Goal: Task Accomplishment & Management: Complete application form

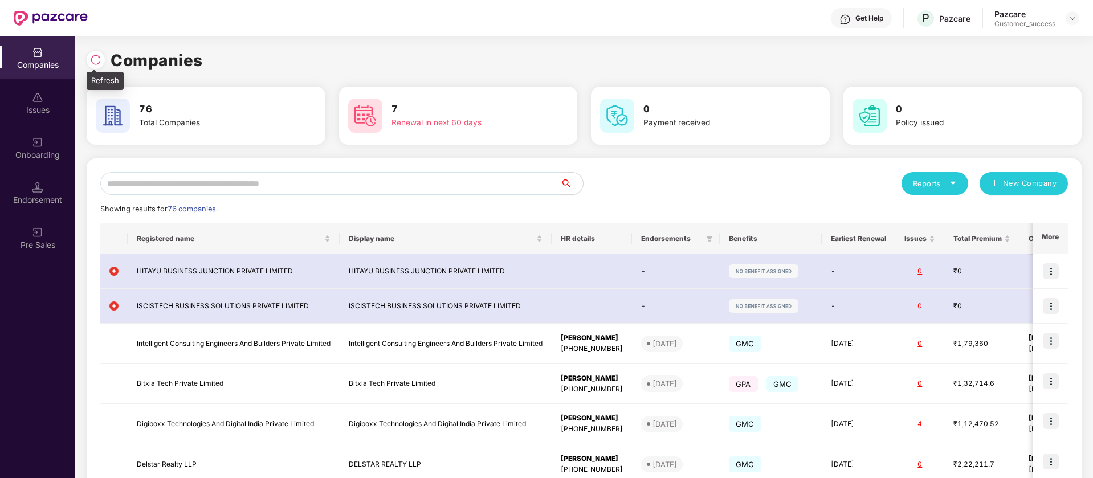
click at [93, 63] on img at bounding box center [95, 59] width 11 height 11
click at [93, 58] on img at bounding box center [95, 59] width 11 height 11
click at [1074, 18] on img at bounding box center [1072, 18] width 9 height 9
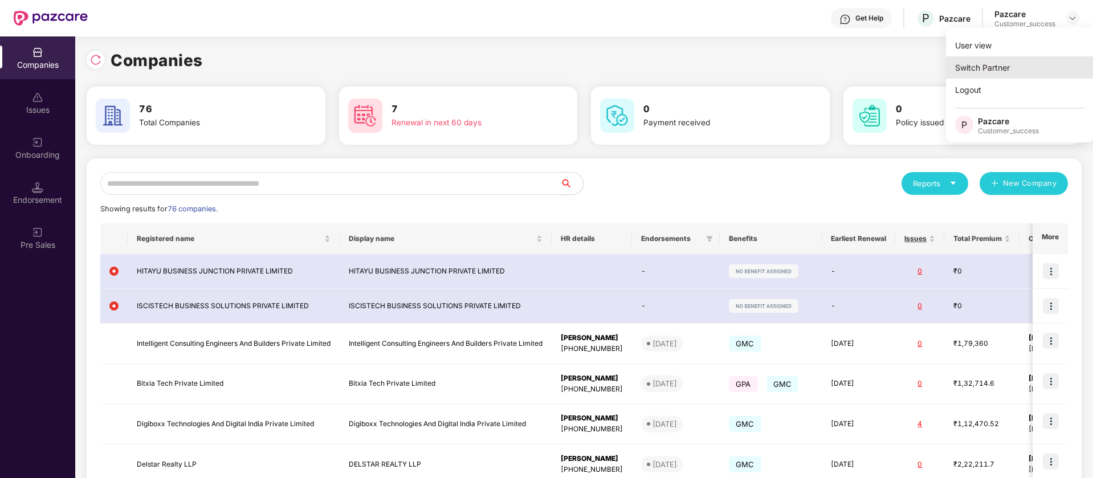
click at [1027, 64] on div "Switch Partner" at bounding box center [1020, 67] width 148 height 22
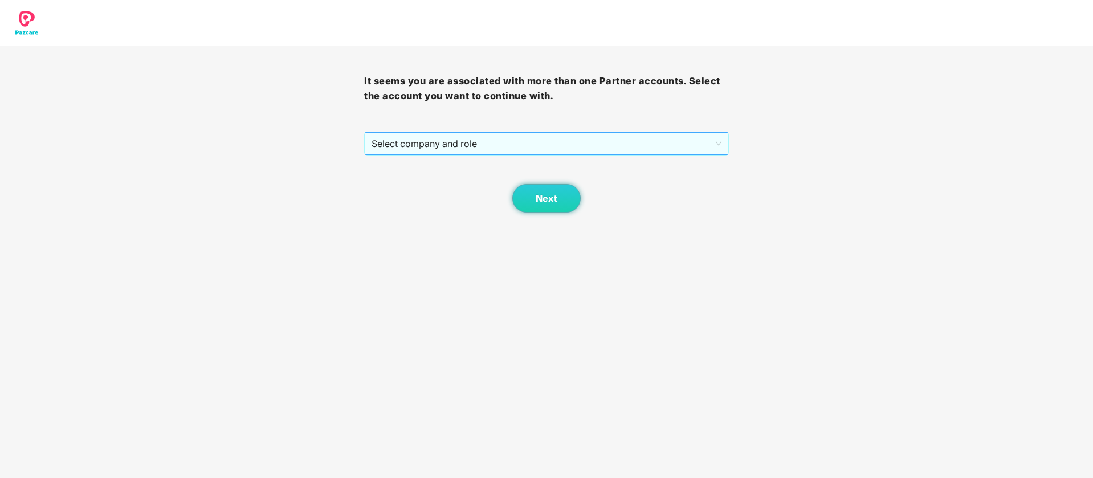
click at [598, 143] on span "Select company and role" at bounding box center [546, 144] width 349 height 22
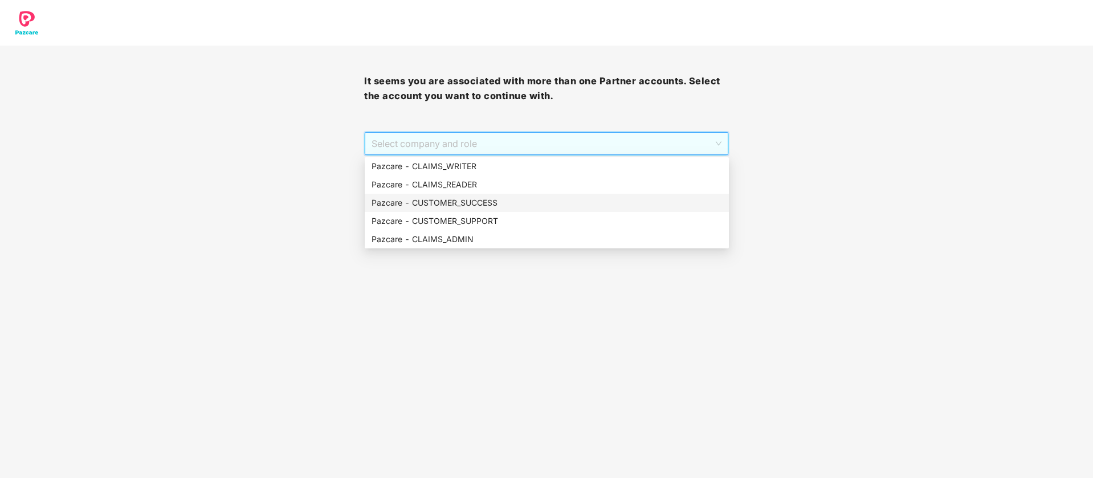
click at [523, 197] on div "Pazcare - CUSTOMER_SUCCESS" at bounding box center [547, 203] width 351 height 13
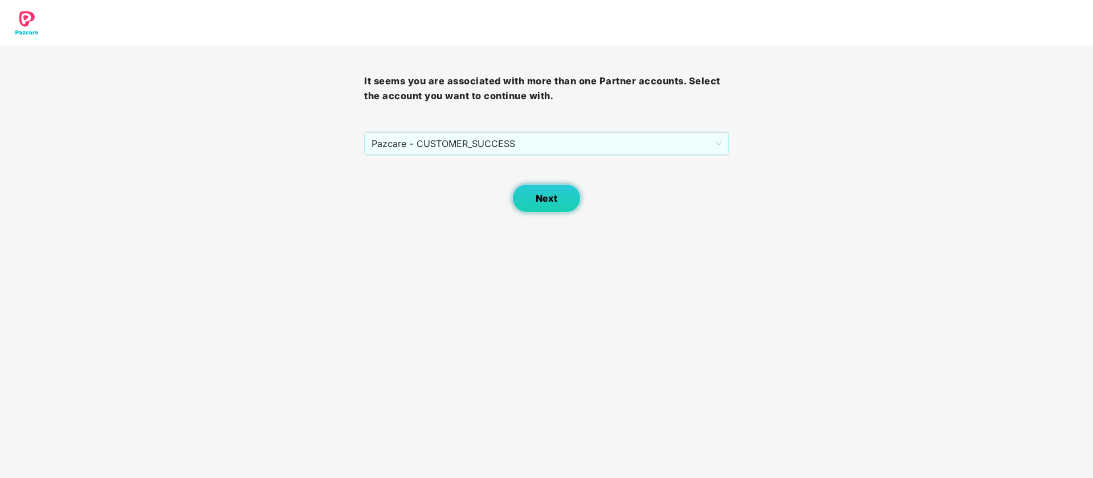
click at [542, 202] on span "Next" at bounding box center [547, 198] width 22 height 11
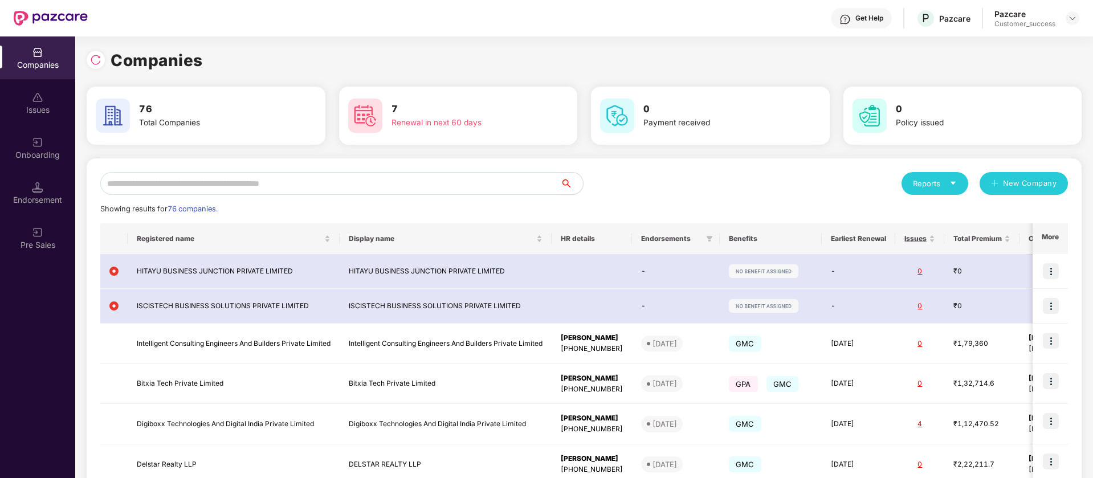
click at [166, 181] on input "text" at bounding box center [330, 183] width 460 height 23
type input "*"
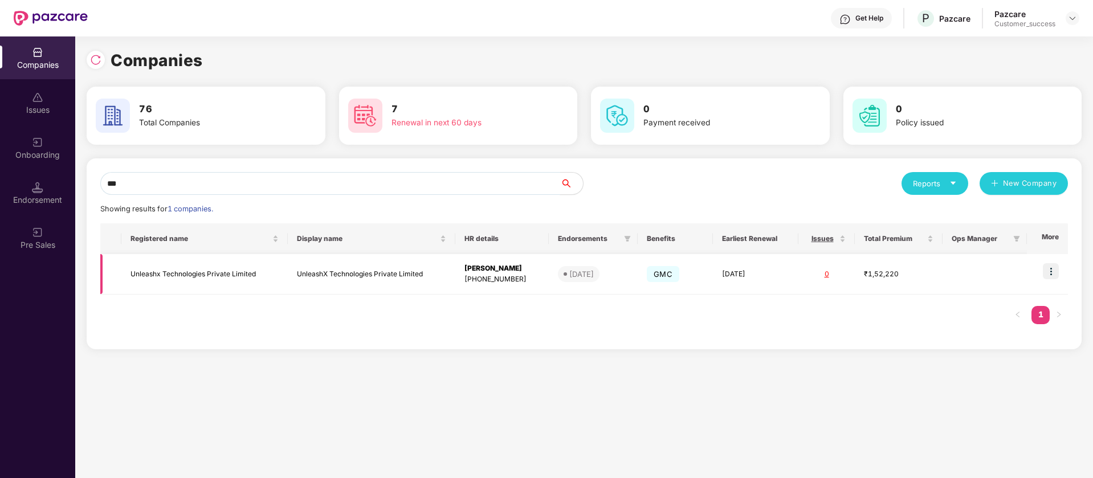
type input "***"
click at [1057, 271] on img at bounding box center [1051, 271] width 16 height 16
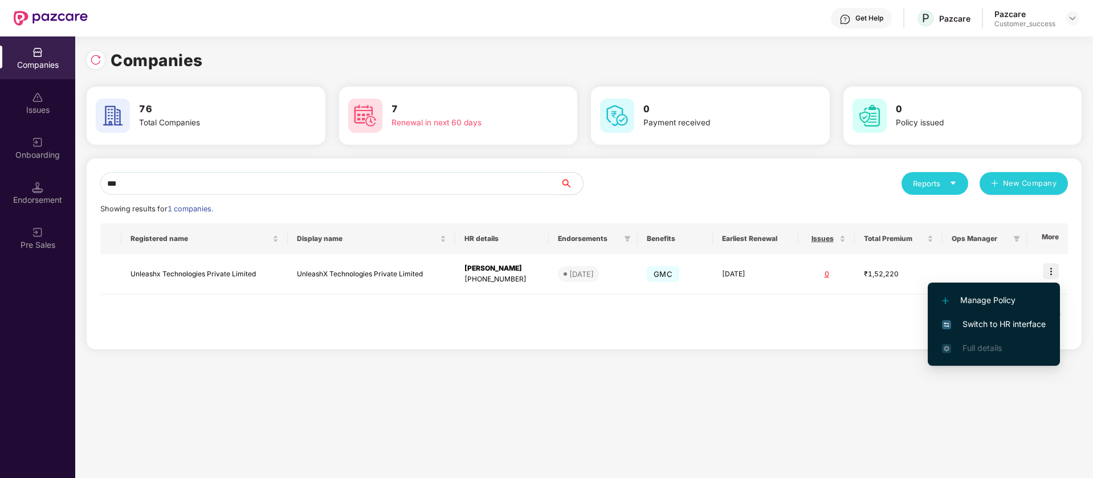
click at [999, 323] on span "Switch to HR interface" at bounding box center [994, 324] width 104 height 13
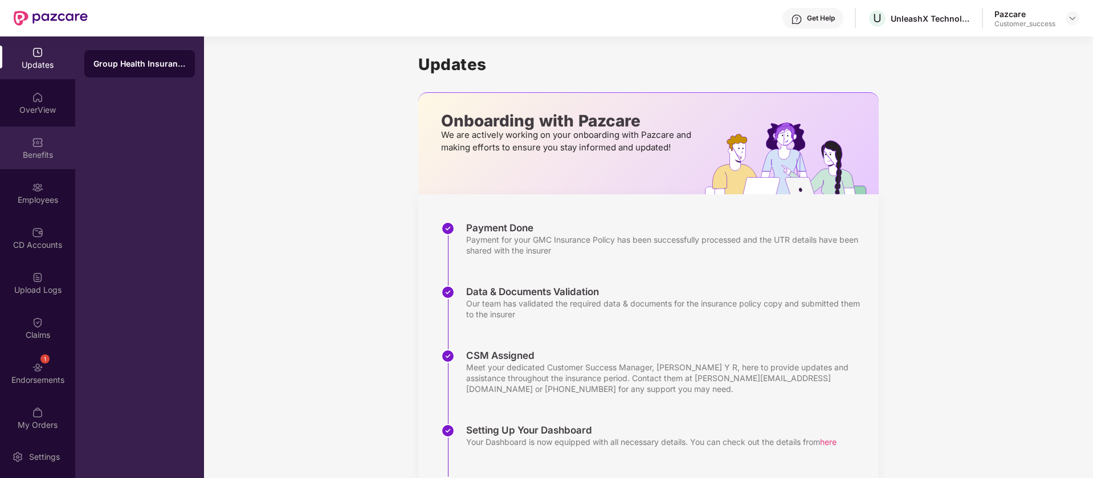
click at [42, 148] on div "Benefits" at bounding box center [37, 148] width 75 height 43
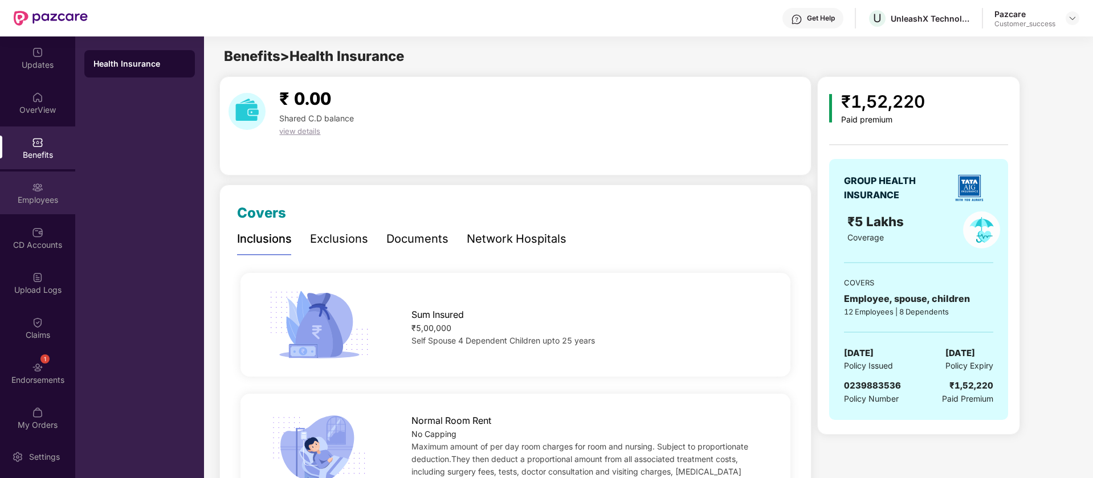
click at [49, 183] on div "Employees" at bounding box center [37, 193] width 75 height 43
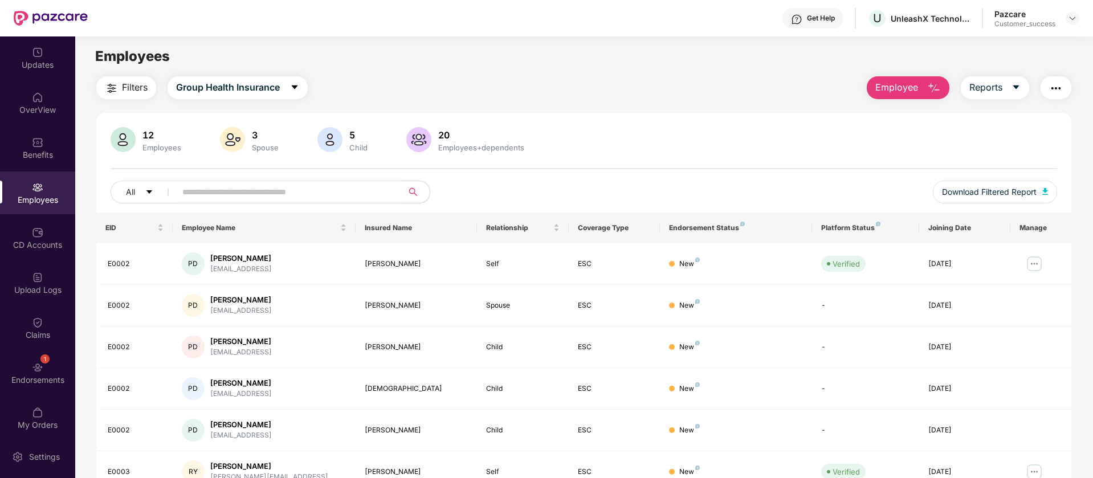
click at [1060, 82] on img "button" at bounding box center [1056, 89] width 14 height 14
click at [706, 91] on div "Filters Group Health Insurance Employee Reports" at bounding box center [583, 87] width 975 height 23
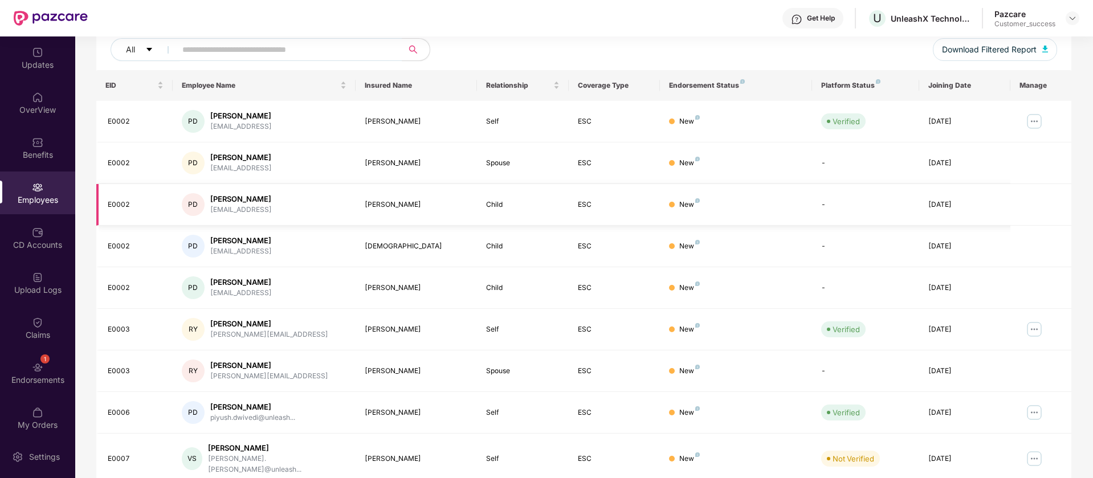
scroll to position [222, 0]
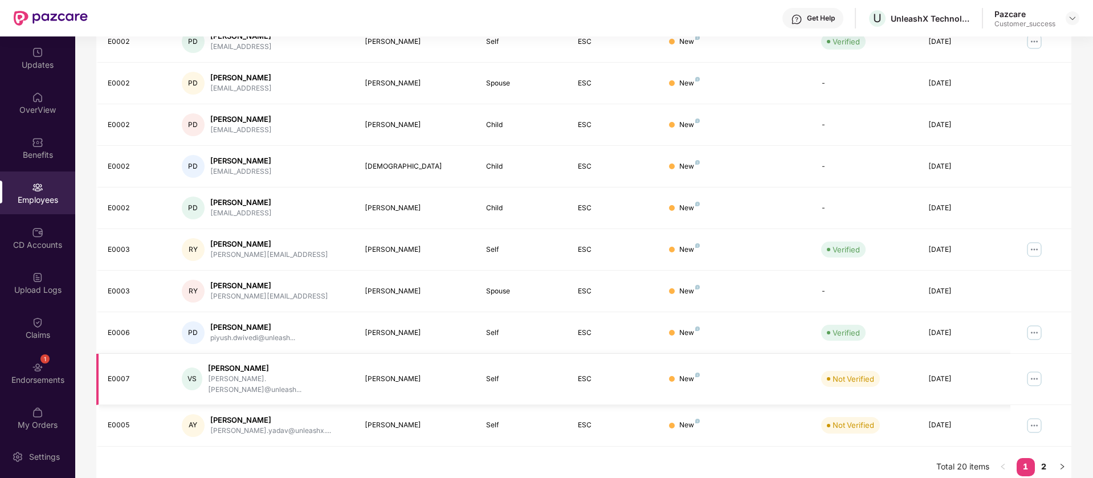
click at [1034, 373] on img at bounding box center [1034, 379] width 18 height 18
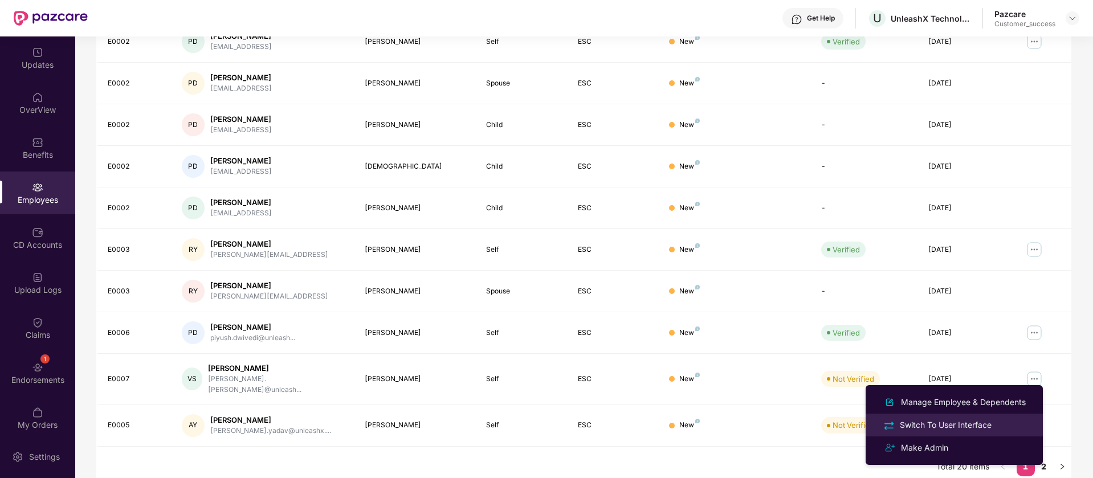
click at [983, 424] on div "Switch To User Interface" at bounding box center [946, 425] width 96 height 13
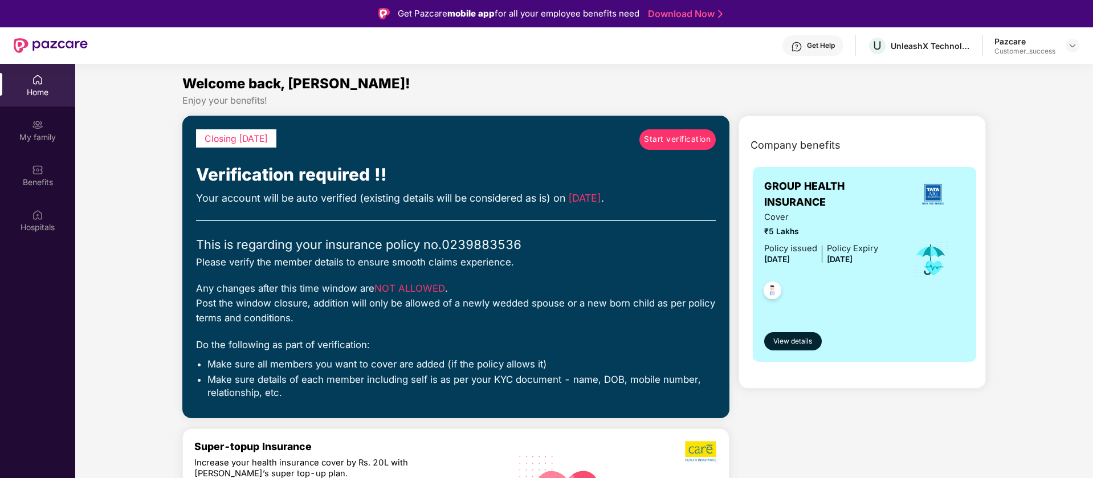
click at [668, 137] on span "Start verification" at bounding box center [677, 139] width 67 height 13
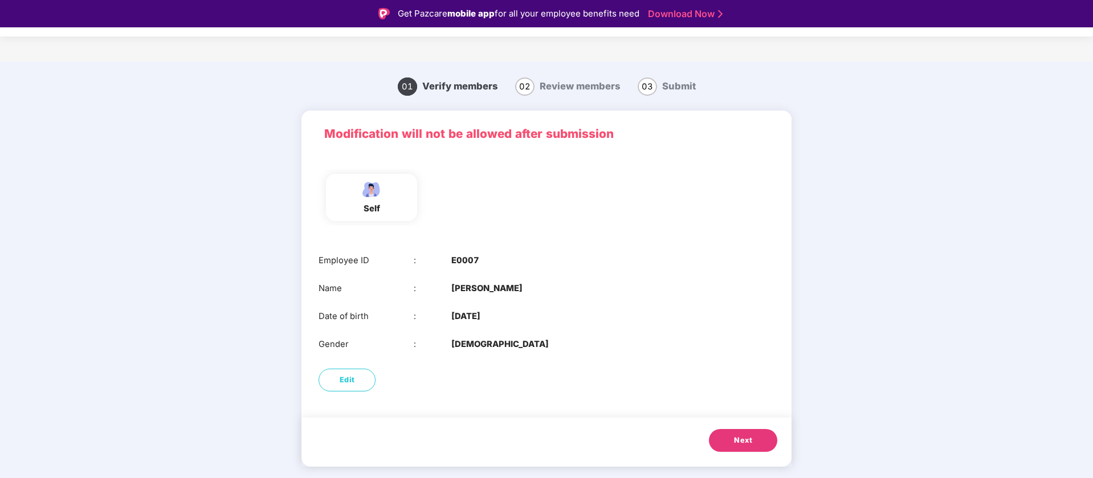
click at [757, 441] on button "Next" at bounding box center [743, 440] width 68 height 23
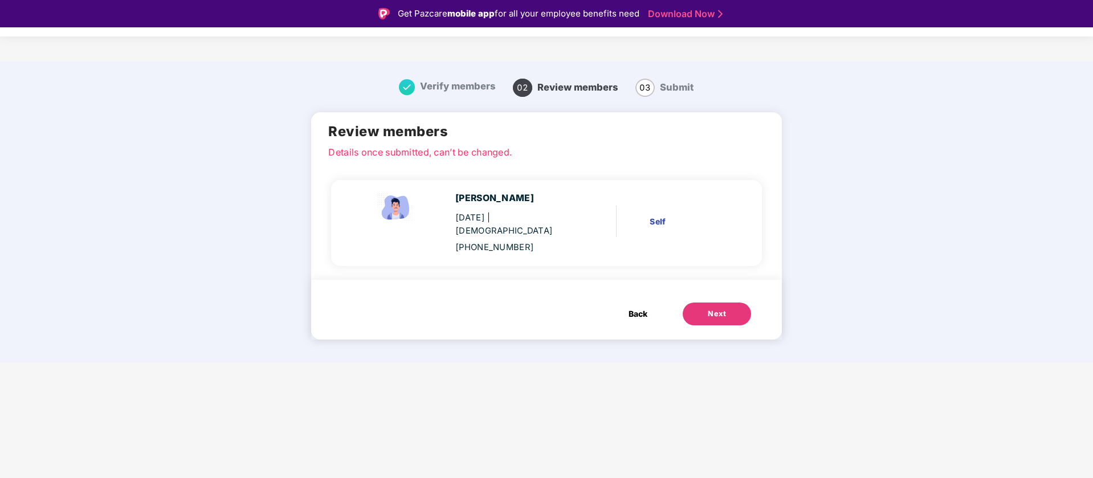
scroll to position [27, 0]
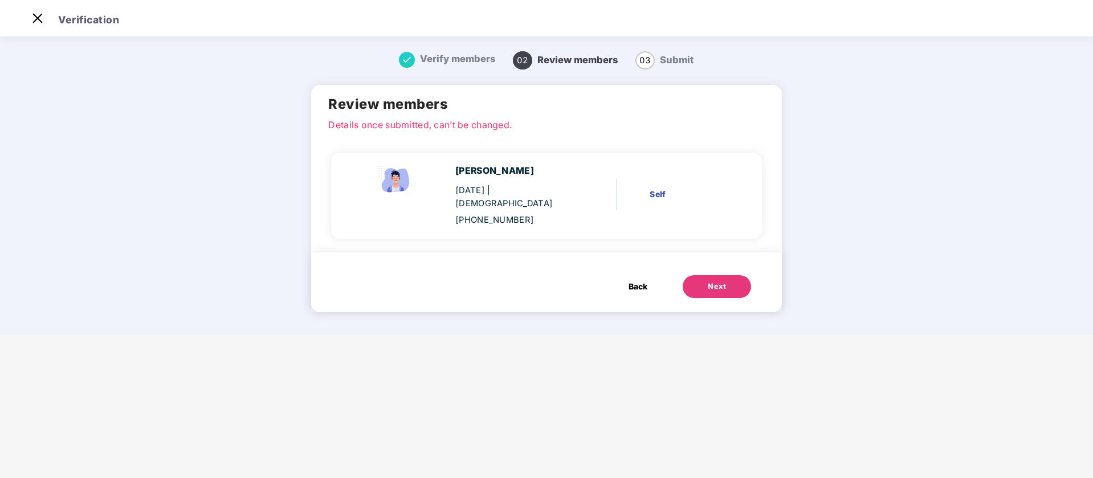
click at [713, 275] on button "Next" at bounding box center [717, 286] width 68 height 23
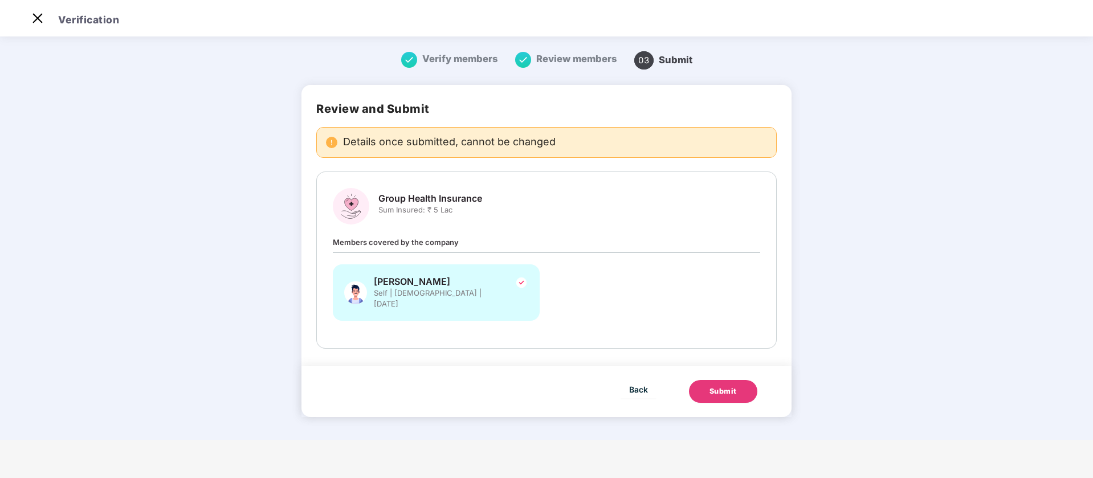
click at [697, 380] on button "Submit" at bounding box center [723, 391] width 68 height 23
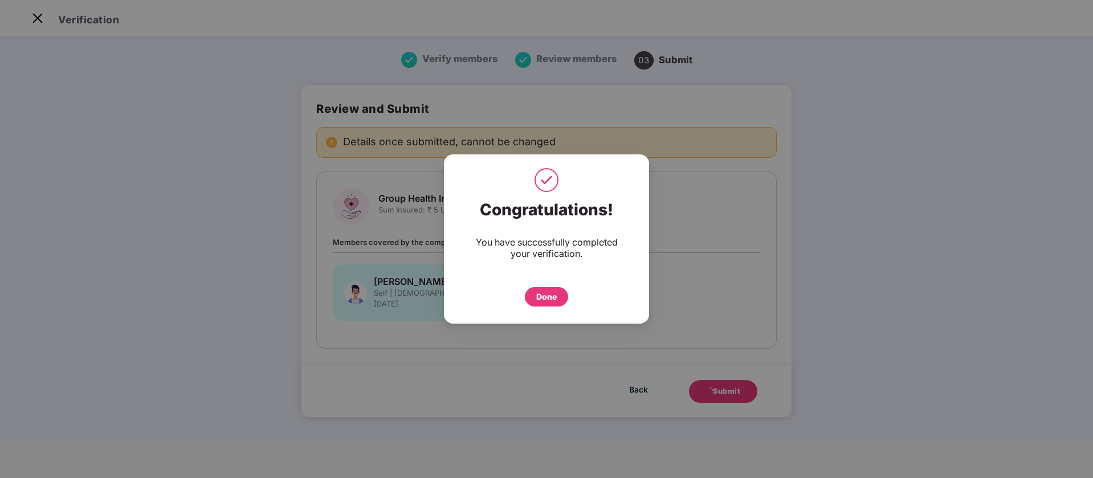
click at [560, 291] on div "Done" at bounding box center [546, 296] width 43 height 19
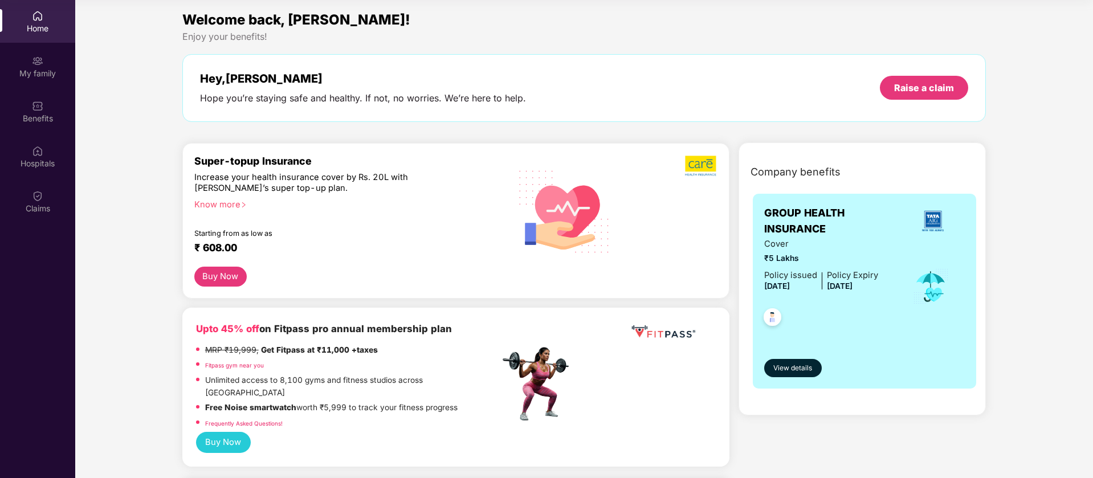
scroll to position [64, 0]
click at [279, 180] on div "Increase your health insurance cover by Rs. 20L with [PERSON_NAME]’s super top-…" at bounding box center [322, 183] width 256 height 22
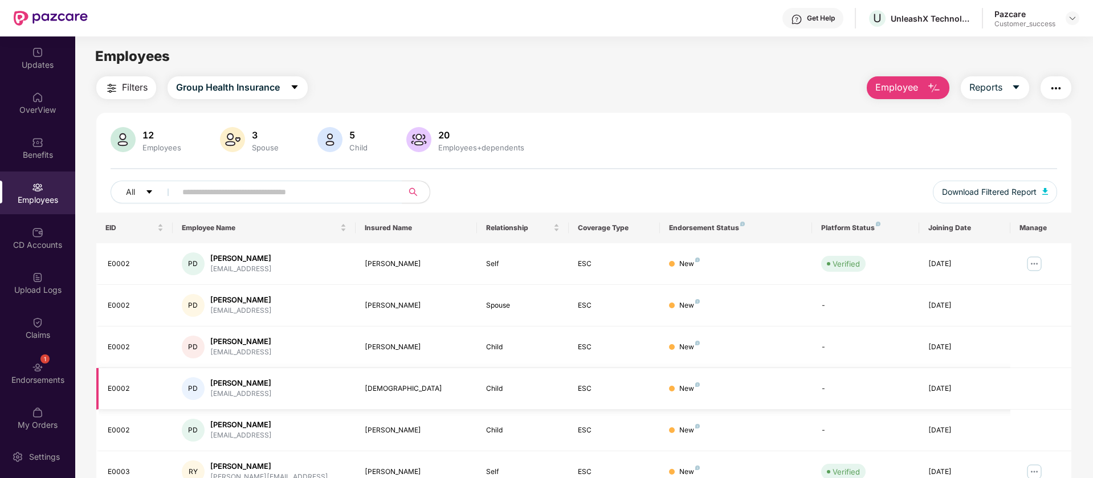
scroll to position [222, 0]
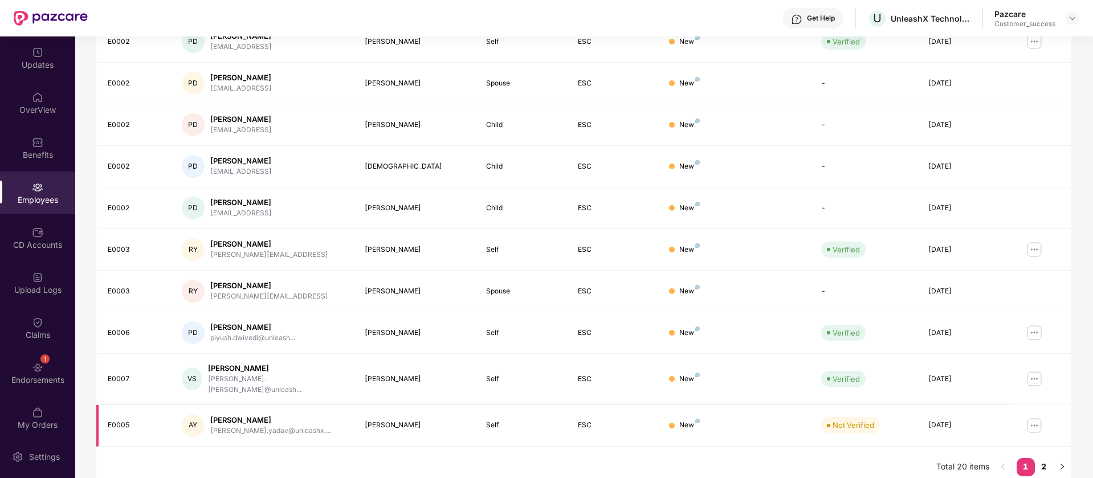
click at [1038, 419] on img at bounding box center [1034, 426] width 18 height 18
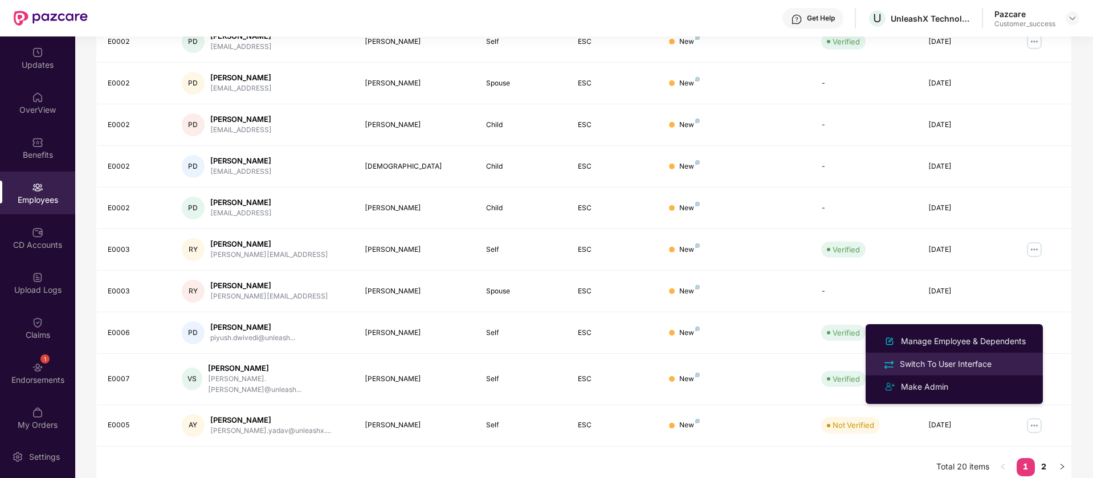
click at [978, 359] on div "Switch To User Interface" at bounding box center [946, 364] width 96 height 13
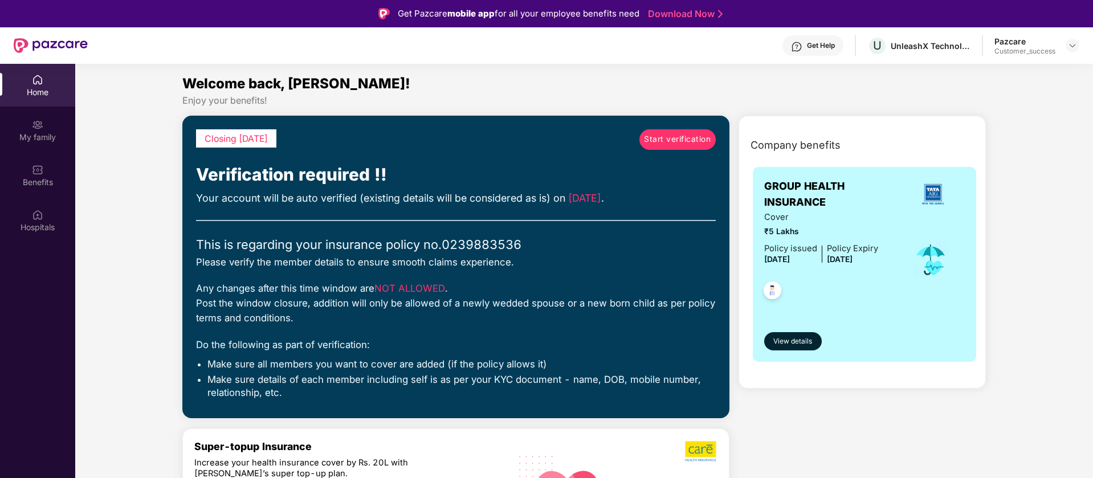
click at [656, 139] on span "Start verification" at bounding box center [677, 139] width 67 height 13
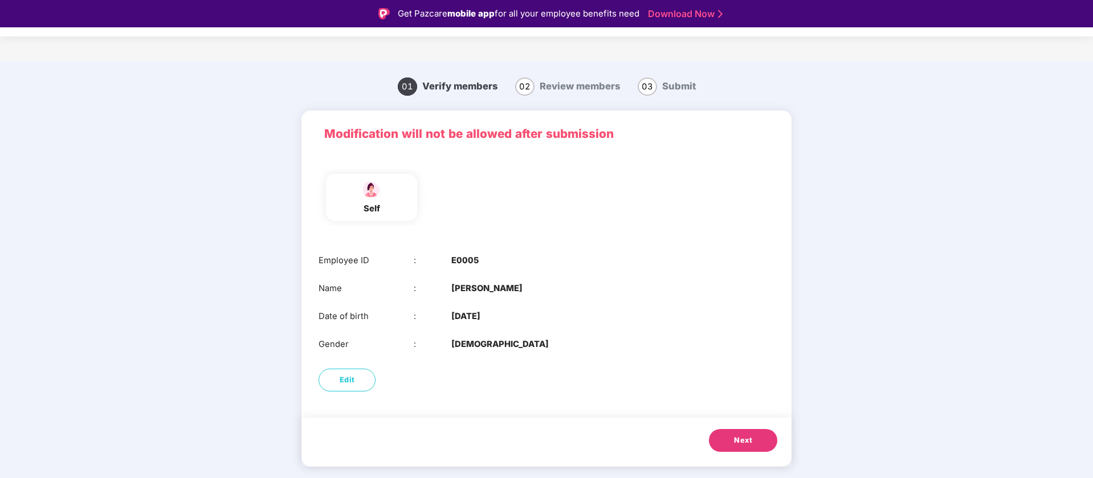
click at [732, 450] on button "Next" at bounding box center [743, 440] width 68 height 23
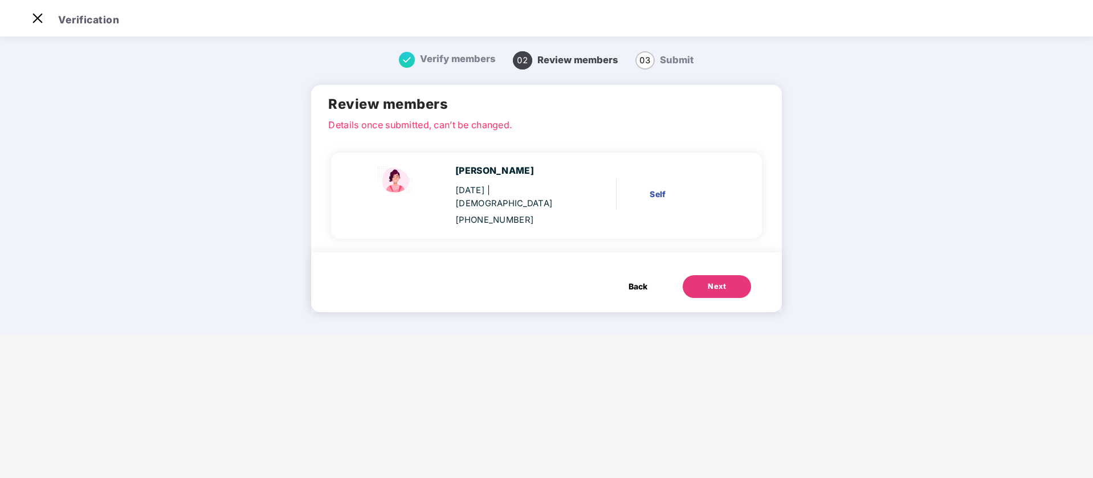
click at [710, 281] on div "Next" at bounding box center [717, 286] width 18 height 11
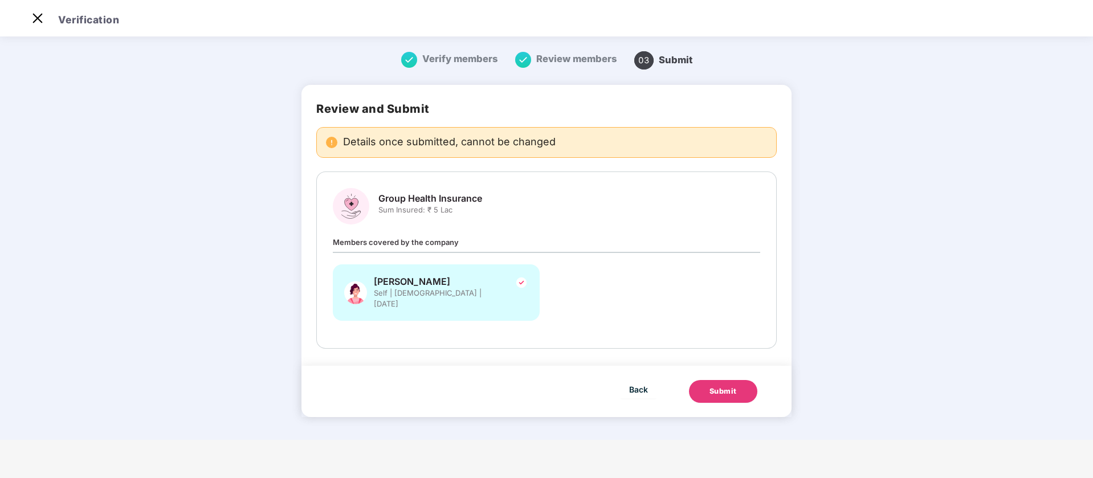
scroll to position [0, 0]
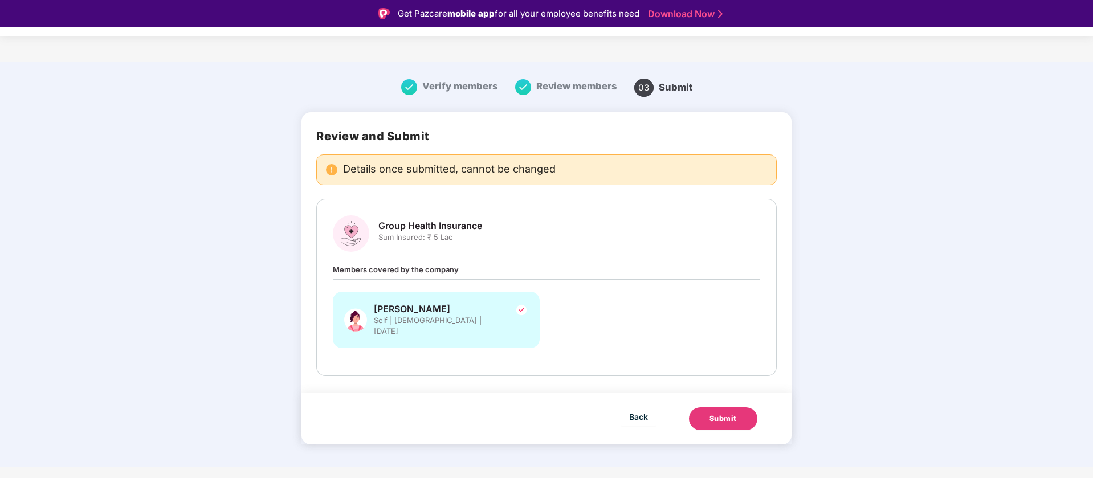
click at [729, 408] on button "Submit" at bounding box center [723, 419] width 68 height 23
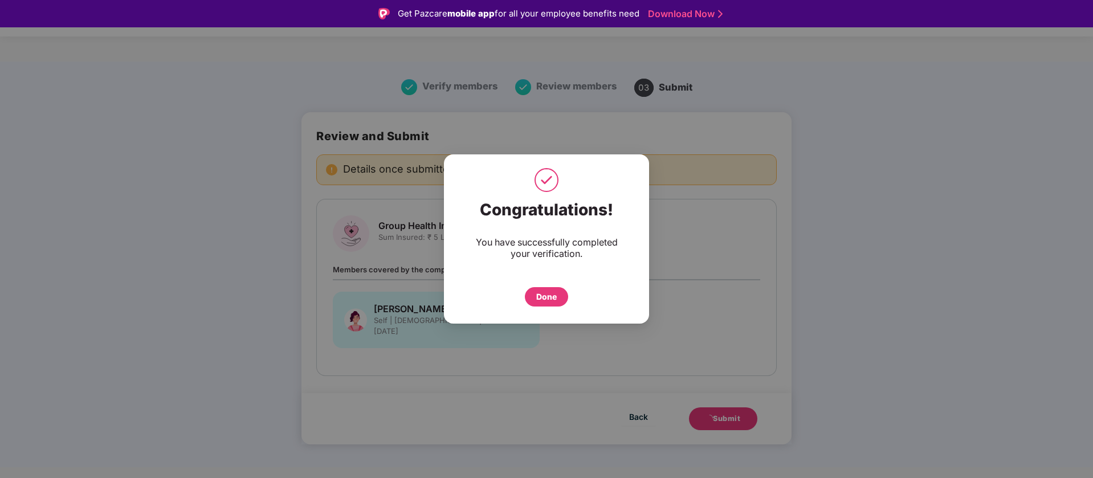
click at [547, 302] on div "Done" at bounding box center [546, 297] width 21 height 13
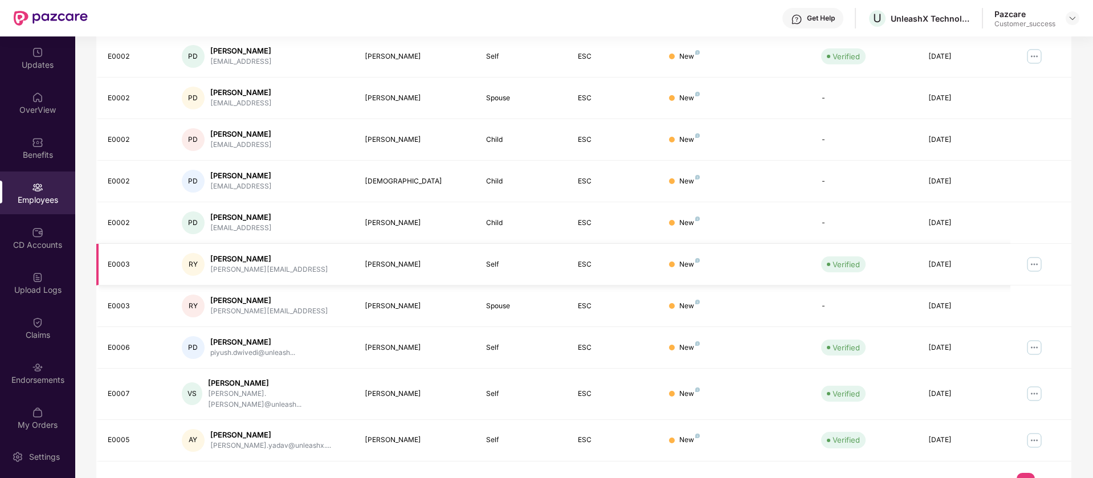
scroll to position [222, 0]
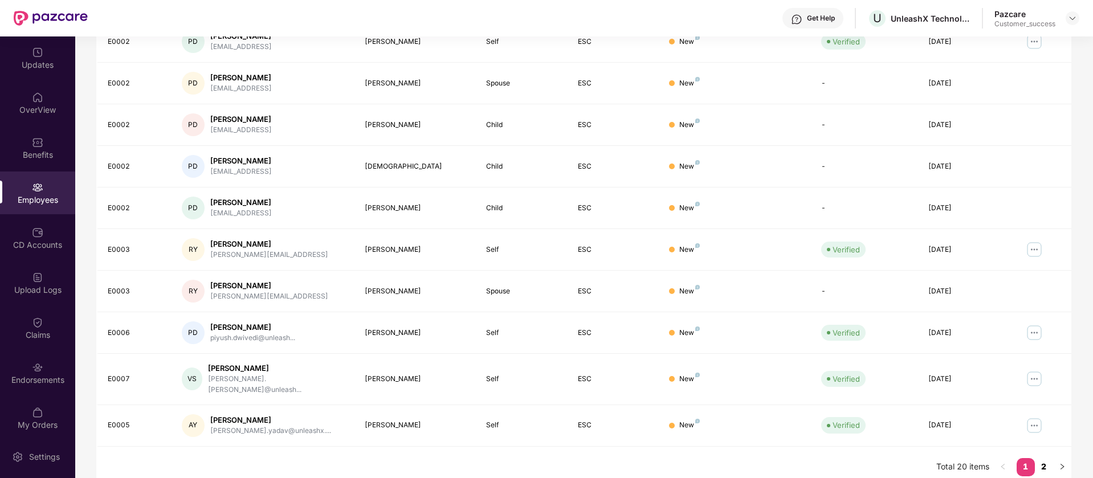
click at [1042, 458] on link "2" at bounding box center [1044, 466] width 18 height 17
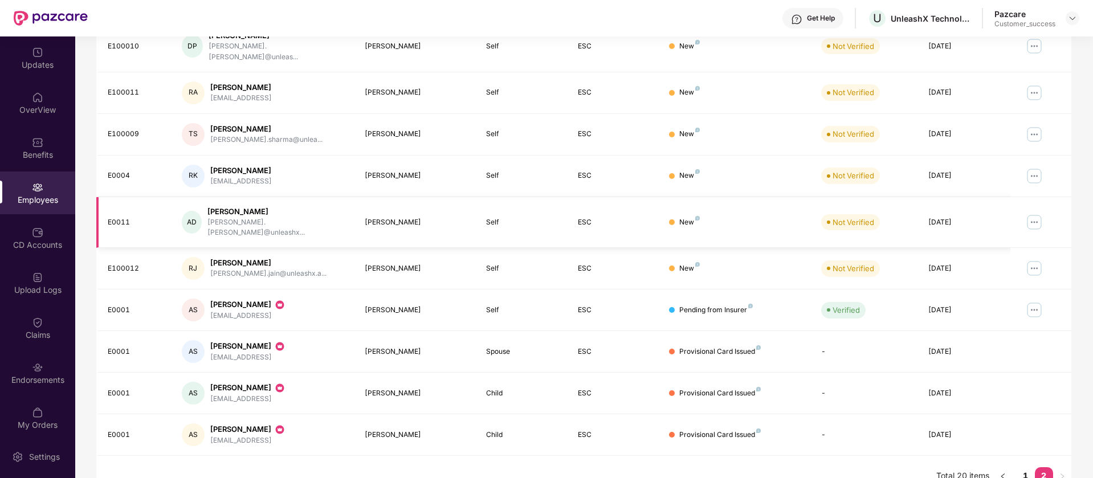
scroll to position [0, 0]
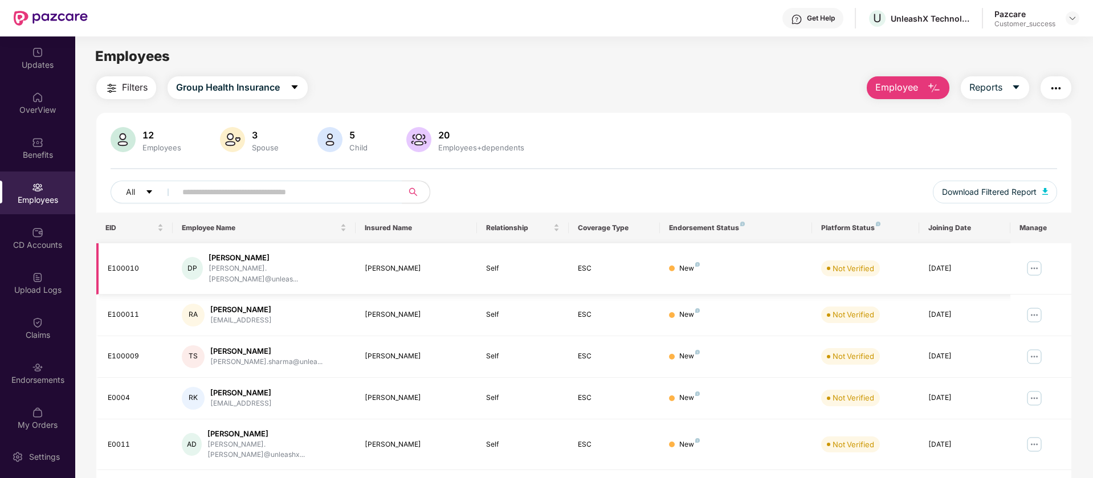
click at [1037, 263] on img at bounding box center [1034, 268] width 18 height 18
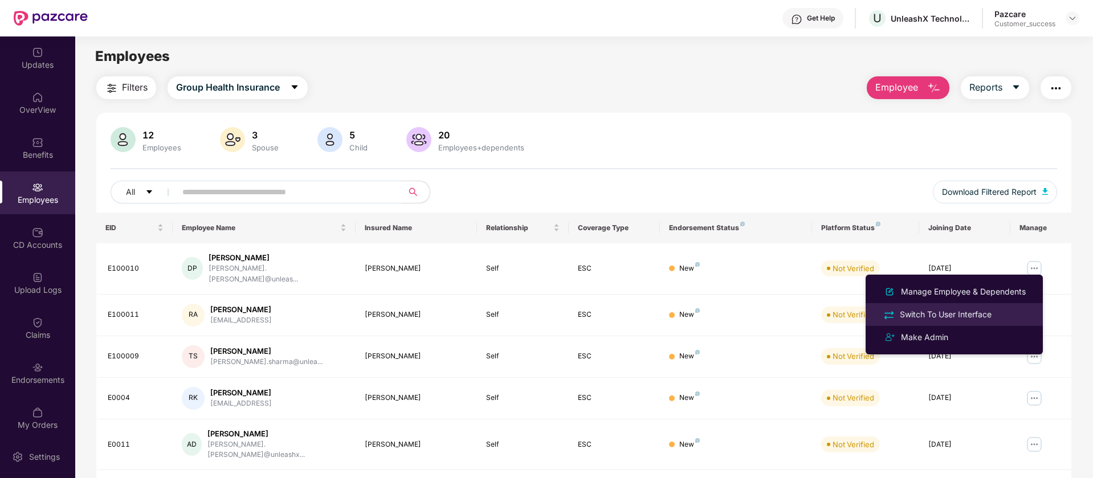
click at [974, 313] on div "Switch To User Interface" at bounding box center [946, 314] width 96 height 13
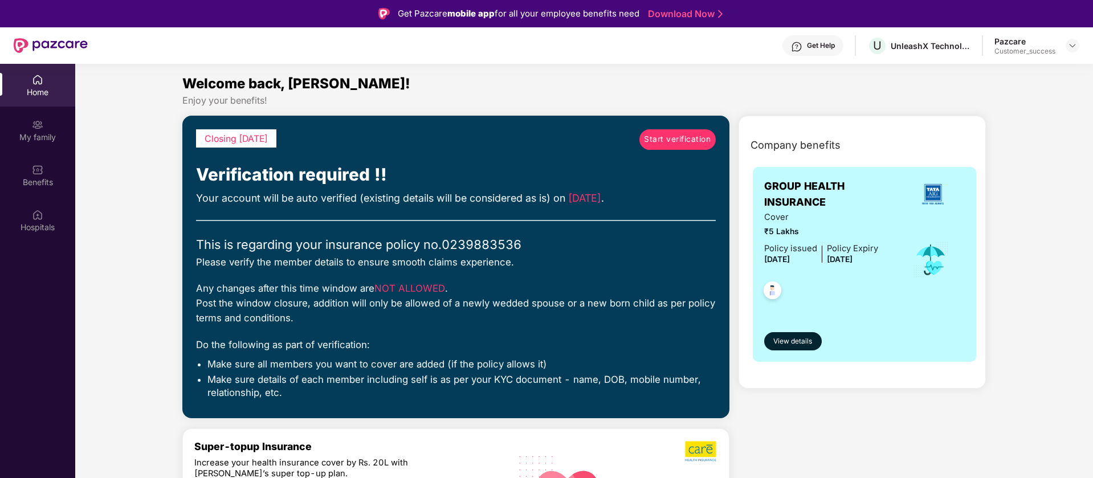
click at [682, 136] on span "Start verification" at bounding box center [677, 139] width 67 height 13
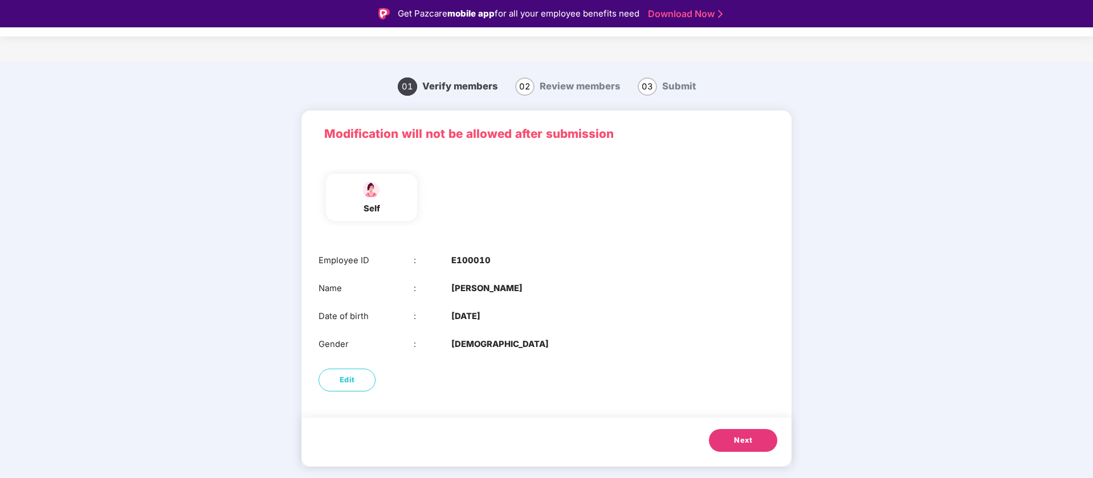
click at [749, 435] on span "Next" at bounding box center [743, 440] width 18 height 11
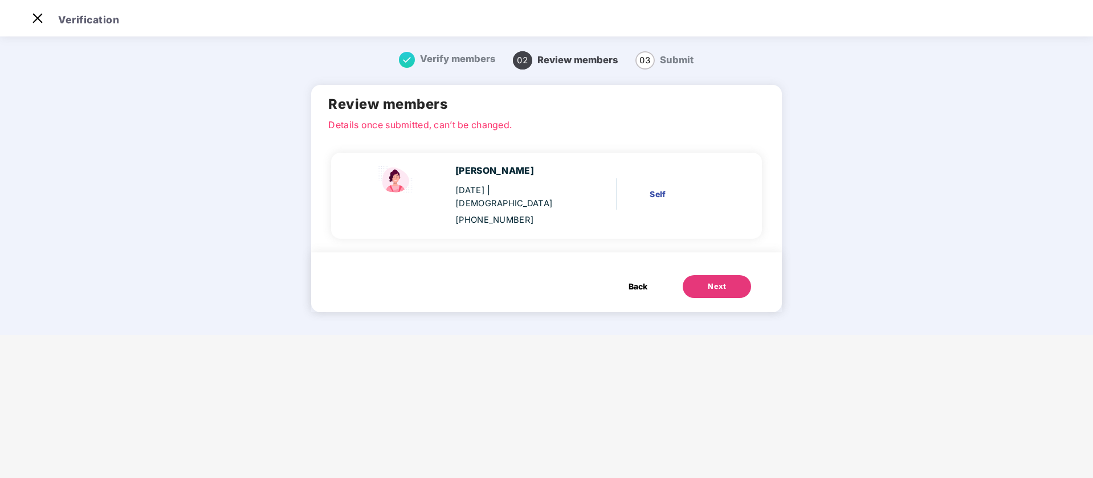
click at [735, 275] on button "Next" at bounding box center [717, 286] width 68 height 23
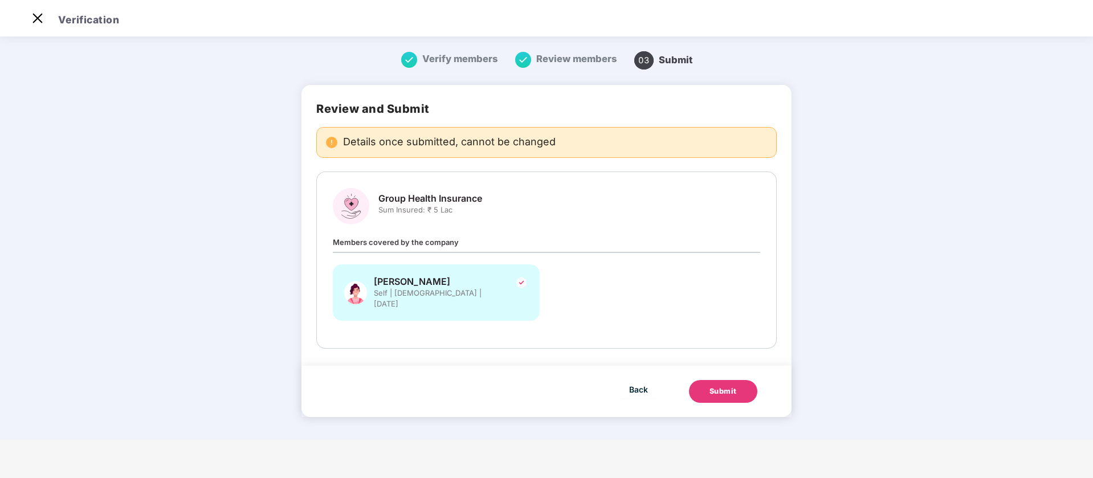
scroll to position [0, 0]
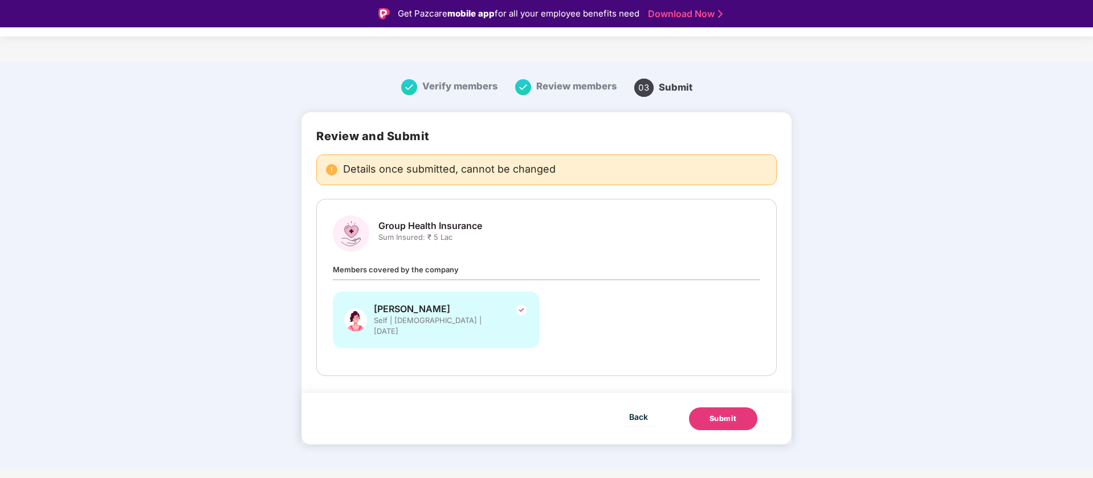
click at [729, 413] on div "Submit" at bounding box center [723, 418] width 27 height 11
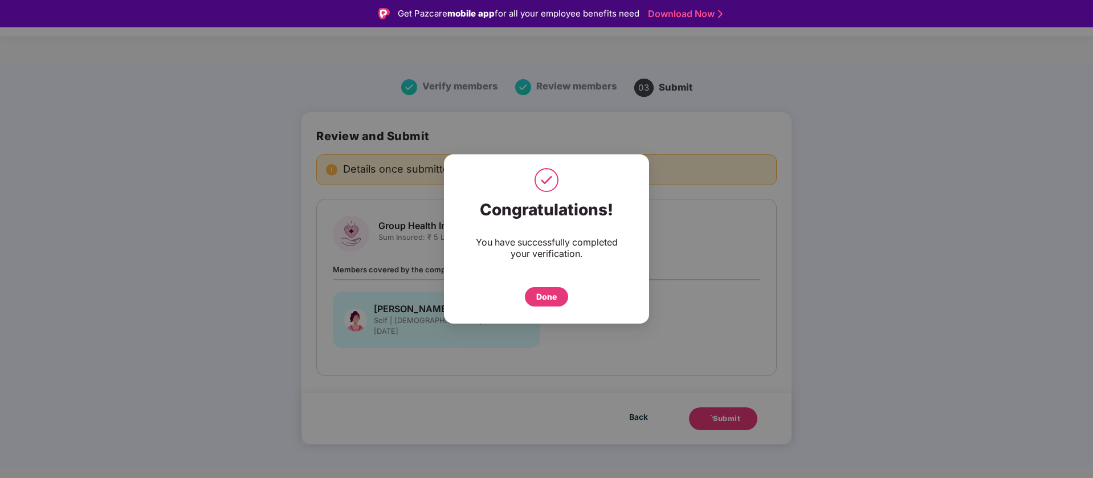
click at [553, 295] on div "Done" at bounding box center [546, 297] width 21 height 13
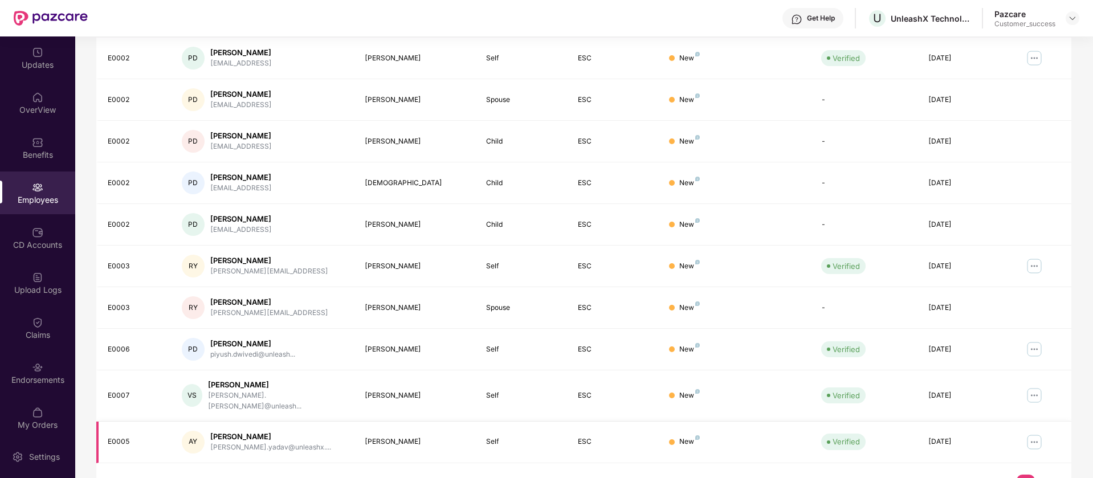
scroll to position [222, 0]
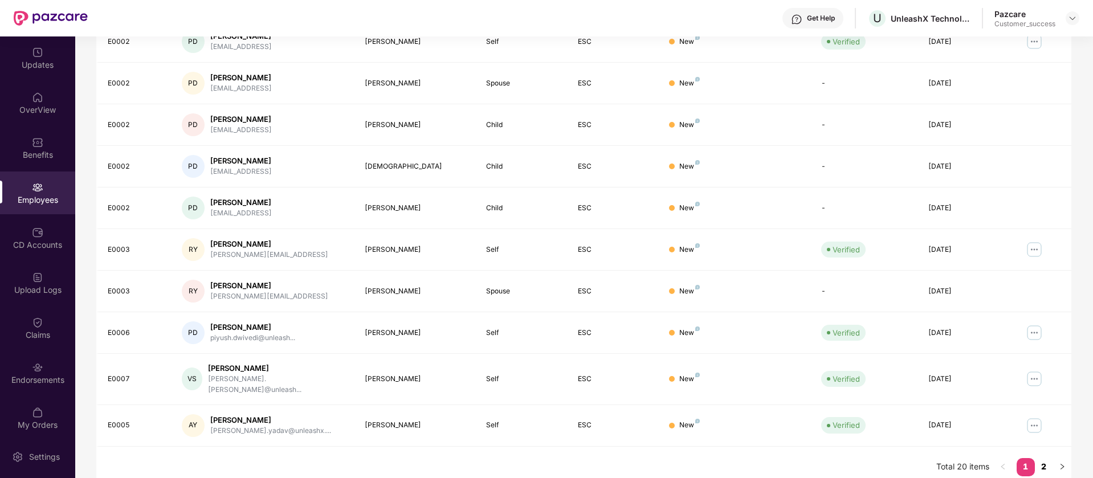
click at [1044, 459] on link "2" at bounding box center [1044, 466] width 18 height 17
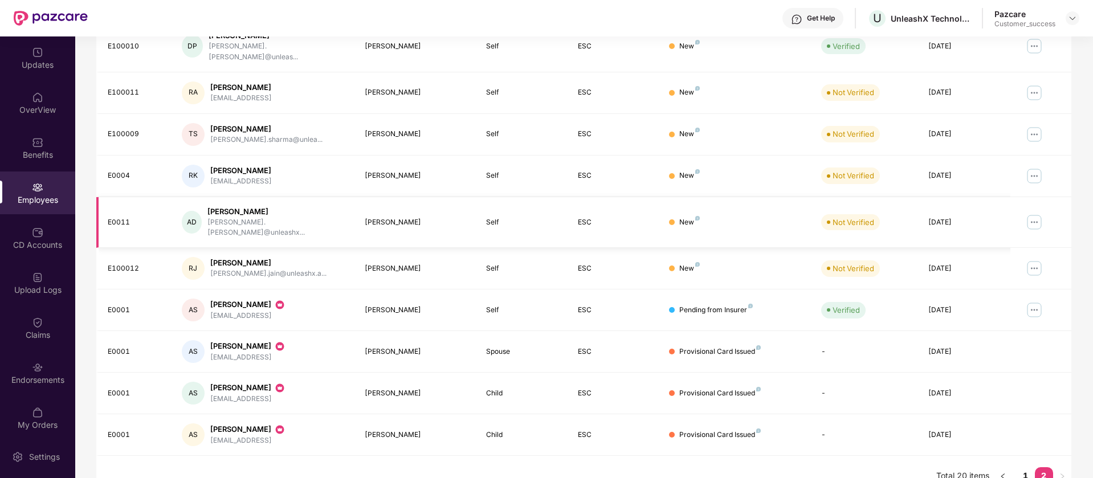
scroll to position [0, 0]
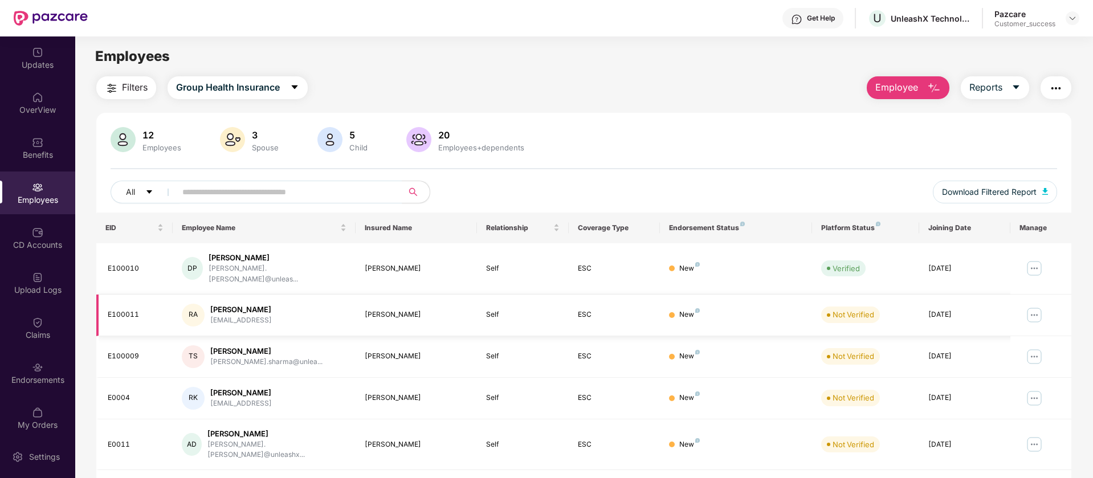
click at [1035, 306] on img at bounding box center [1034, 315] width 18 height 18
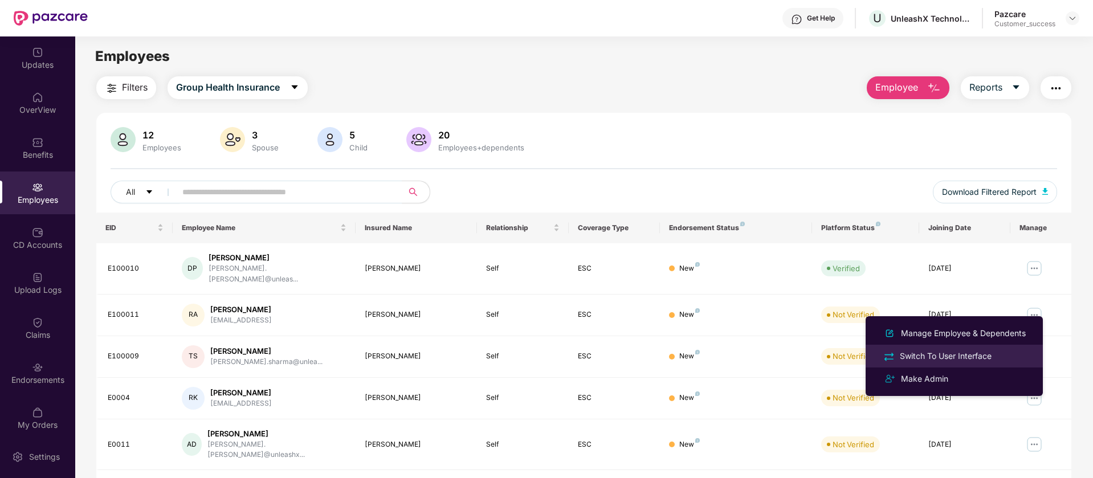
click at [970, 355] on div "Switch To User Interface" at bounding box center [946, 356] width 96 height 13
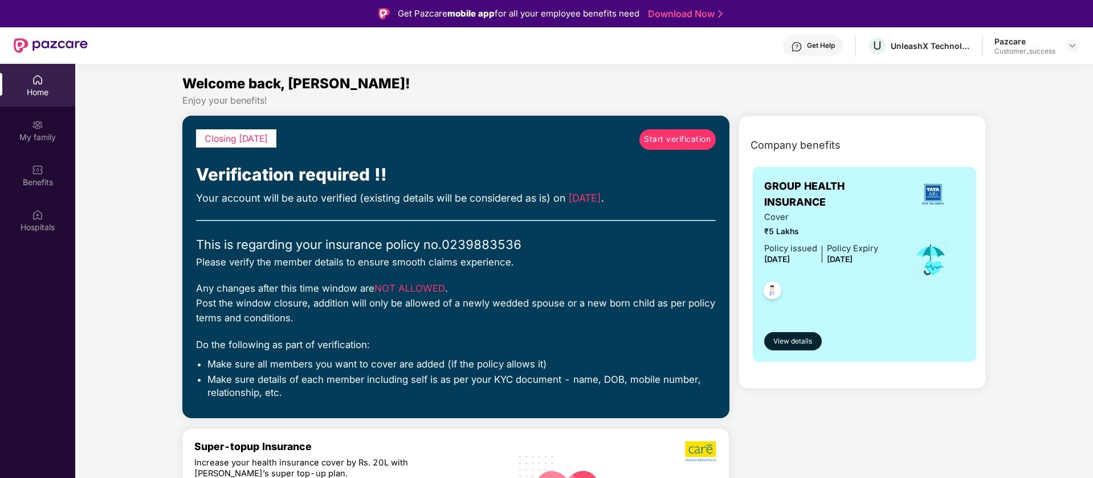
click at [661, 141] on span "Start verification" at bounding box center [677, 139] width 67 height 13
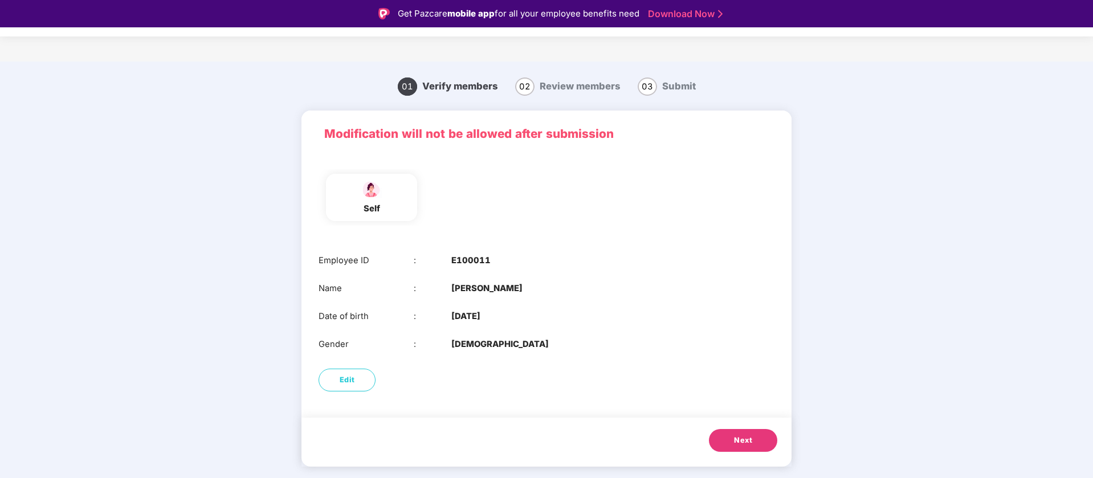
click at [753, 445] on button "Next" at bounding box center [743, 440] width 68 height 23
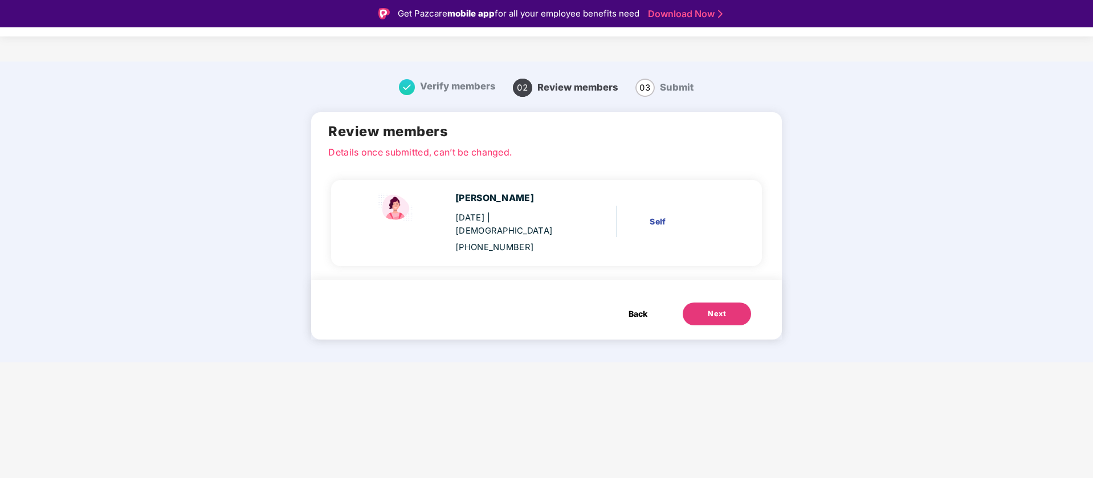
scroll to position [27, 0]
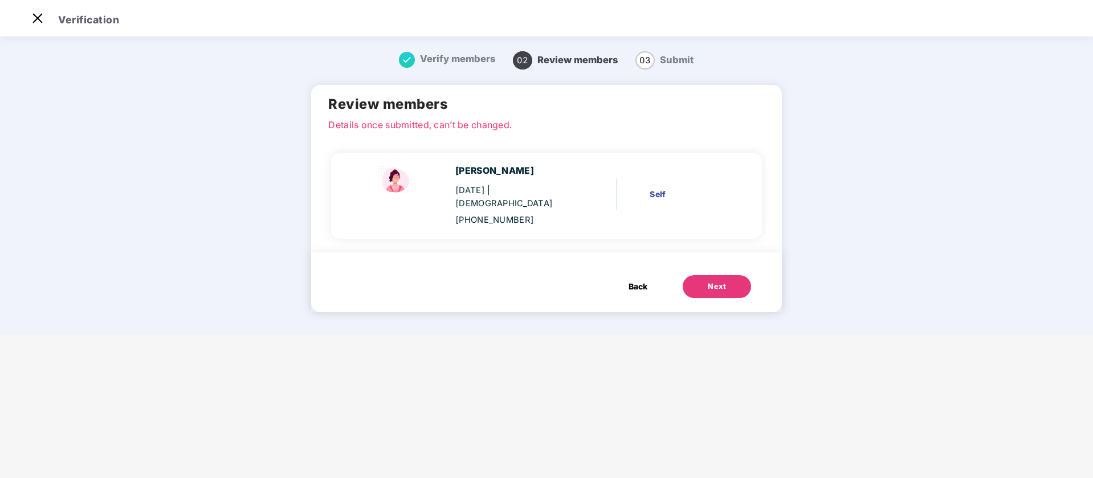
click at [713, 279] on button "Next" at bounding box center [717, 286] width 68 height 23
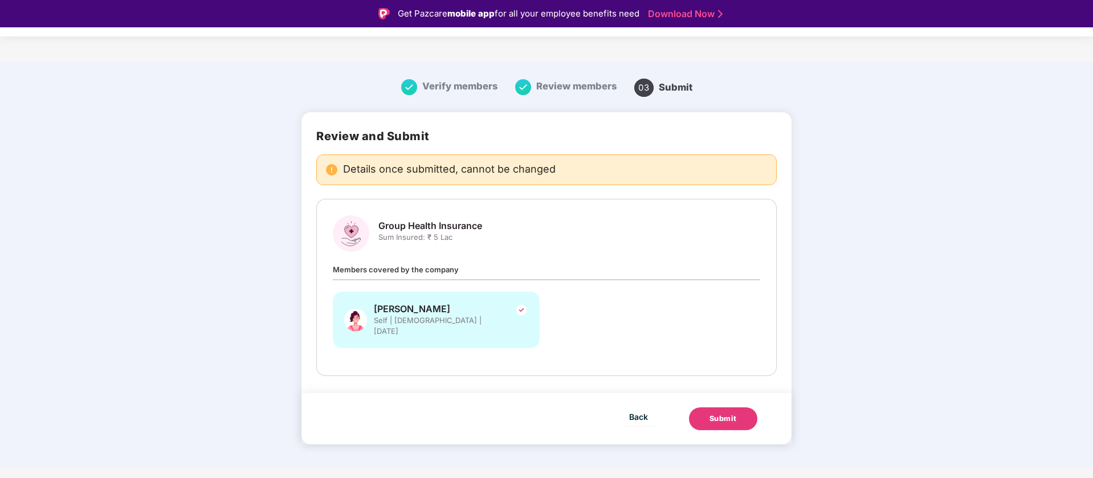
click at [730, 413] on div "Submit" at bounding box center [723, 418] width 27 height 11
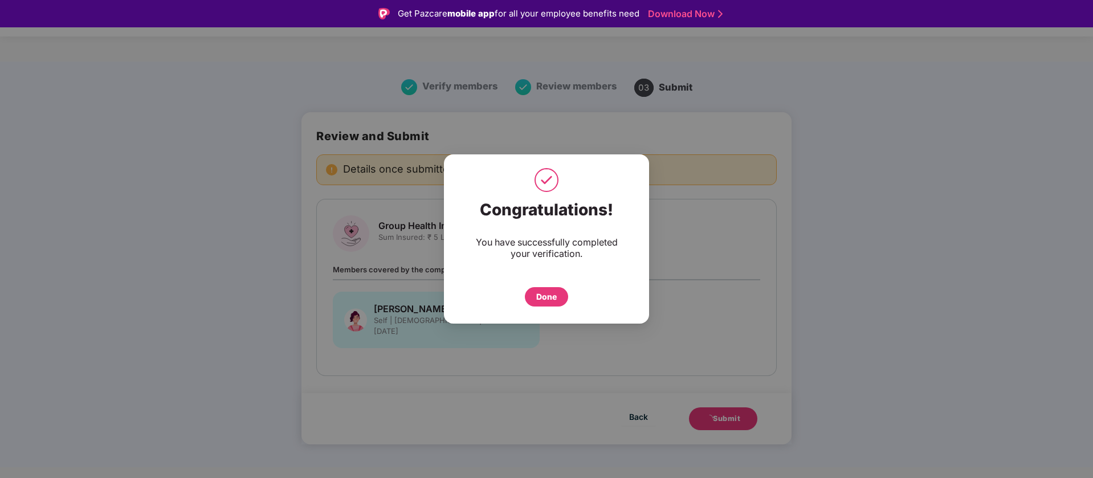
click at [527, 294] on div "Done" at bounding box center [546, 296] width 43 height 19
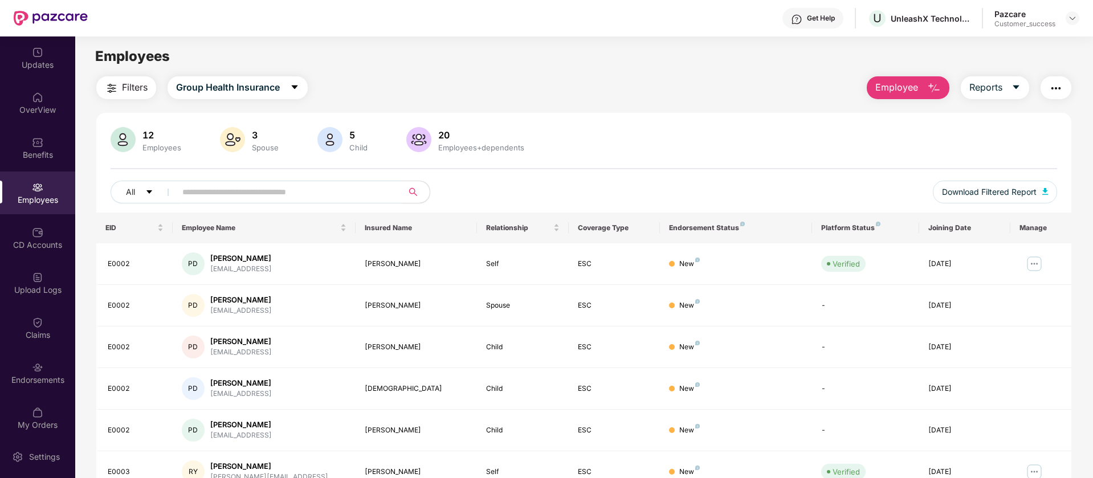
scroll to position [222, 0]
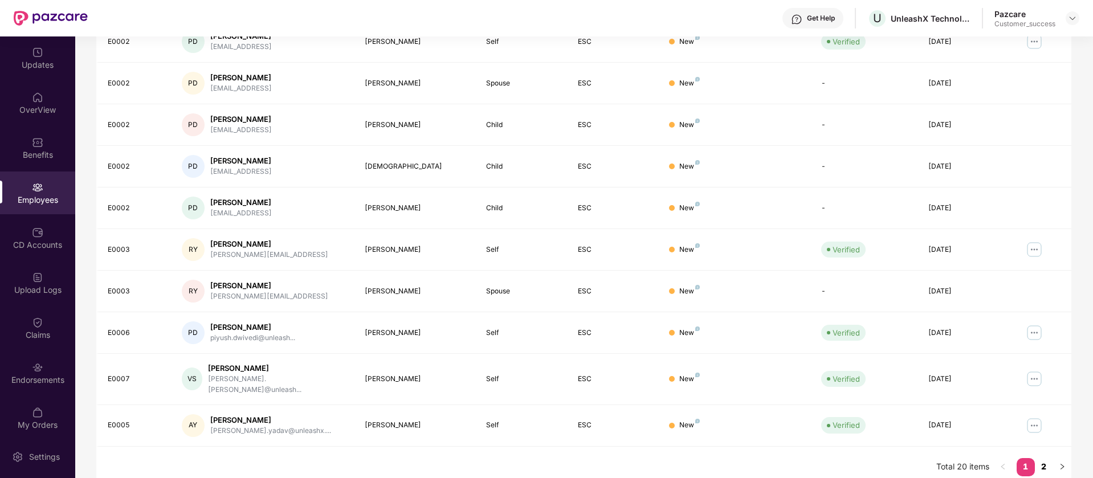
click at [1043, 458] on link "2" at bounding box center [1044, 466] width 18 height 17
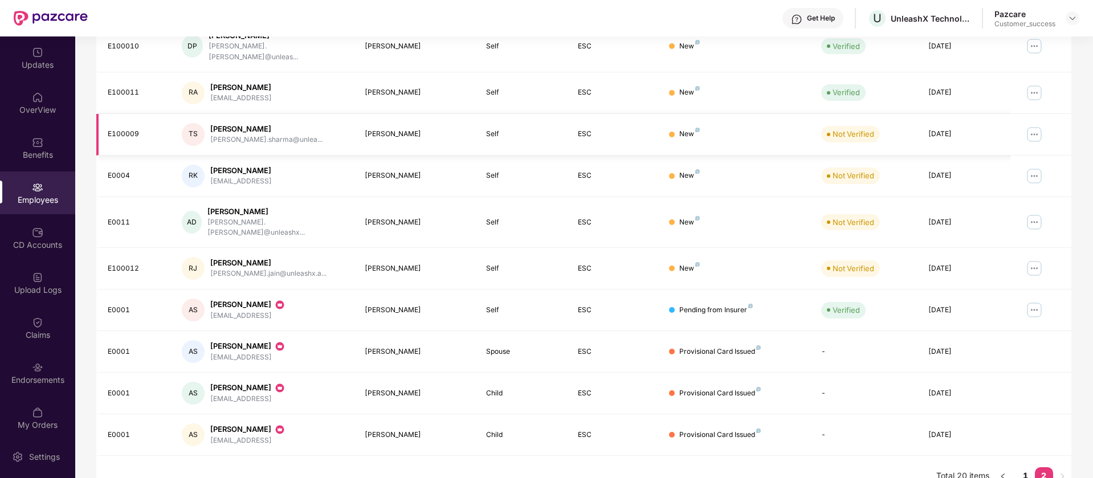
click at [1037, 127] on img at bounding box center [1034, 134] width 18 height 18
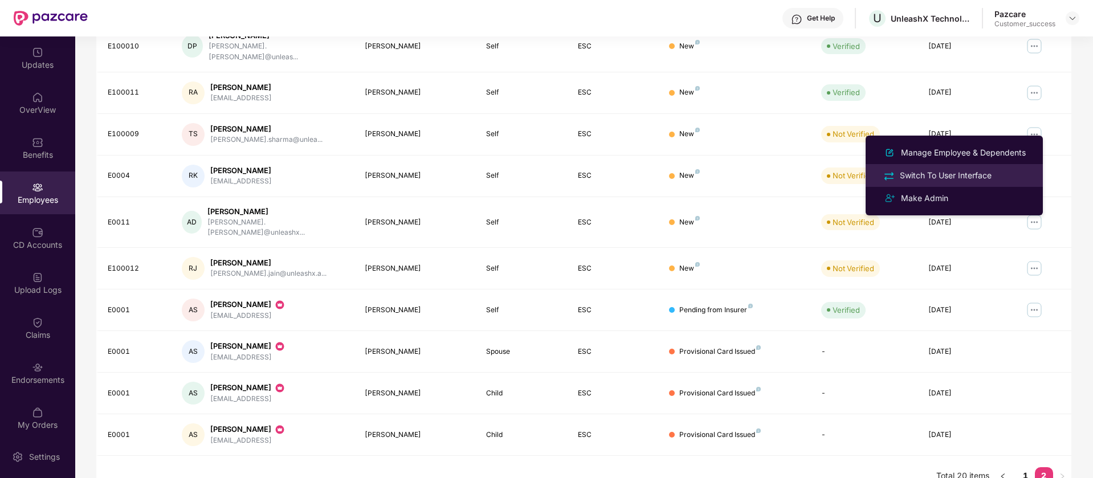
click at [996, 172] on div "Switch To User Interface" at bounding box center [955, 175] width 148 height 13
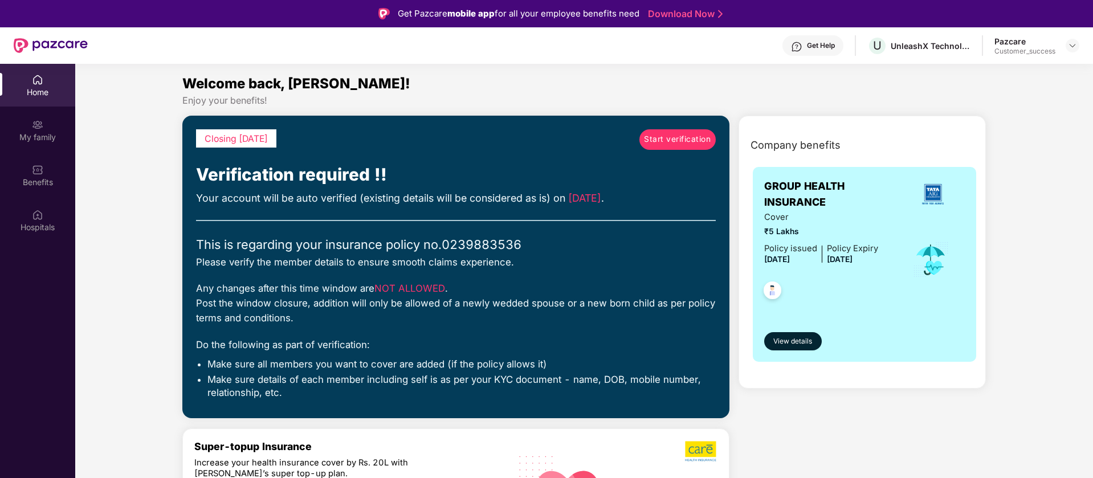
click at [683, 131] on link "Start verification" at bounding box center [678, 139] width 76 height 21
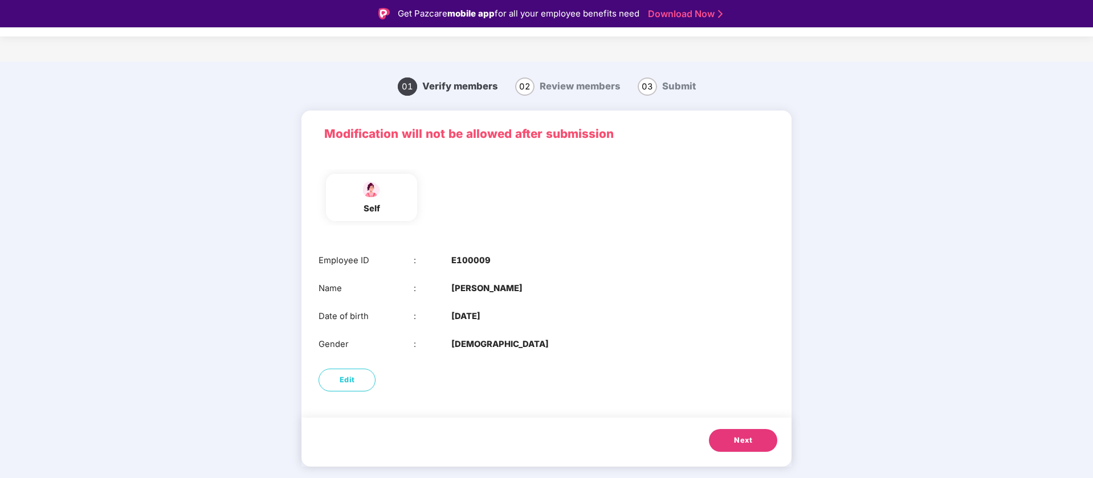
click at [754, 438] on button "Next" at bounding box center [743, 440] width 68 height 23
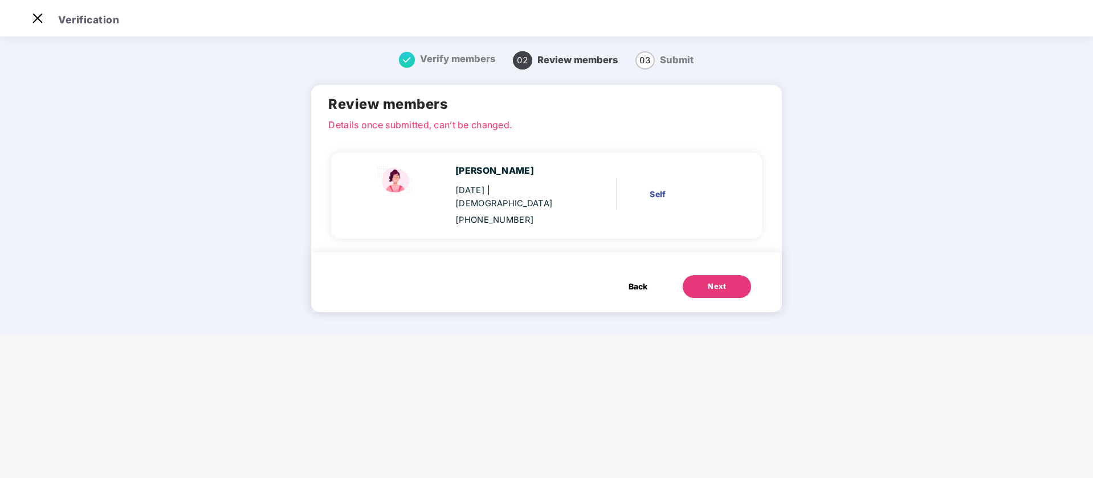
click at [732, 279] on button "Next" at bounding box center [717, 286] width 68 height 23
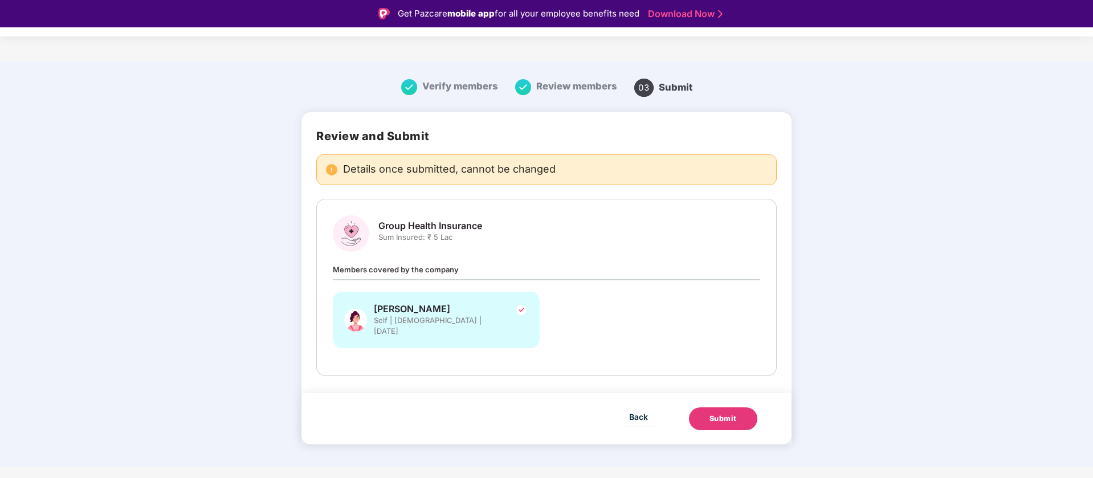
click at [744, 408] on button "Submit" at bounding box center [723, 419] width 68 height 23
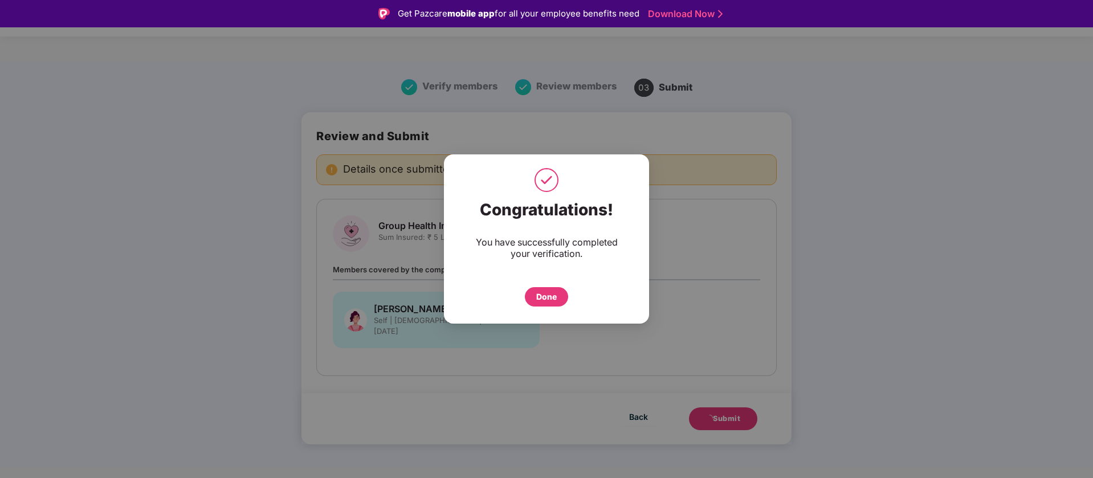
click at [560, 299] on div "Done" at bounding box center [546, 296] width 43 height 19
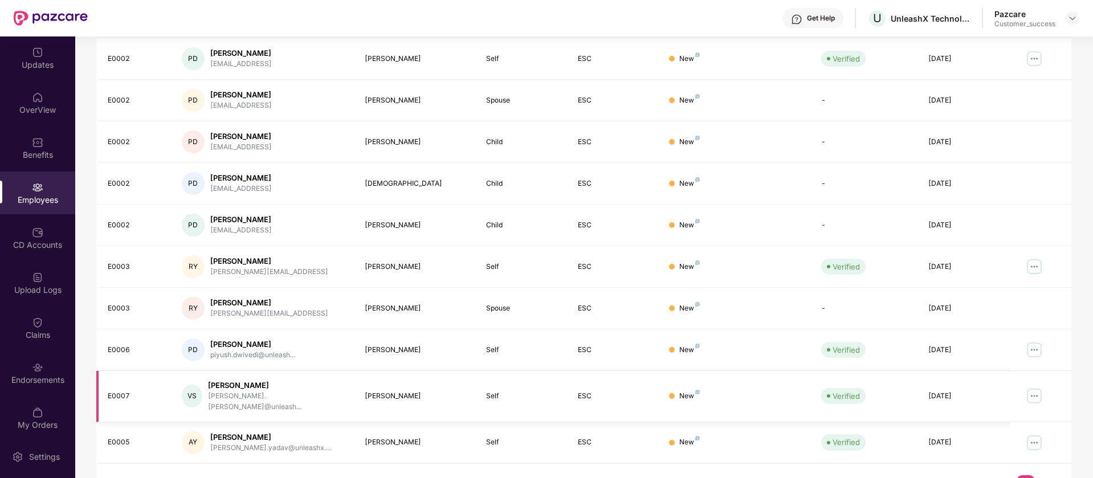
scroll to position [222, 0]
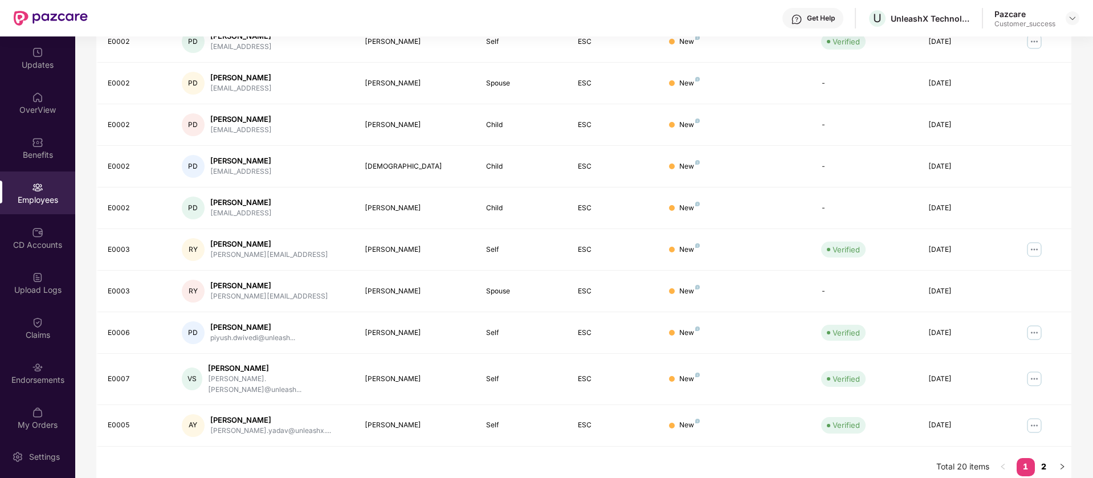
click at [1045, 458] on link "2" at bounding box center [1044, 466] width 18 height 17
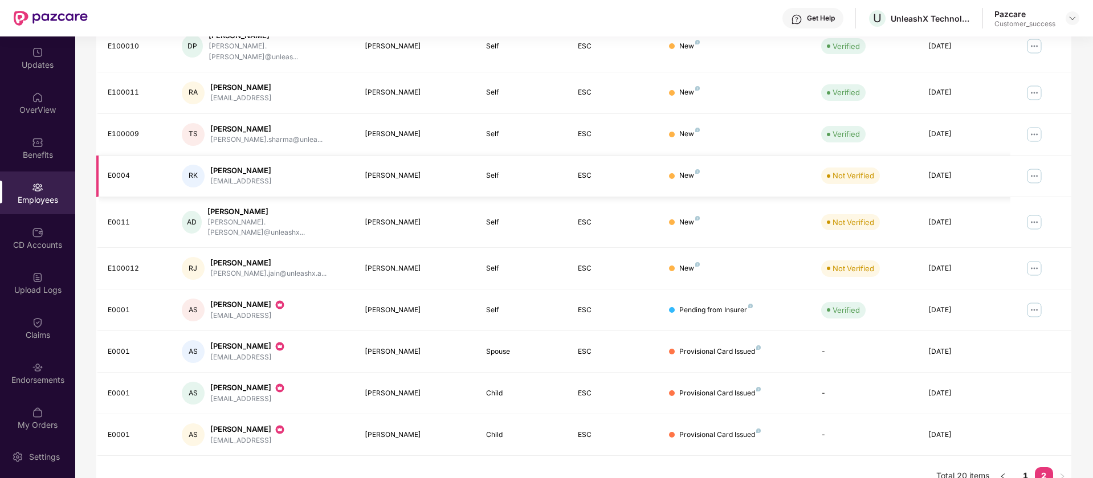
click at [1040, 167] on img at bounding box center [1034, 176] width 18 height 18
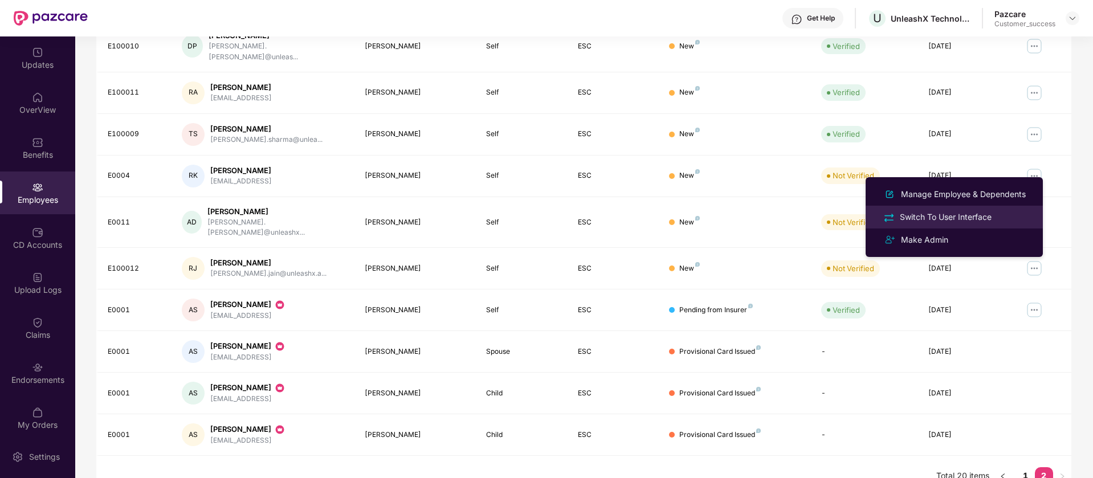
click at [1012, 220] on div "Switch To User Interface" at bounding box center [955, 216] width 148 height 13
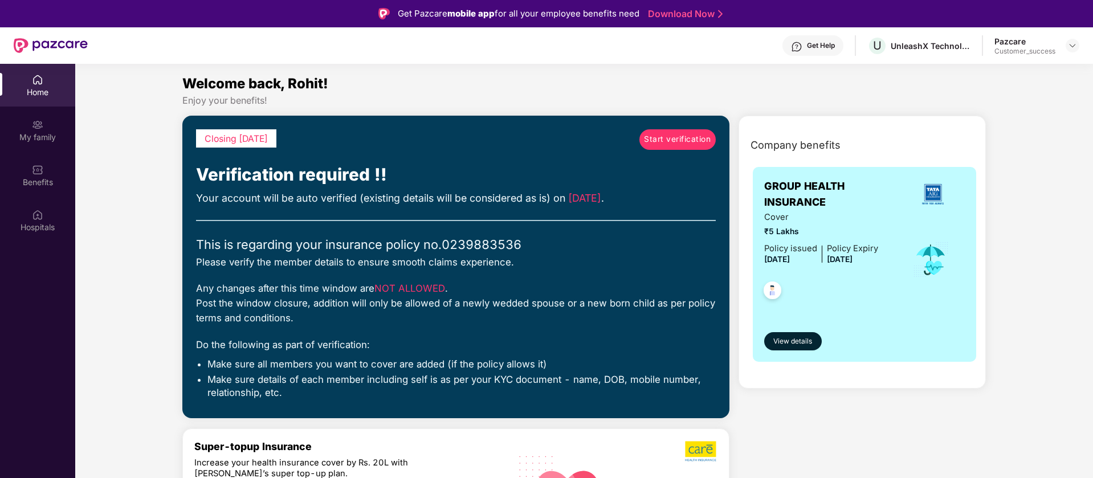
click at [703, 143] on span "Start verification" at bounding box center [677, 139] width 67 height 13
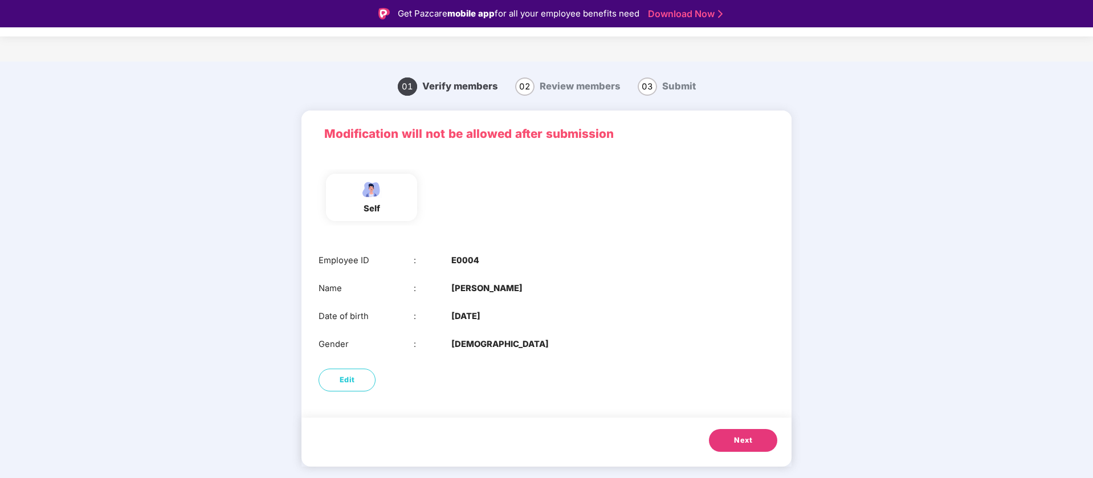
click at [745, 443] on span "Next" at bounding box center [743, 440] width 18 height 11
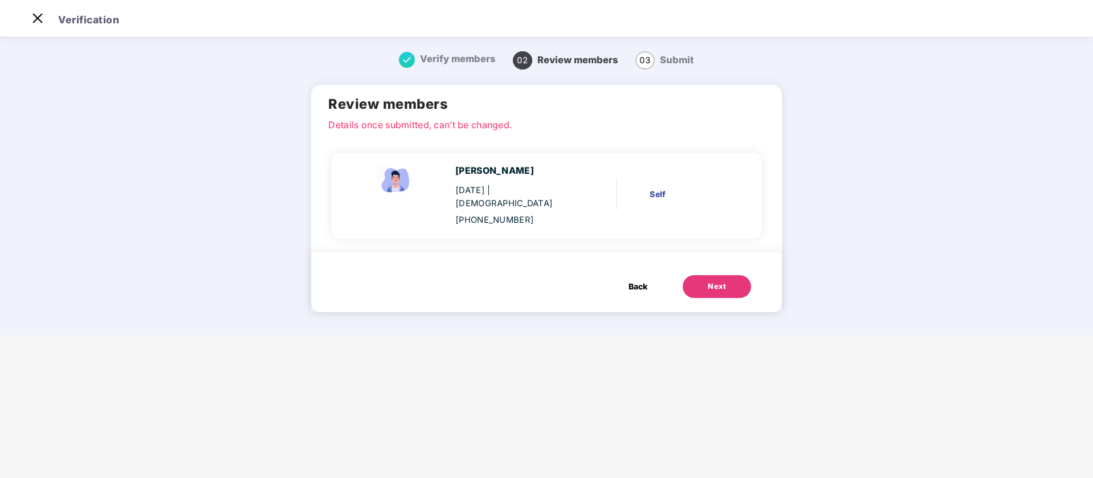
click at [717, 281] on div "Next" at bounding box center [717, 286] width 18 height 11
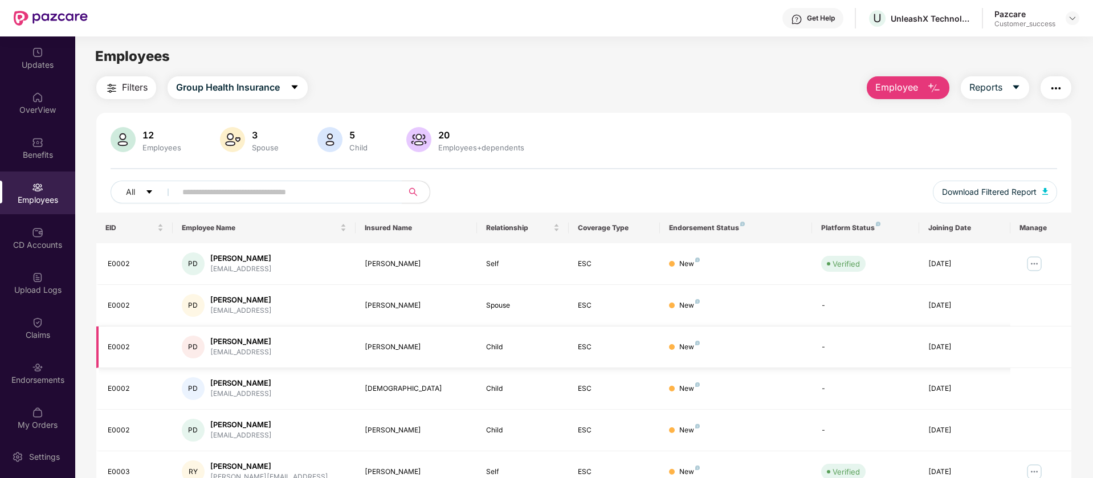
scroll to position [222, 0]
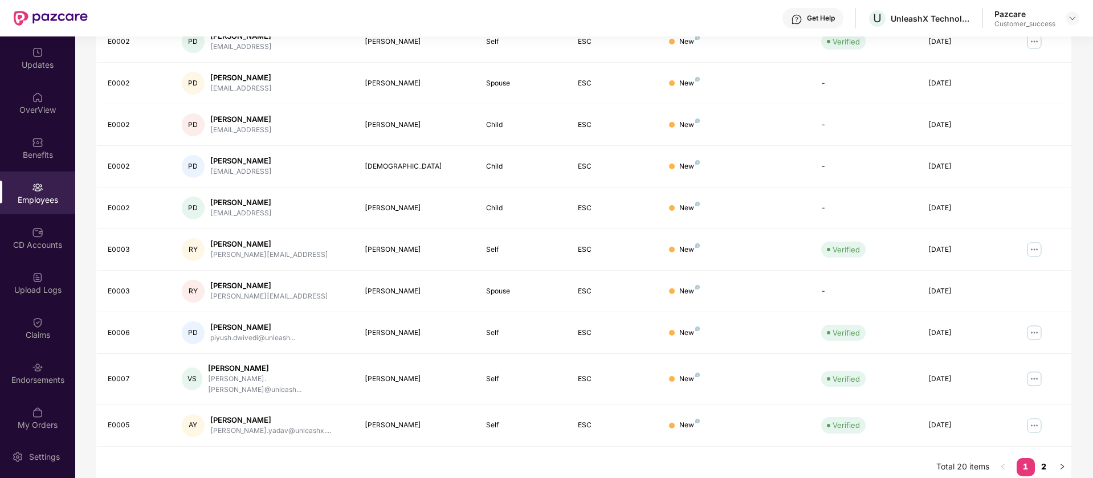
click at [1047, 461] on link "2" at bounding box center [1044, 466] width 18 height 17
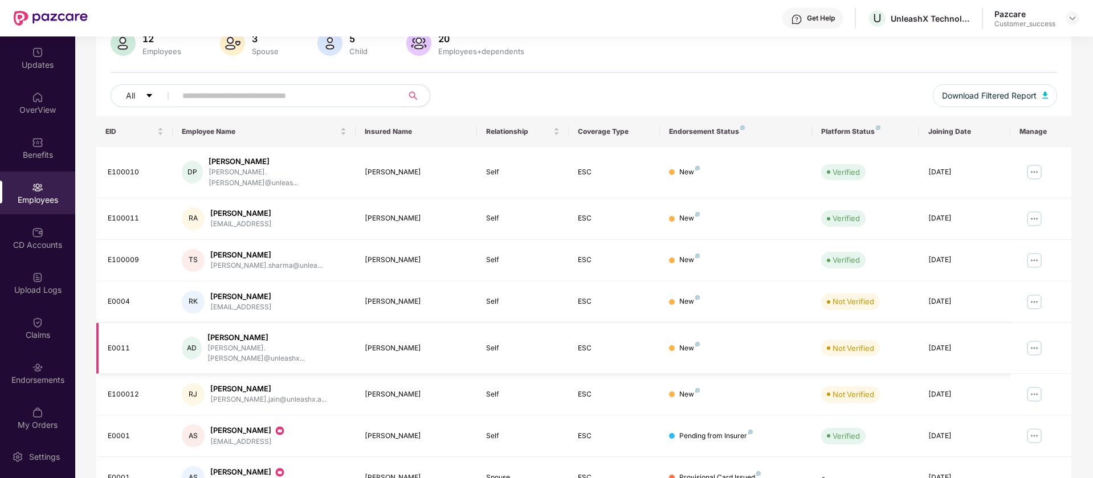
scroll to position [80, 0]
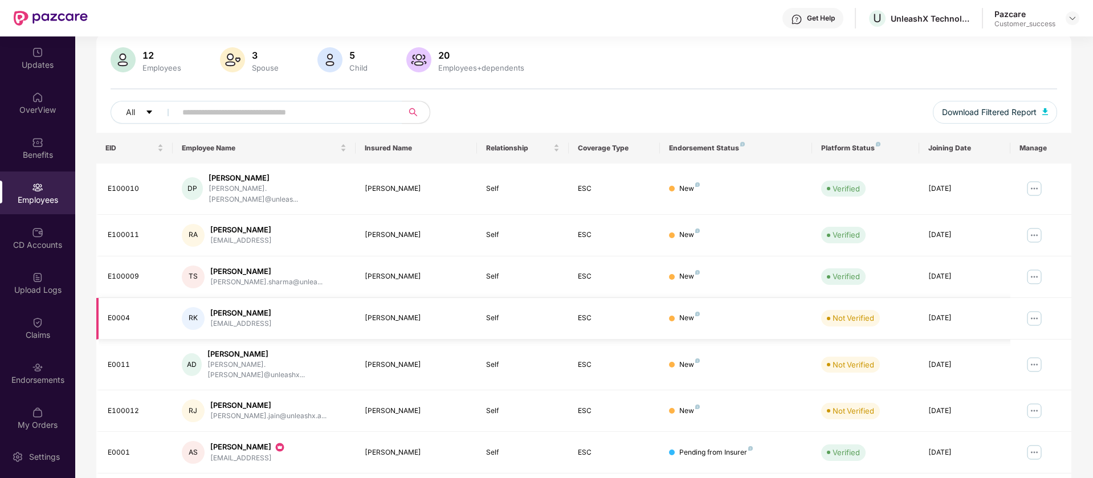
click at [1033, 310] on img at bounding box center [1034, 319] width 18 height 18
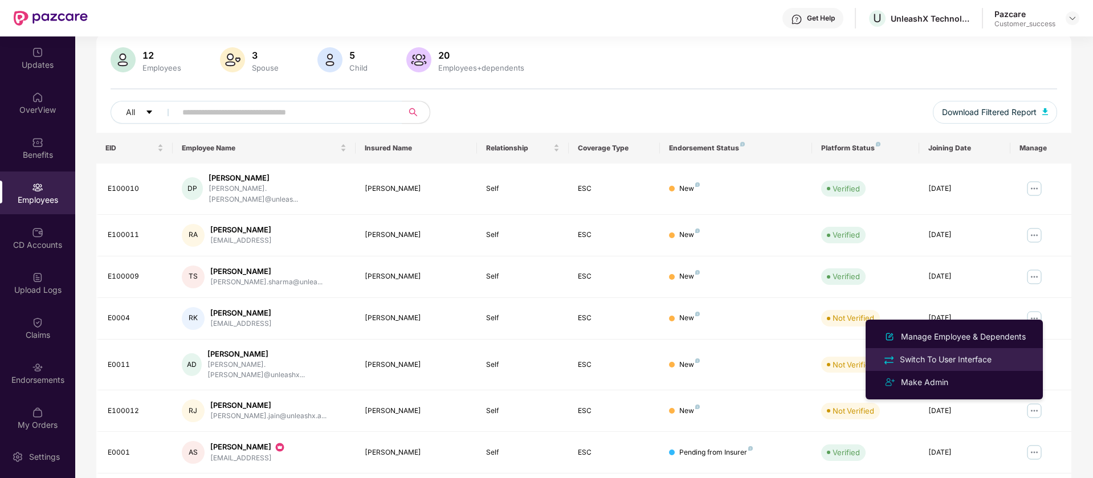
click at [960, 363] on div "Switch To User Interface" at bounding box center [946, 359] width 96 height 13
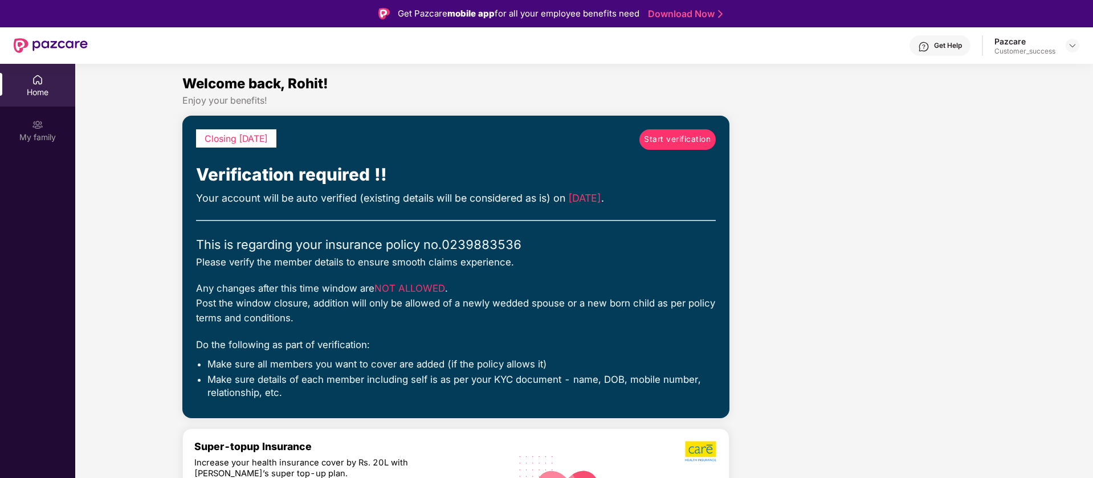
click at [691, 144] on span "Start verification" at bounding box center [677, 139] width 67 height 13
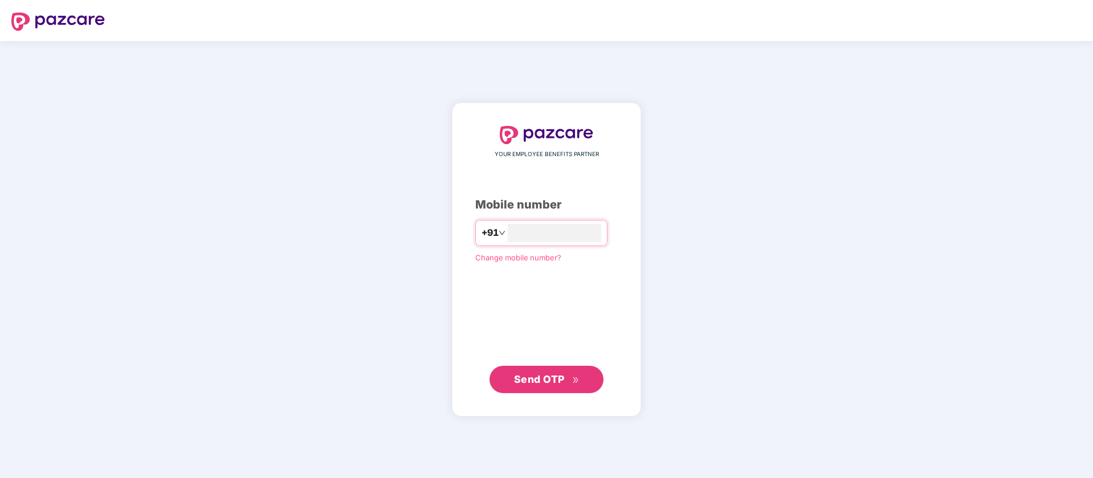
type input "**********"
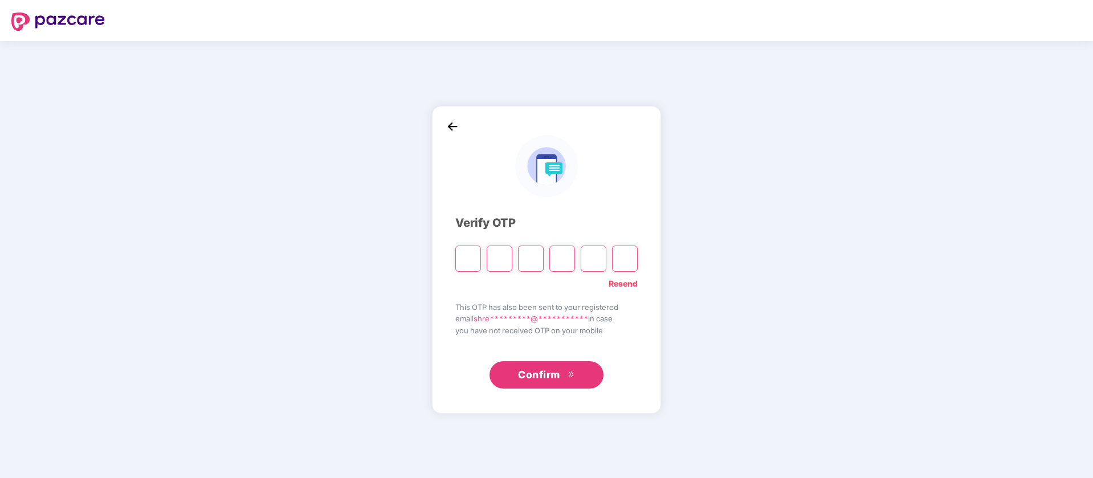
type input "*"
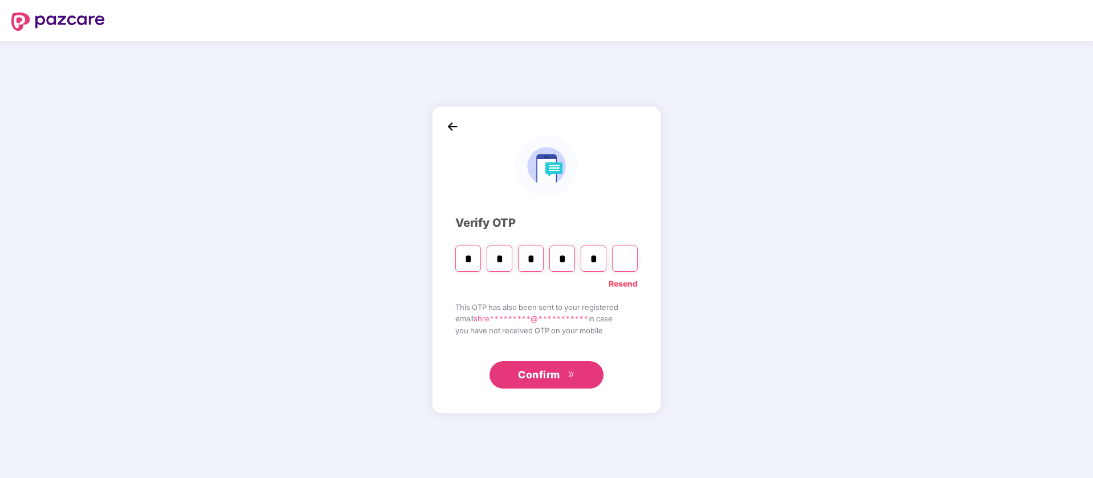
type input "*"
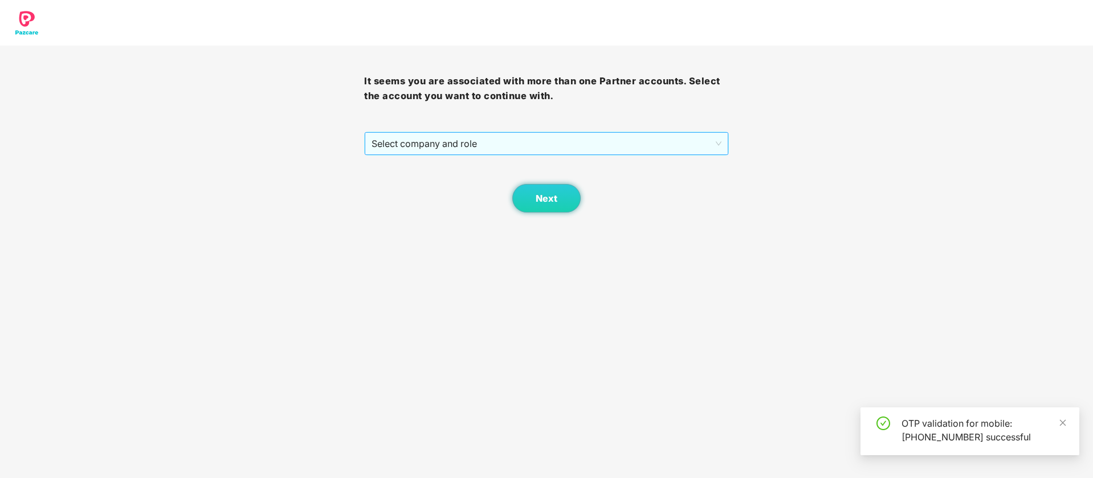
click at [553, 144] on span "Select company and role" at bounding box center [546, 144] width 349 height 22
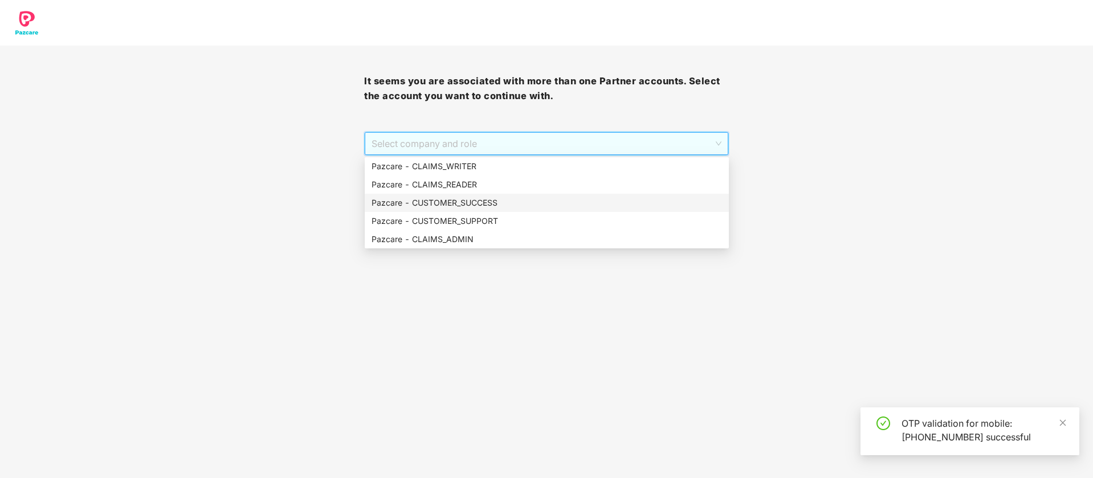
click at [517, 206] on div "Pazcare - CUSTOMER_SUCCESS" at bounding box center [547, 203] width 351 height 13
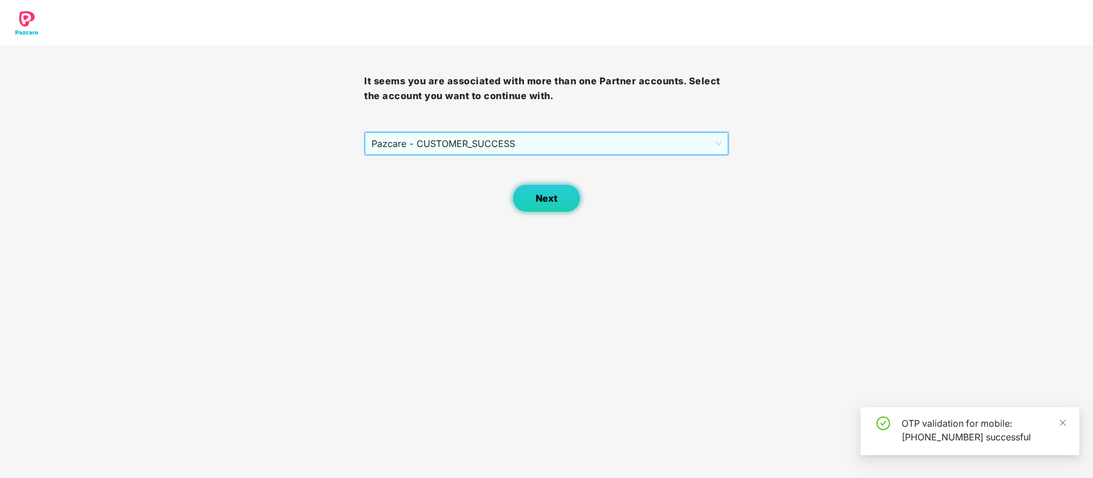
click at [533, 206] on button "Next" at bounding box center [546, 198] width 68 height 29
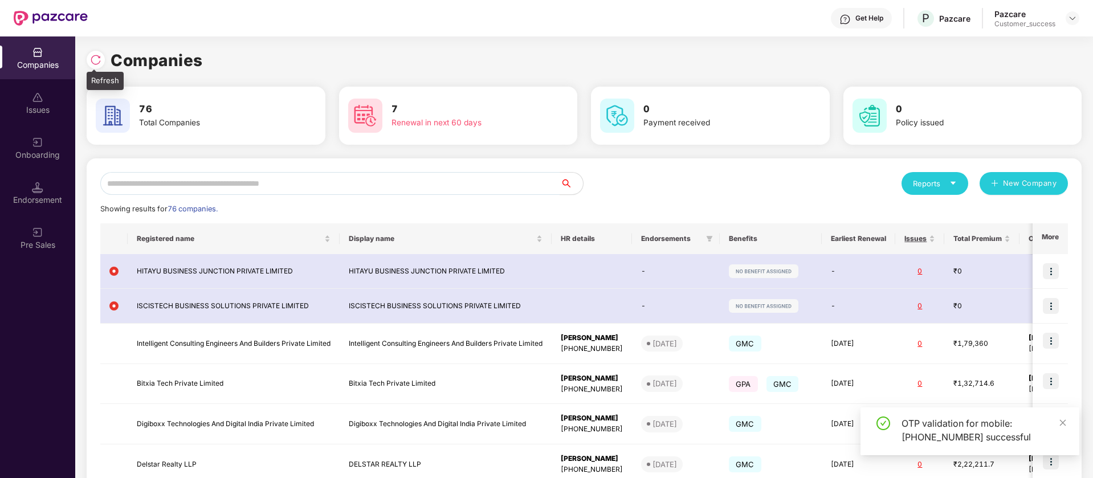
click at [100, 57] on img at bounding box center [95, 59] width 11 height 11
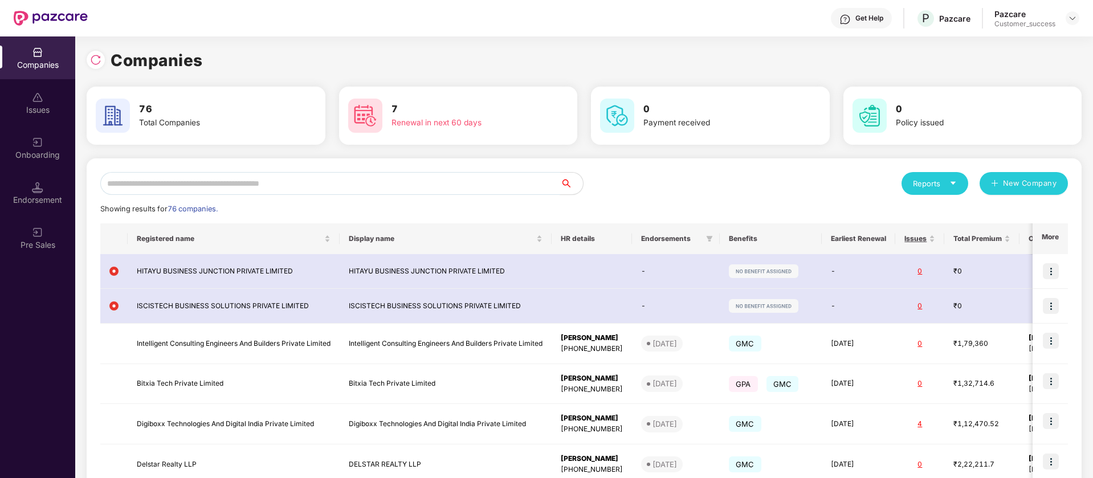
click at [264, 176] on input "text" at bounding box center [330, 183] width 460 height 23
type input "*"
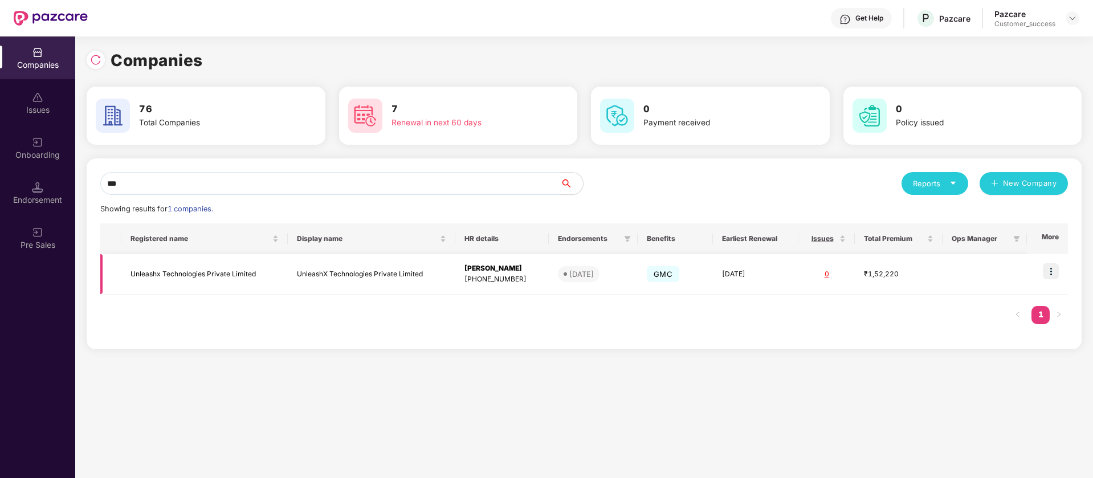
type input "***"
click at [1057, 268] on img at bounding box center [1051, 271] width 16 height 16
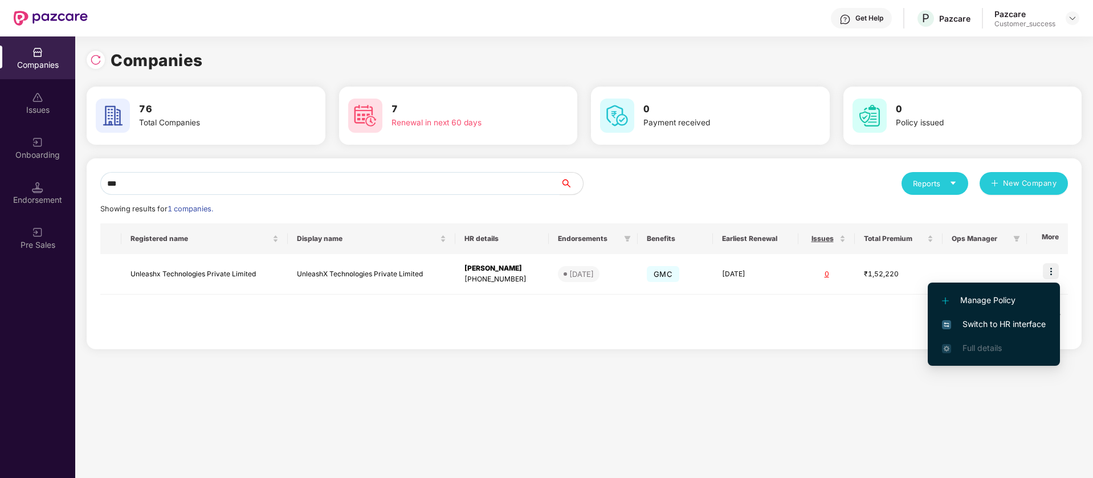
click at [1023, 329] on span "Switch to HR interface" at bounding box center [994, 324] width 104 height 13
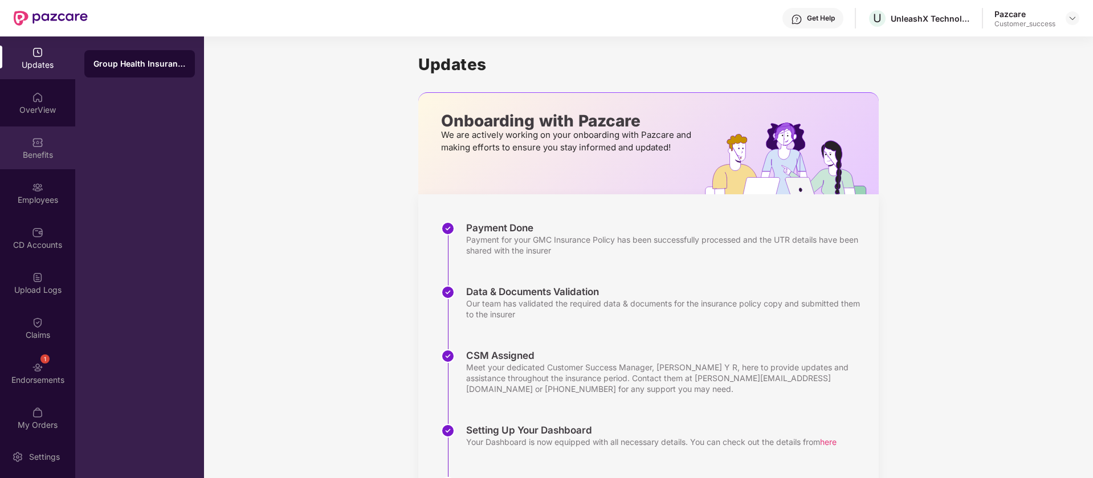
click at [47, 163] on div "Benefits" at bounding box center [37, 148] width 75 height 43
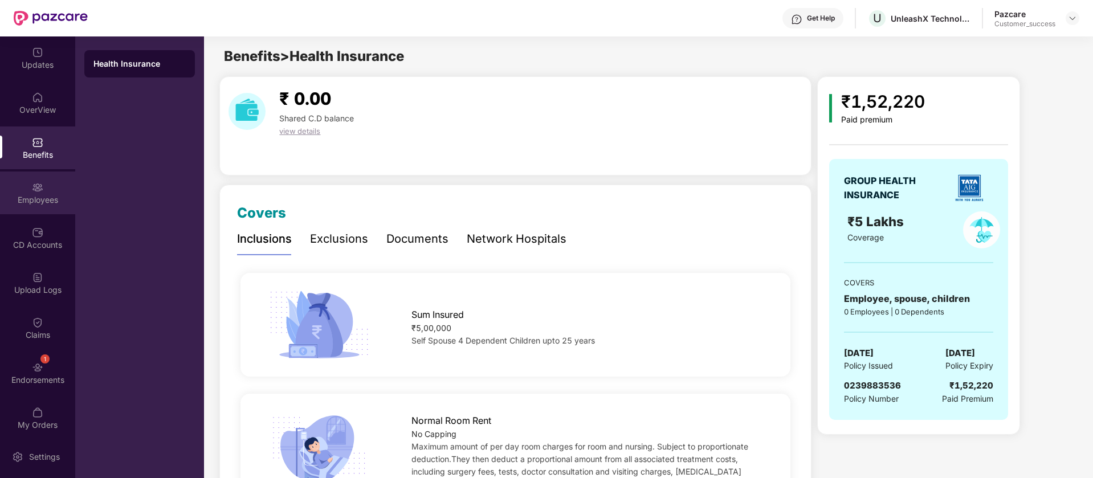
click at [52, 198] on div "Employees" at bounding box center [37, 199] width 75 height 11
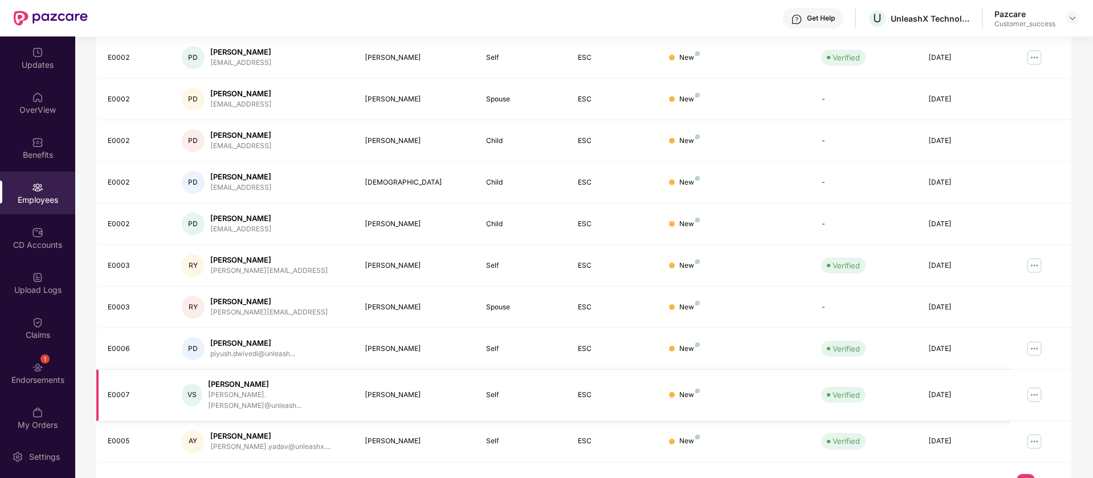
scroll to position [222, 0]
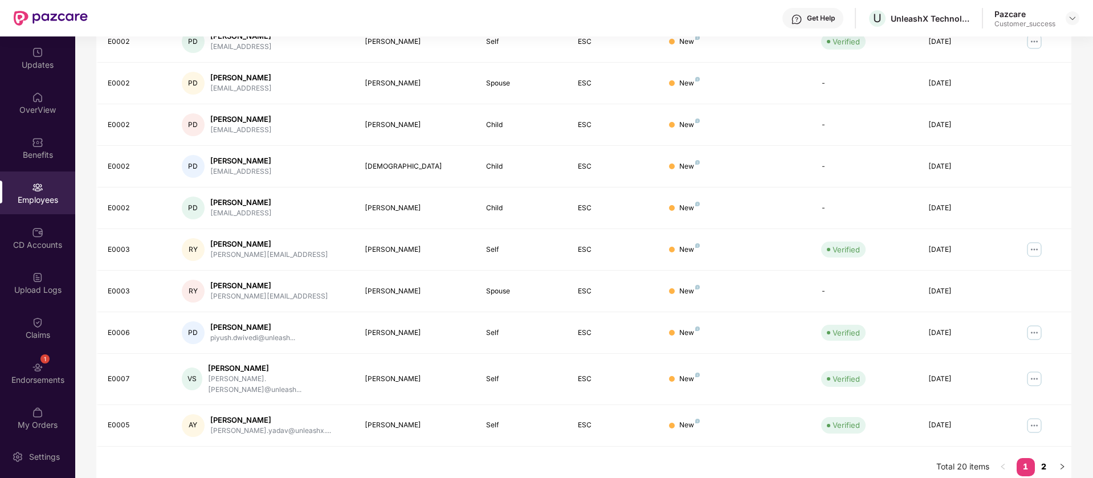
click at [1043, 459] on link "2" at bounding box center [1044, 466] width 18 height 17
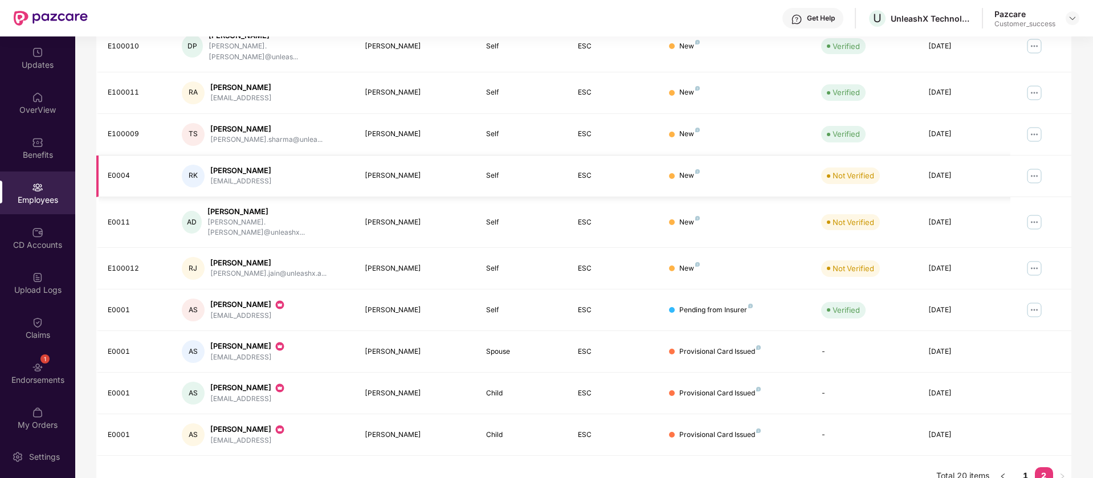
click at [1031, 168] on img at bounding box center [1034, 176] width 18 height 18
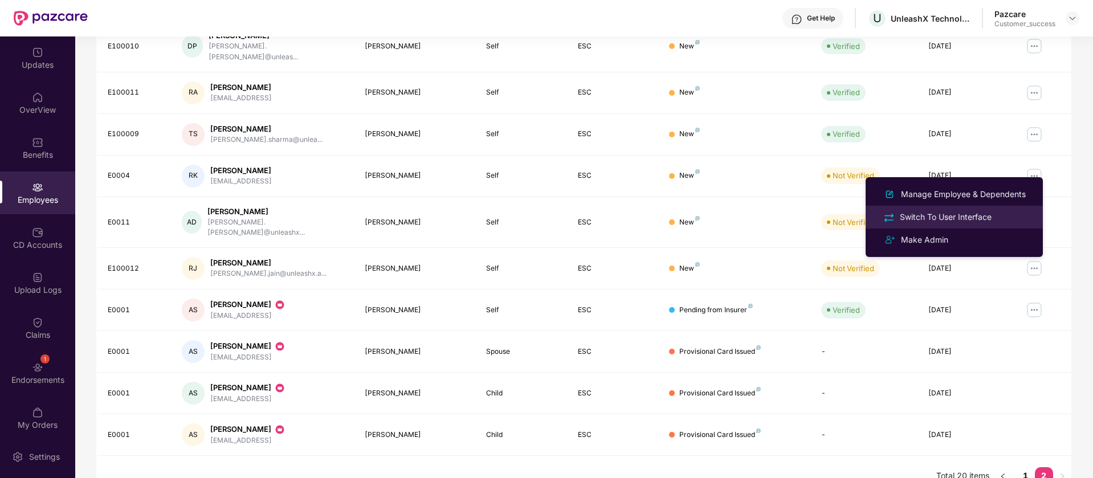
click at [988, 216] on div "Switch To User Interface" at bounding box center [946, 217] width 96 height 13
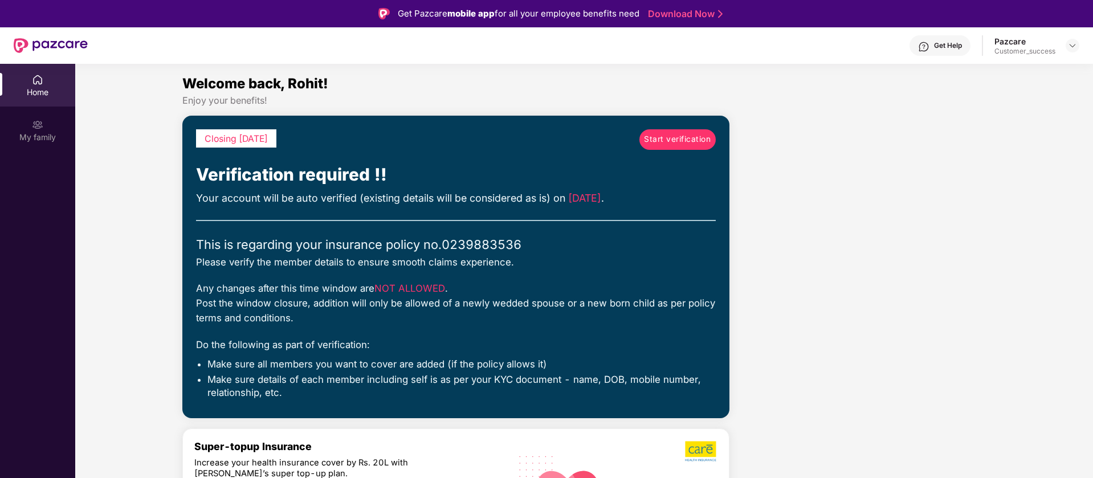
click at [690, 132] on link "Start verification" at bounding box center [678, 139] width 76 height 21
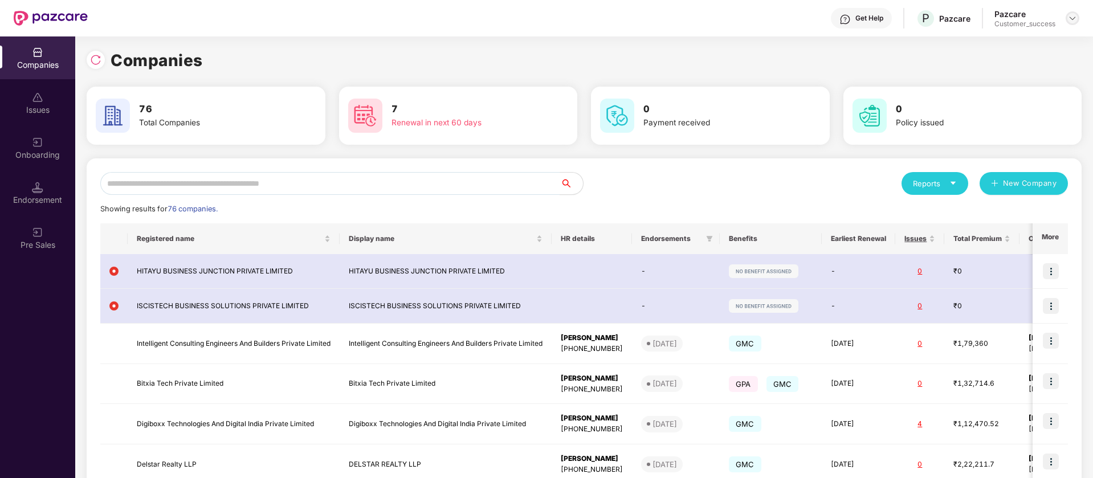
click at [1071, 19] on img at bounding box center [1072, 18] width 9 height 9
click at [1013, 71] on div "Switch Partner" at bounding box center [1020, 67] width 148 height 22
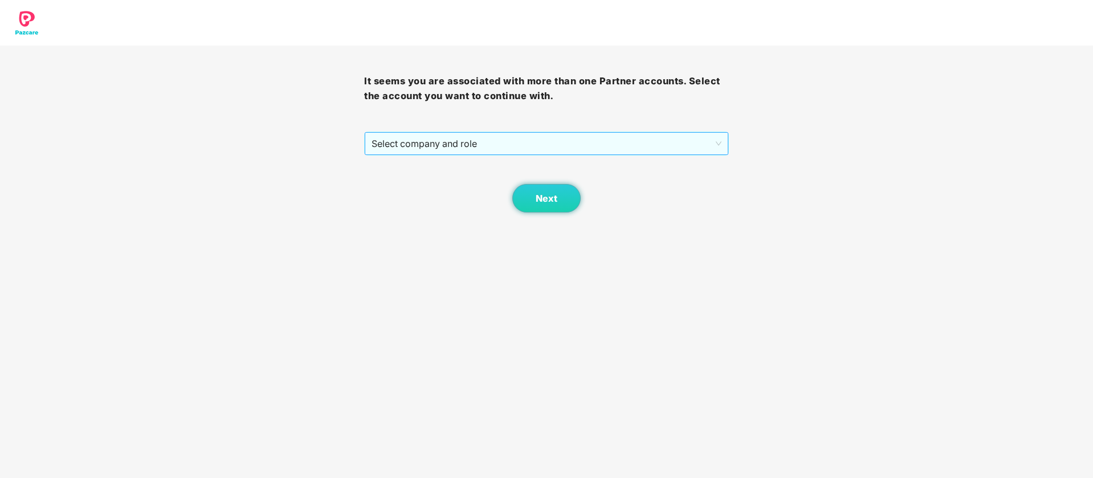
click at [584, 138] on span "Select company and role" at bounding box center [546, 144] width 349 height 22
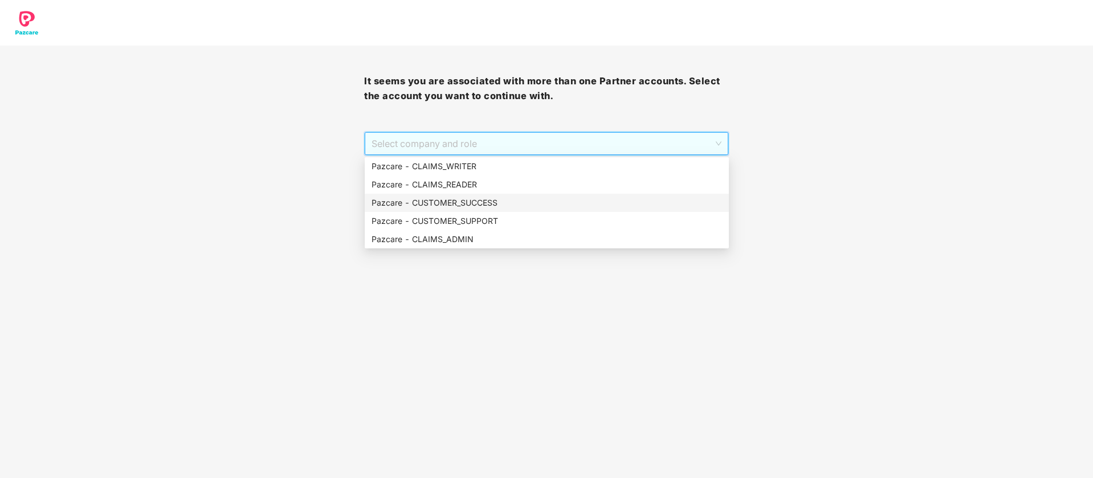
click at [502, 194] on div "Pazcare - CUSTOMER_SUCCESS" at bounding box center [547, 203] width 364 height 18
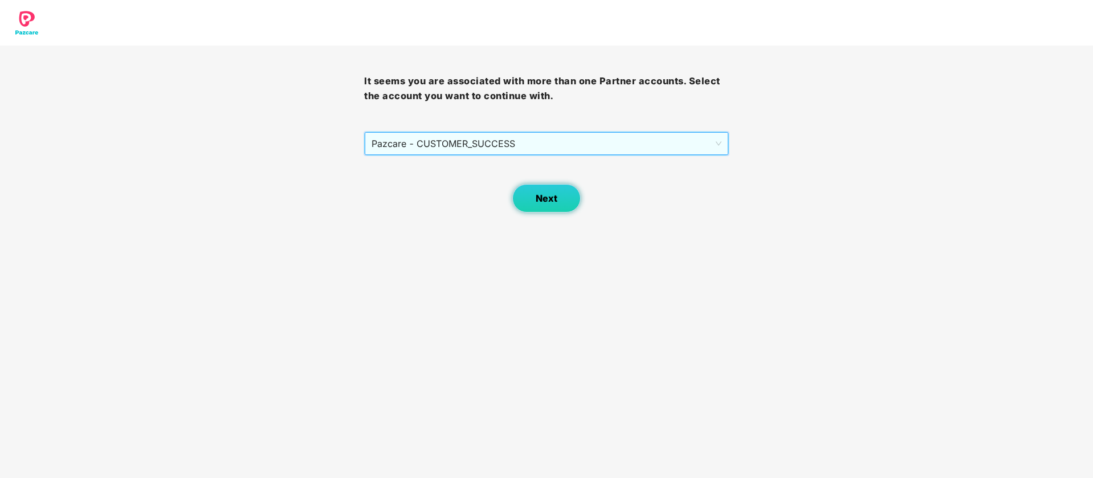
click at [563, 192] on button "Next" at bounding box center [546, 198] width 68 height 29
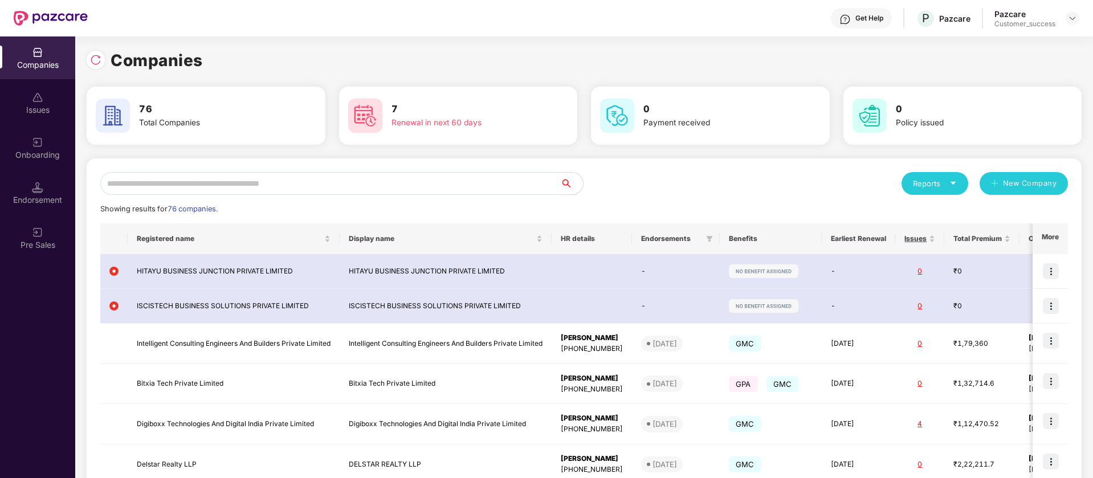
click at [267, 174] on input "text" at bounding box center [330, 183] width 460 height 23
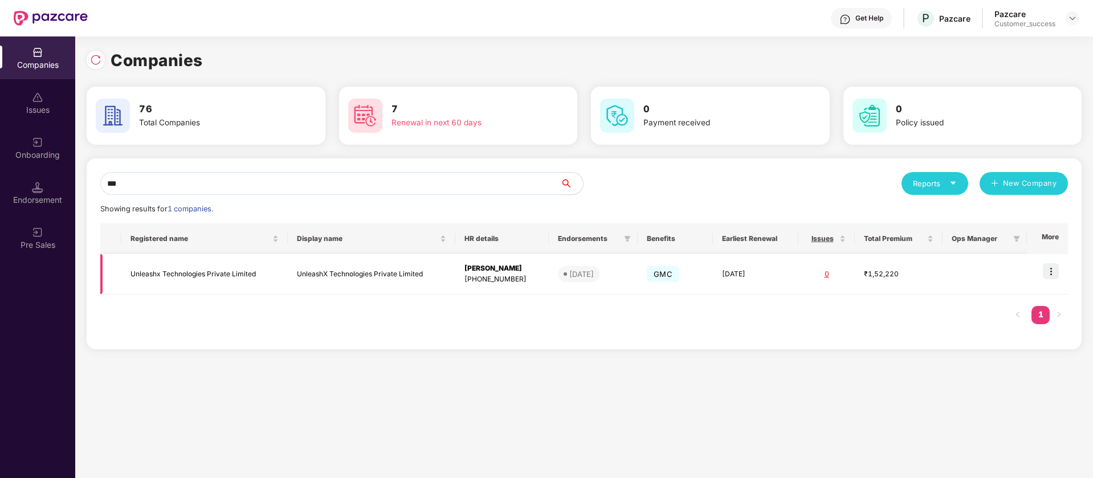
type input "***"
click at [1057, 268] on img at bounding box center [1051, 271] width 16 height 16
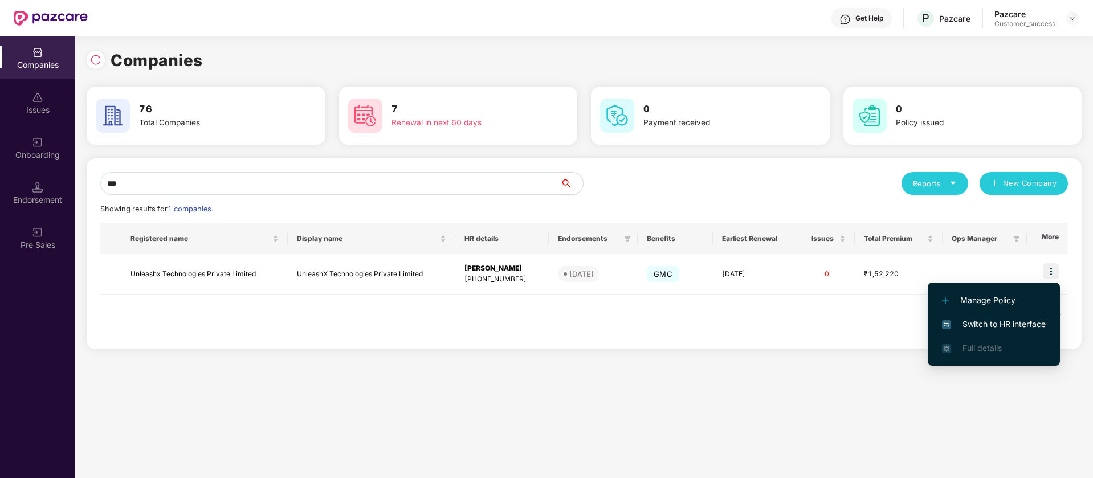
click at [1025, 324] on span "Switch to HR interface" at bounding box center [994, 324] width 104 height 13
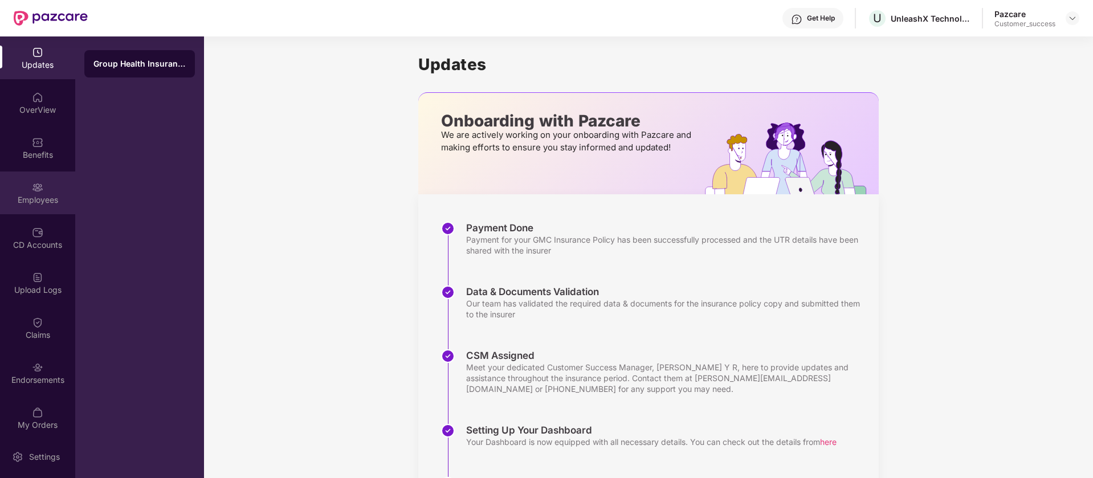
click at [47, 200] on div "Employees" at bounding box center [37, 199] width 75 height 11
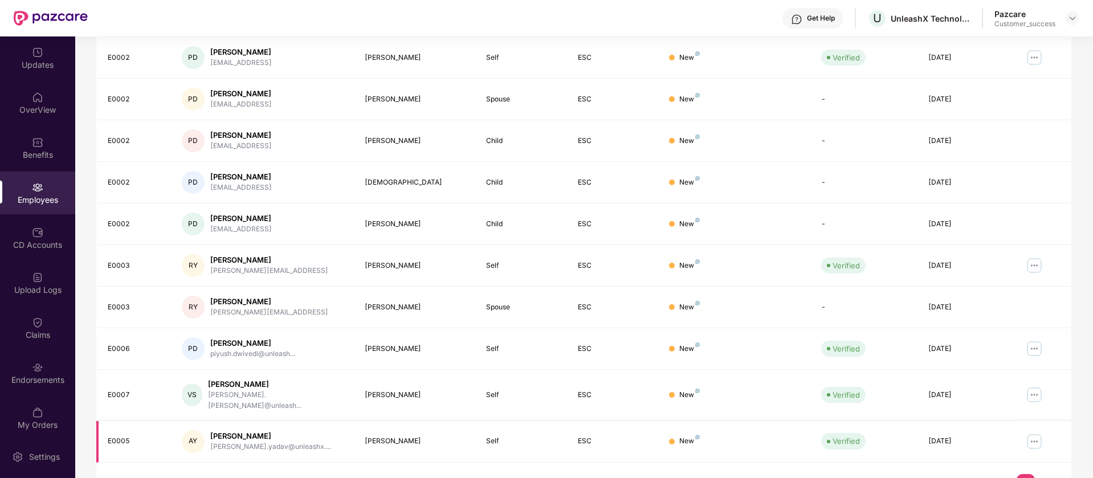
scroll to position [222, 0]
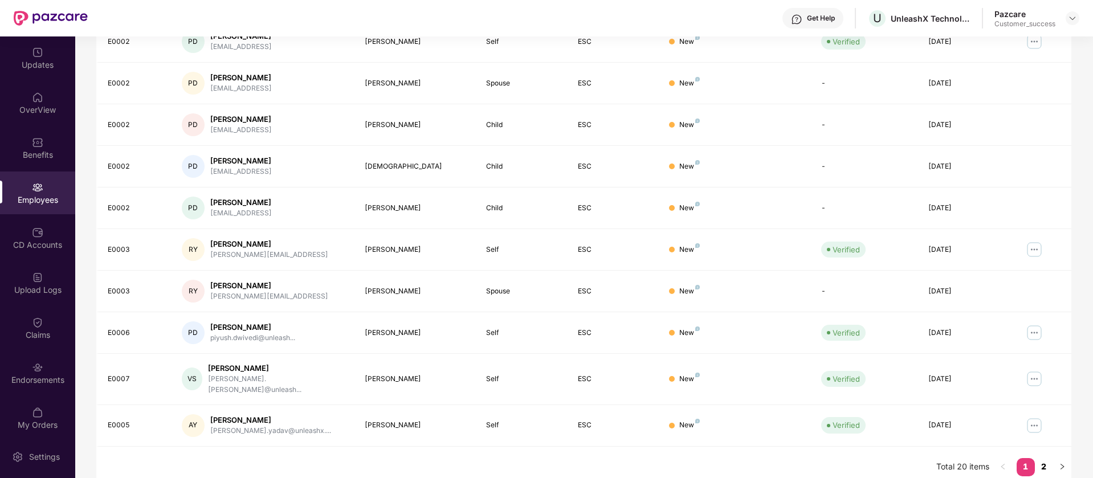
click at [1045, 458] on link "2" at bounding box center [1044, 466] width 18 height 17
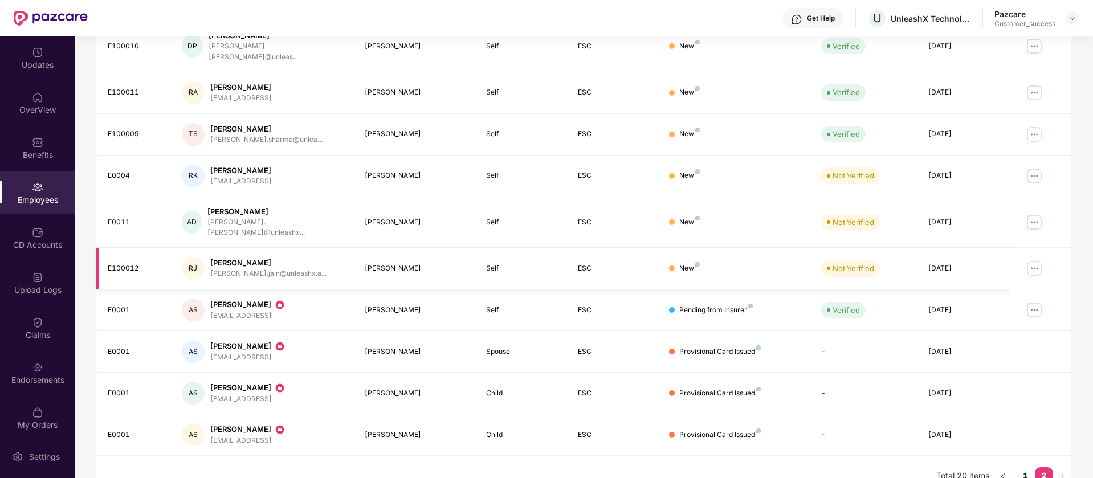
click at [1033, 259] on img at bounding box center [1034, 268] width 18 height 18
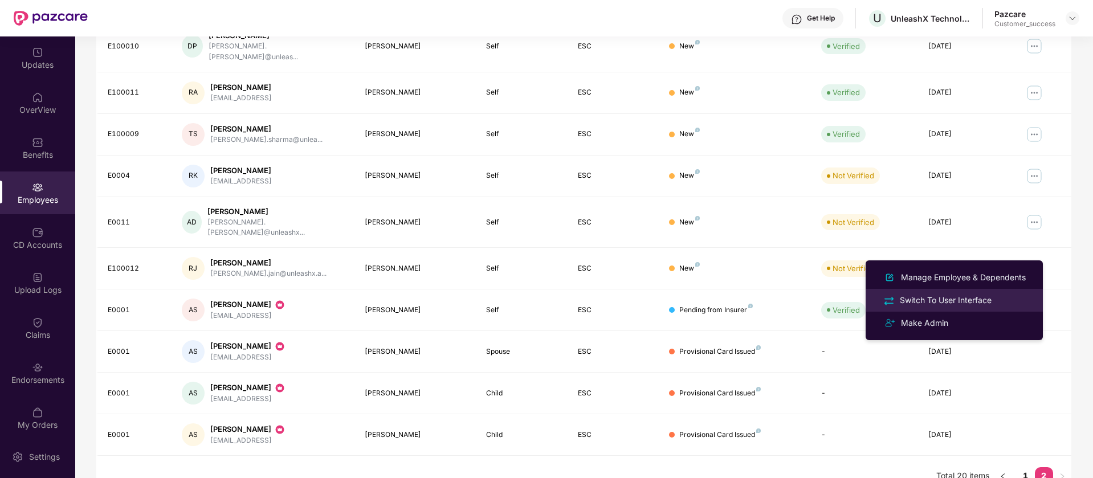
click at [971, 303] on div "Switch To User Interface" at bounding box center [946, 300] width 96 height 13
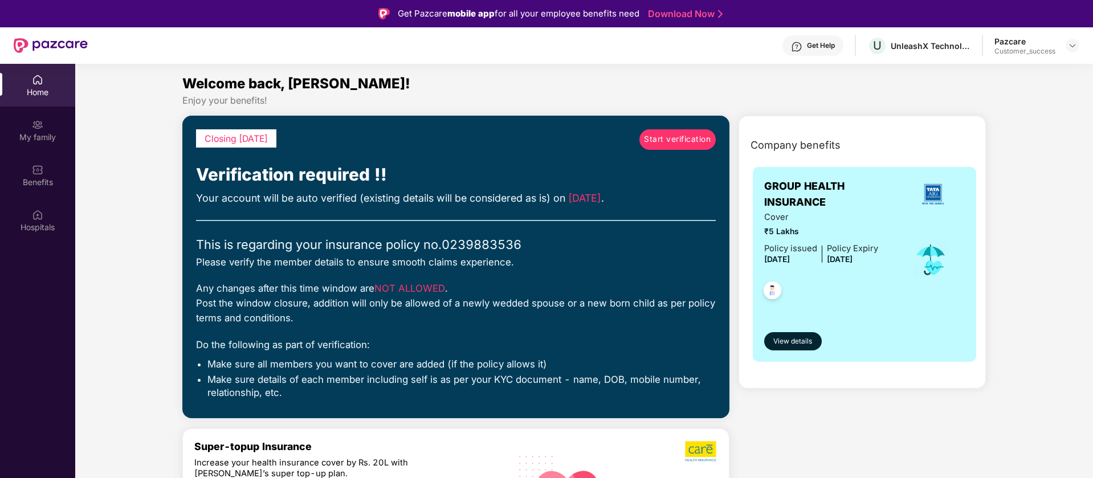
click at [682, 141] on span "Start verification" at bounding box center [677, 139] width 67 height 13
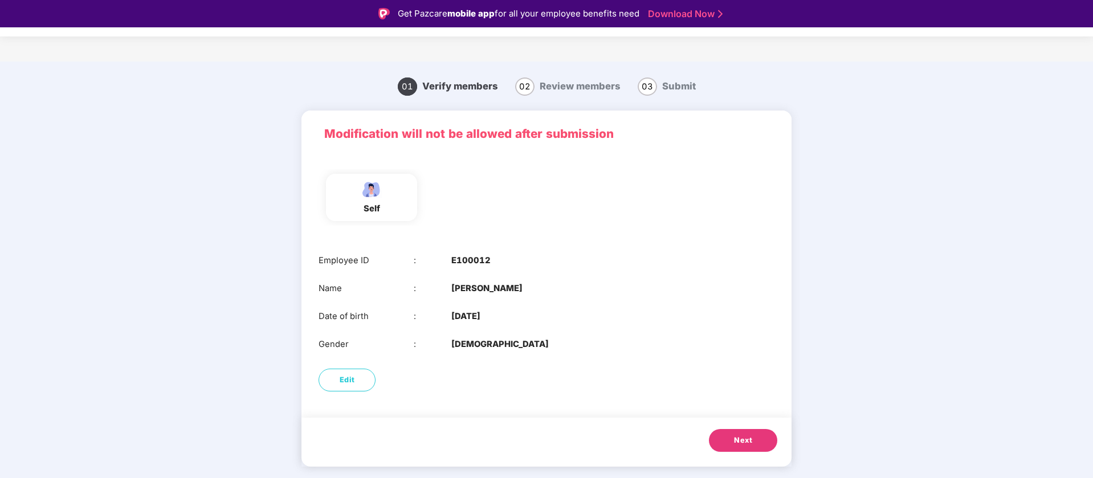
click at [743, 433] on button "Next" at bounding box center [743, 440] width 68 height 23
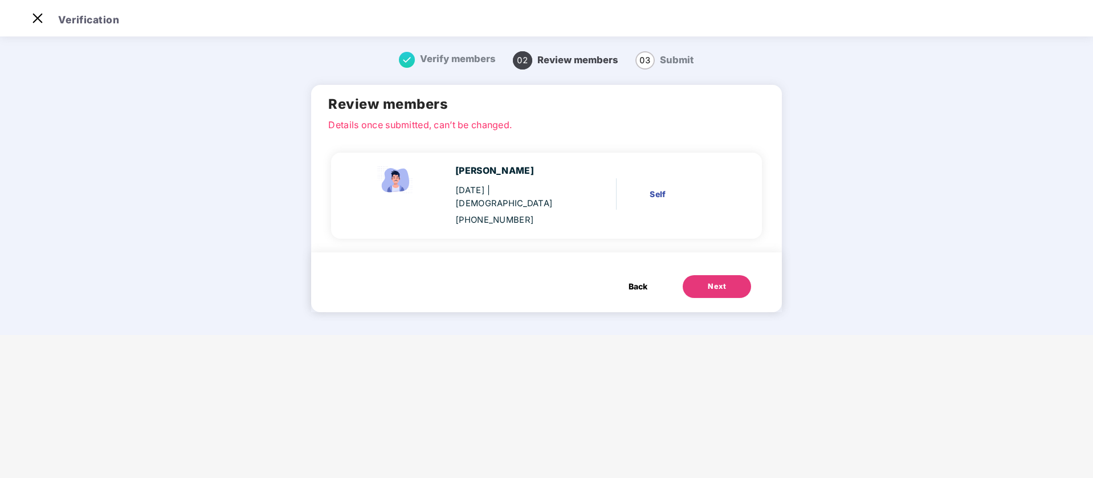
click at [730, 282] on button "Next" at bounding box center [717, 286] width 68 height 23
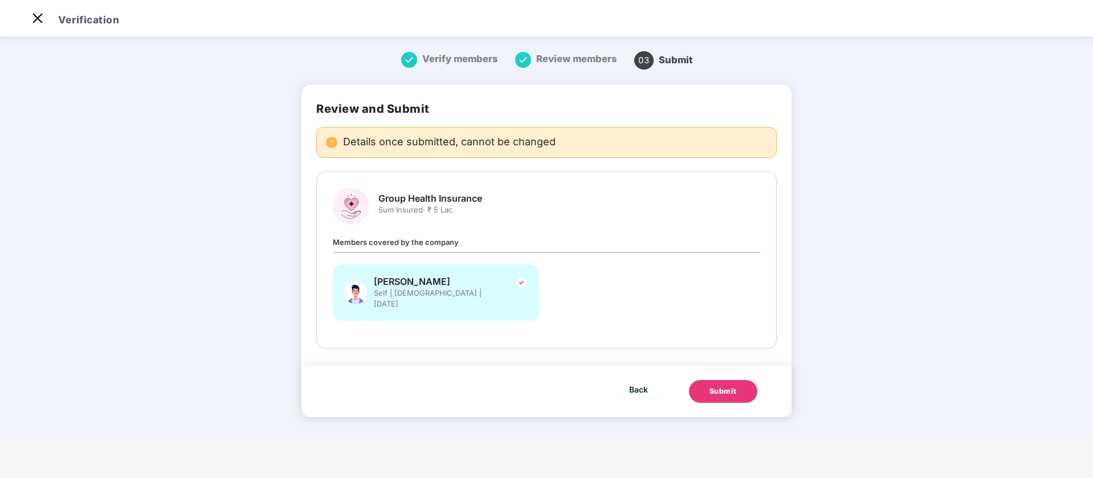
scroll to position [0, 0]
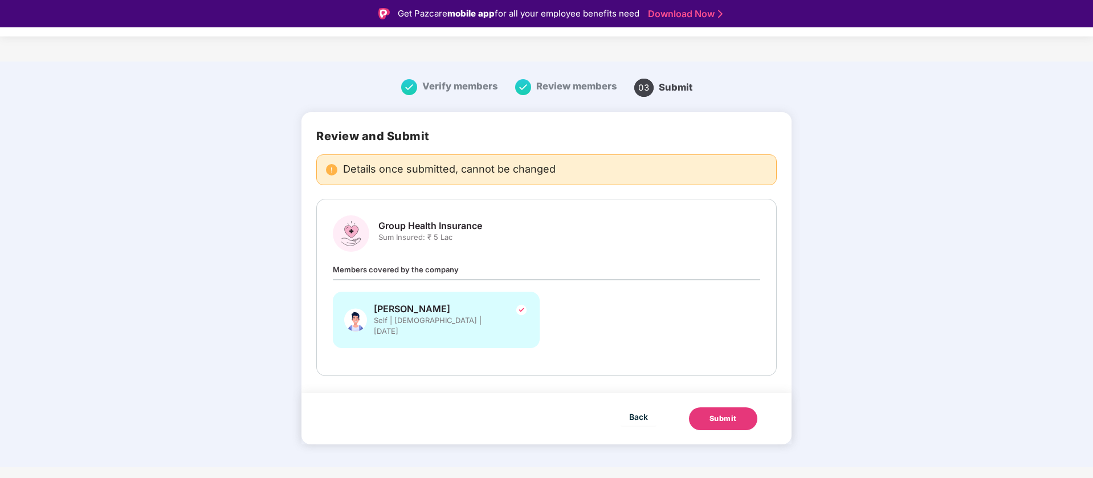
click at [732, 413] on div "Submit" at bounding box center [723, 418] width 27 height 11
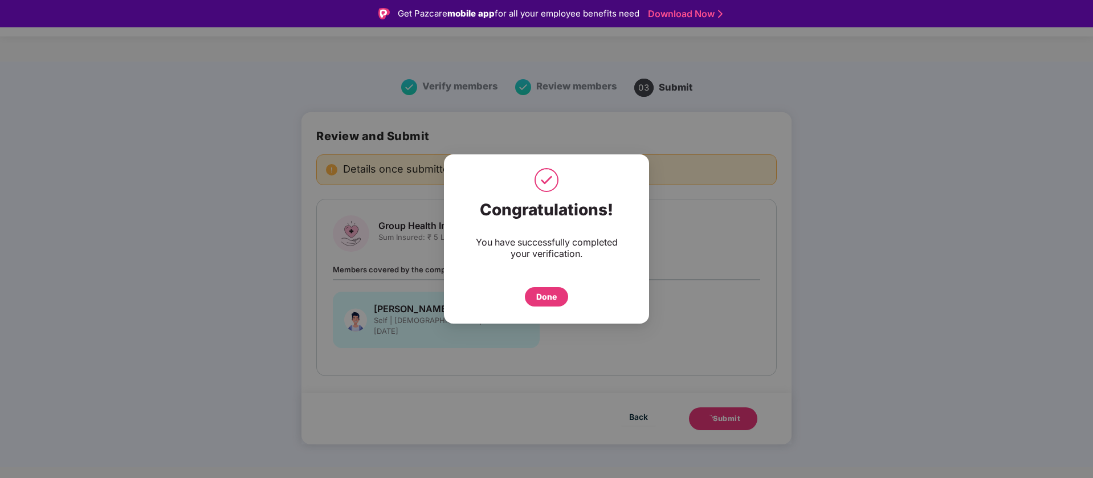
click at [554, 296] on div "Done" at bounding box center [546, 297] width 21 height 13
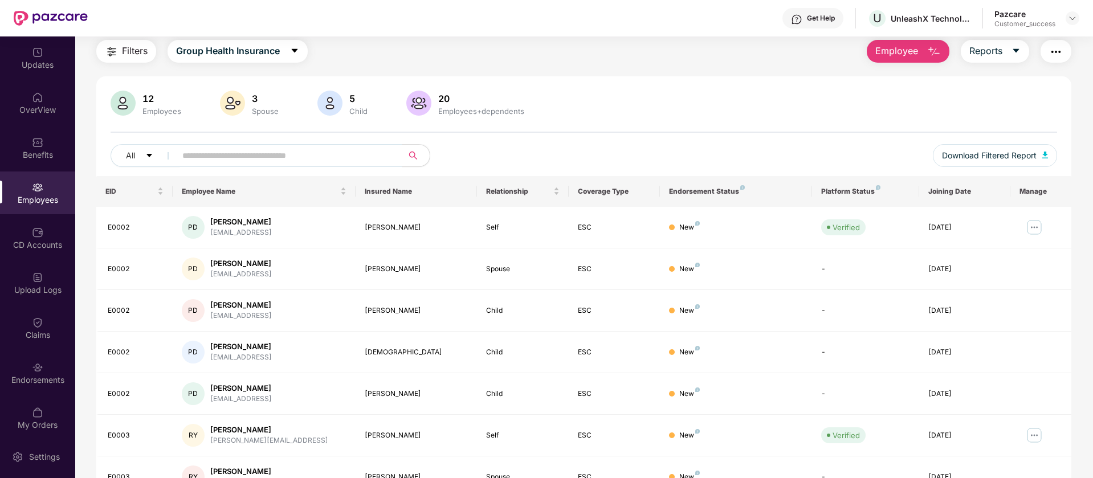
scroll to position [222, 0]
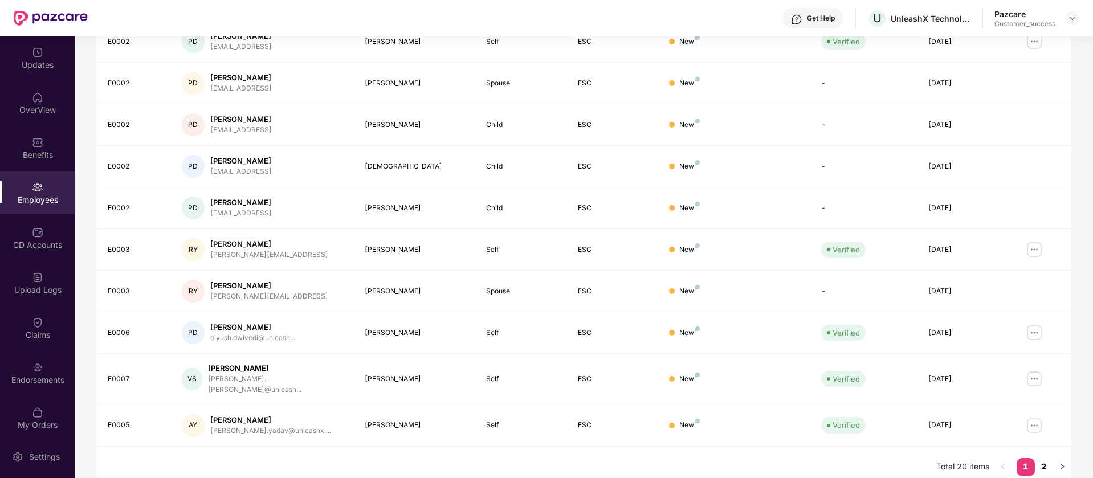
click at [1045, 458] on link "2" at bounding box center [1044, 466] width 18 height 17
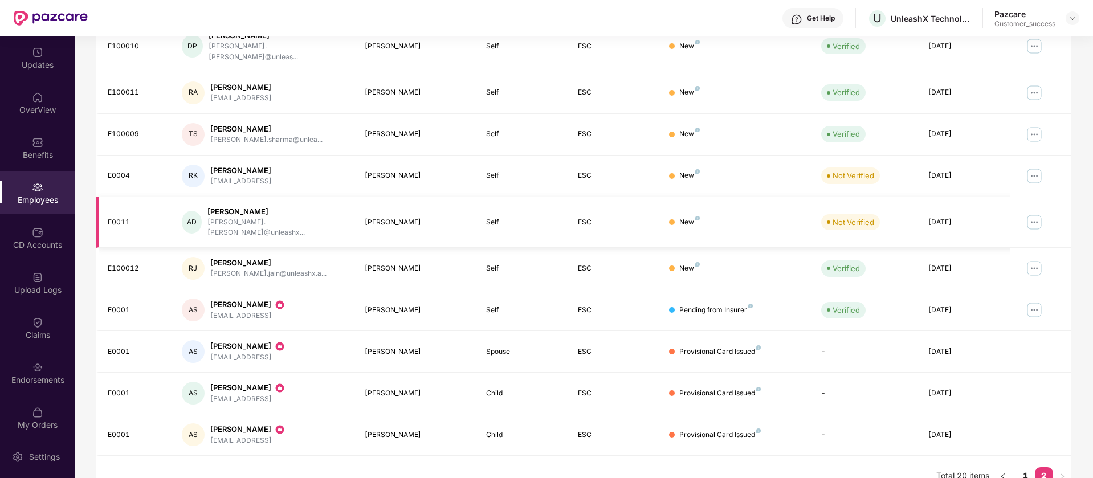
click at [1035, 213] on img at bounding box center [1034, 222] width 18 height 18
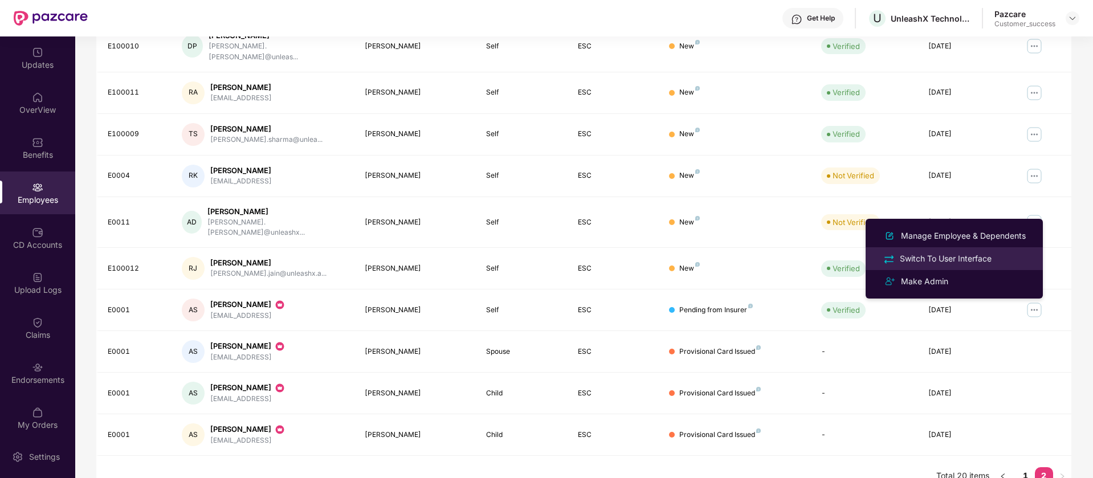
click at [982, 256] on div "Switch To User Interface" at bounding box center [946, 259] width 96 height 13
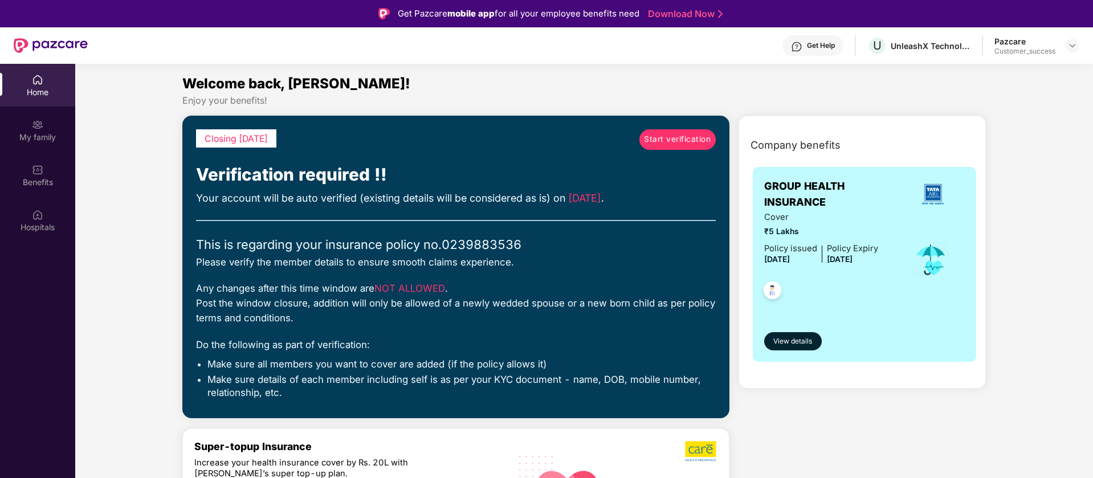
click at [683, 136] on span "Start verification" at bounding box center [677, 139] width 67 height 13
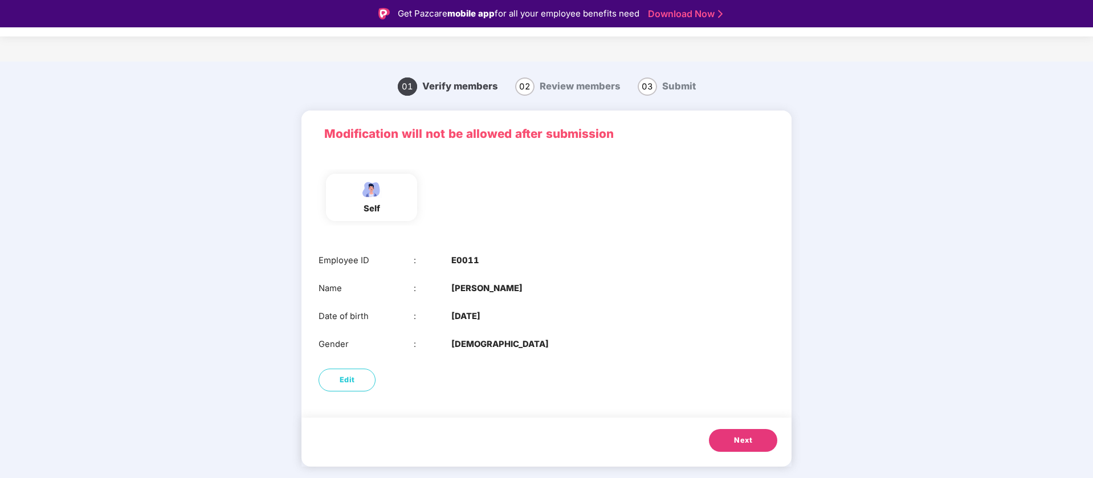
click at [754, 443] on button "Next" at bounding box center [743, 440] width 68 height 23
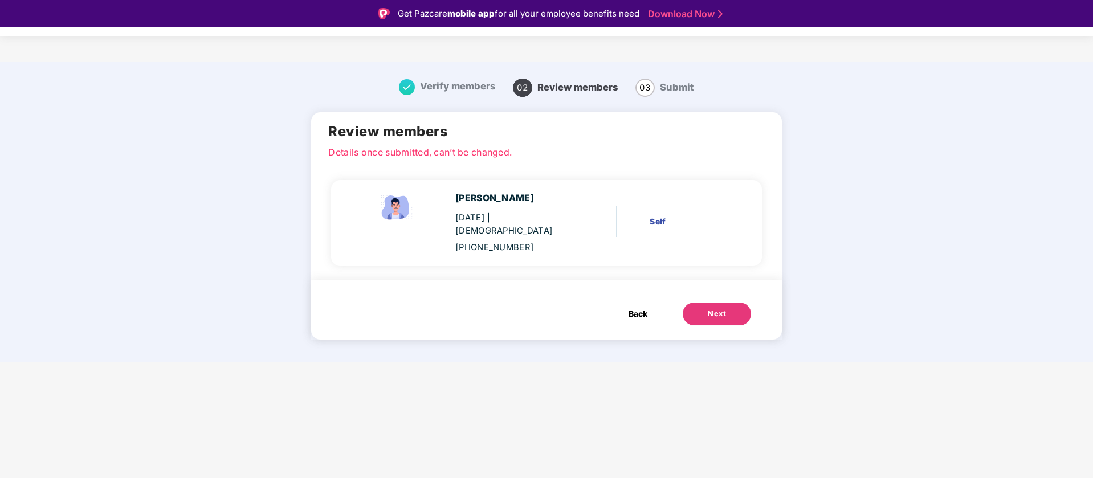
scroll to position [27, 0]
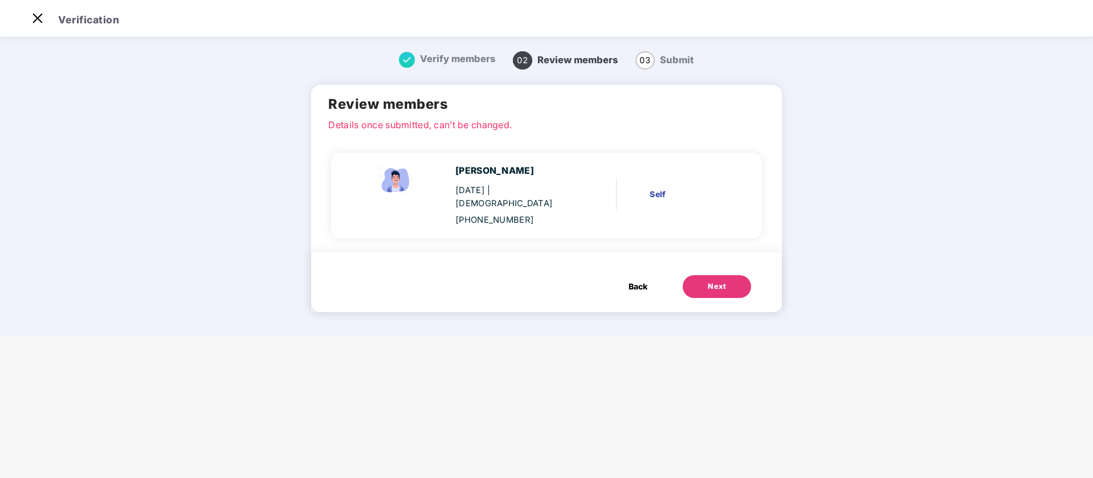
click at [727, 275] on button "Next" at bounding box center [717, 286] width 68 height 23
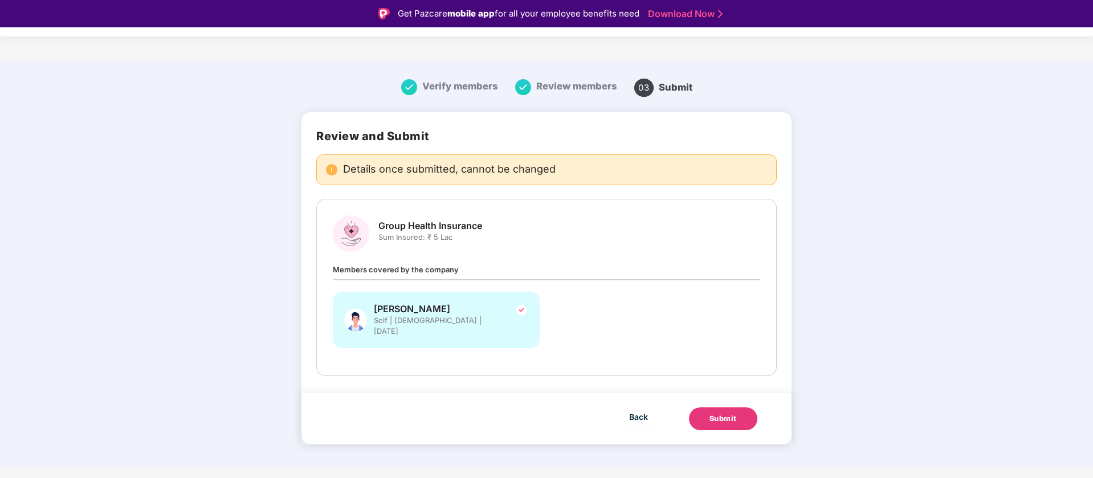
click at [727, 413] on div "Submit" at bounding box center [723, 418] width 27 height 11
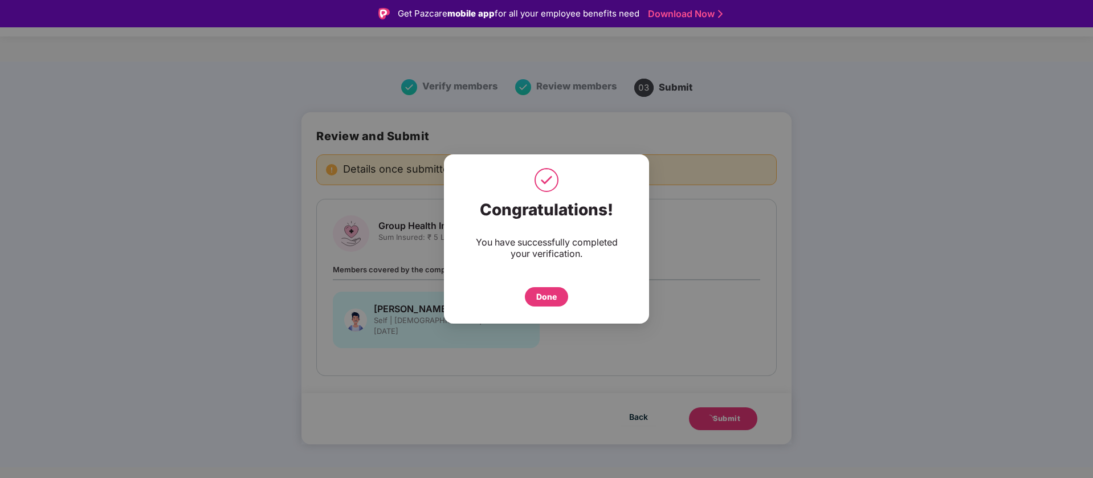
click at [551, 295] on div "Done" at bounding box center [546, 297] width 21 height 13
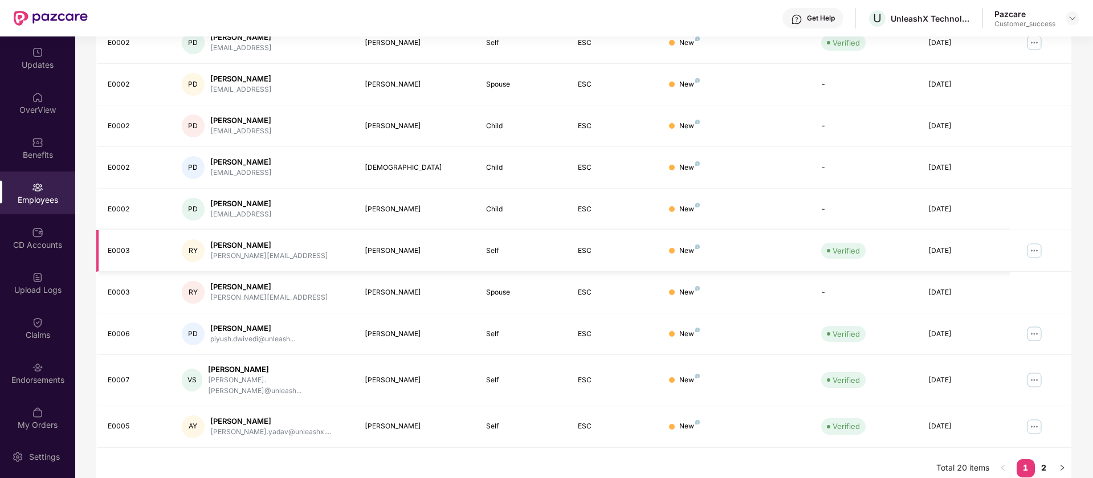
scroll to position [222, 0]
click at [1046, 458] on link "2" at bounding box center [1044, 466] width 18 height 17
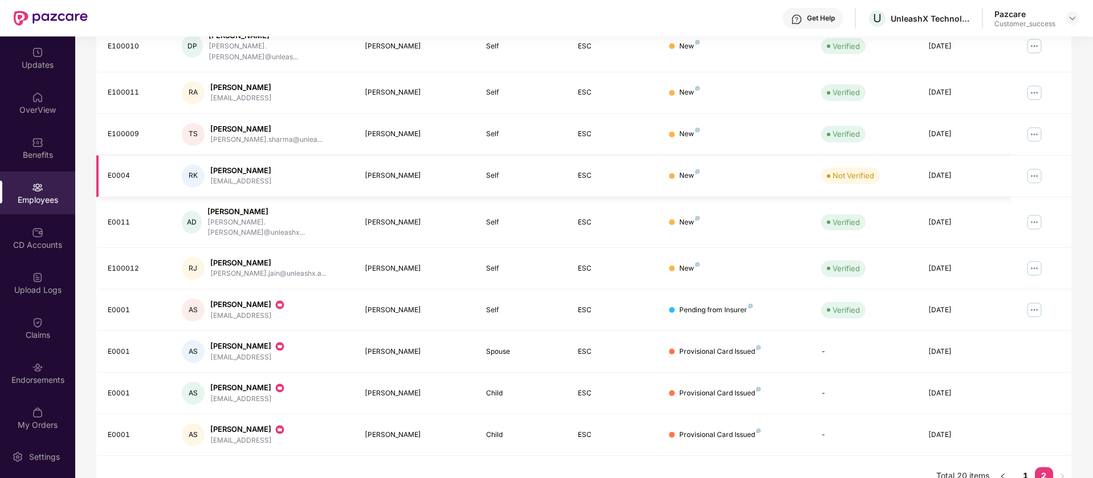
click at [1035, 170] on img at bounding box center [1034, 176] width 18 height 18
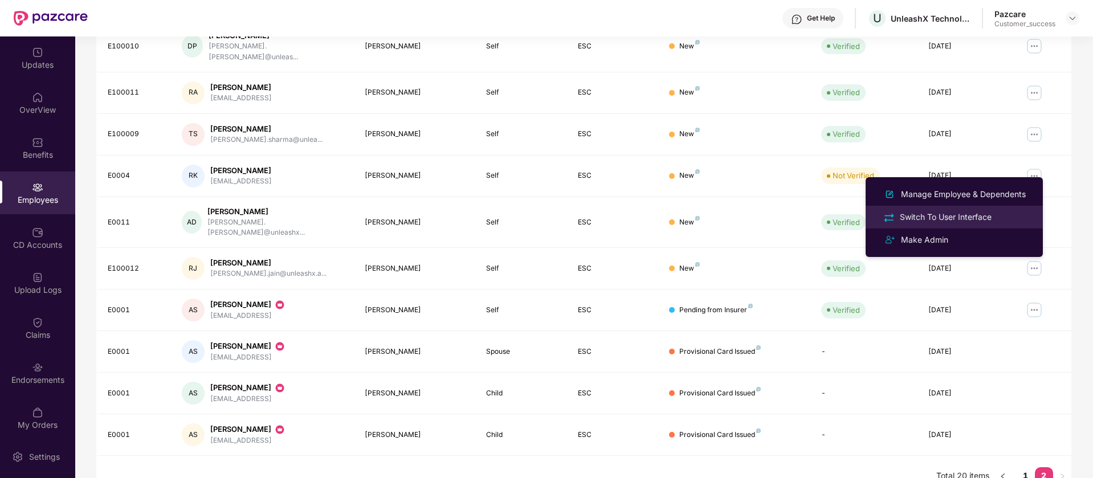
click at [982, 211] on div "Switch To User Interface" at bounding box center [946, 217] width 96 height 13
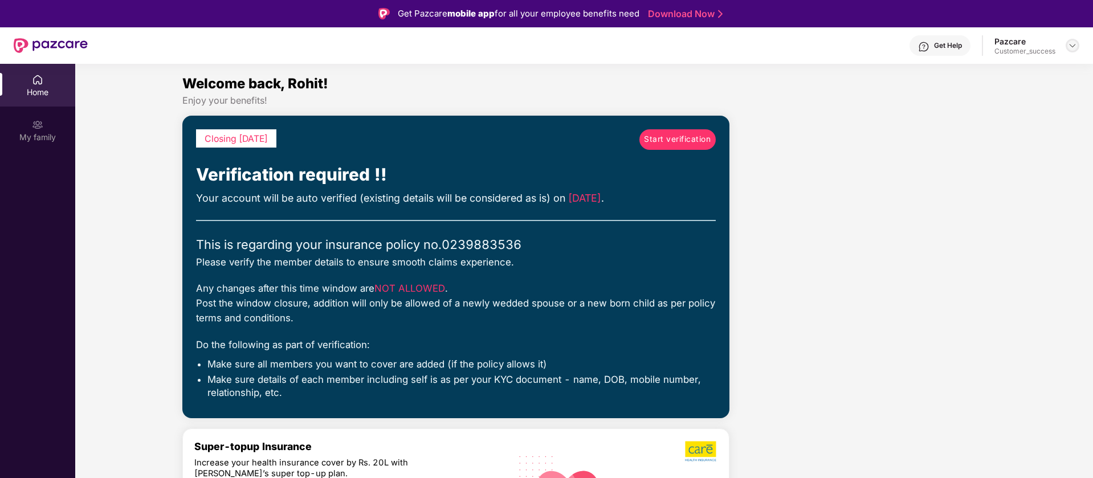
click at [1070, 44] on img at bounding box center [1072, 45] width 9 height 9
click at [1014, 74] on div "Switch to partner view" at bounding box center [1019, 73] width 148 height 22
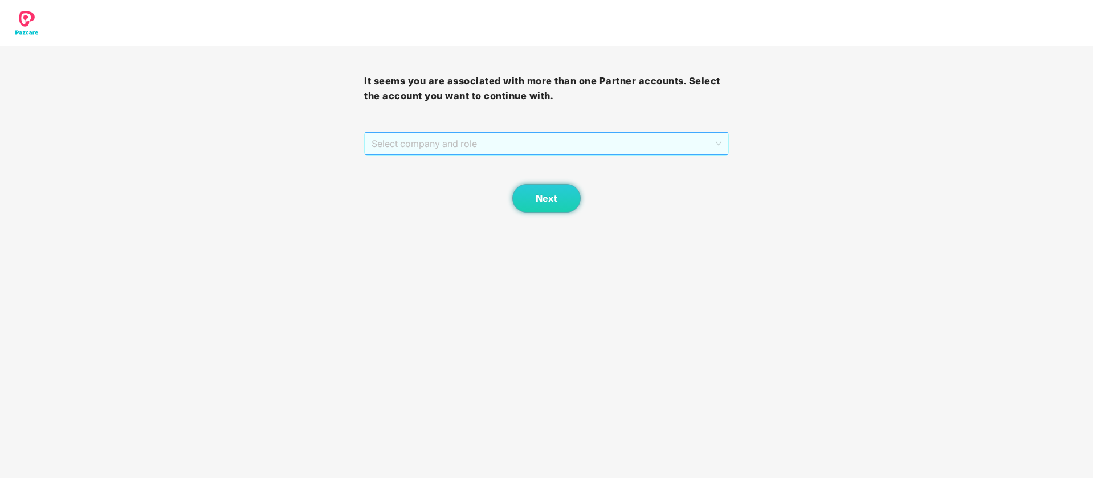
click at [505, 146] on span "Select company and role" at bounding box center [546, 144] width 349 height 22
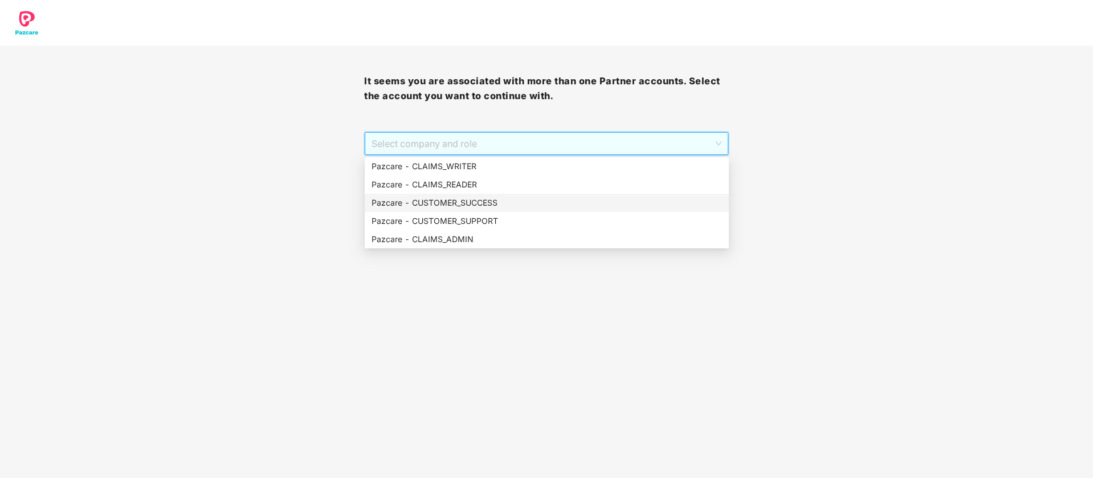
click at [467, 210] on div "Pazcare - CUSTOMER_SUCCESS" at bounding box center [547, 203] width 364 height 18
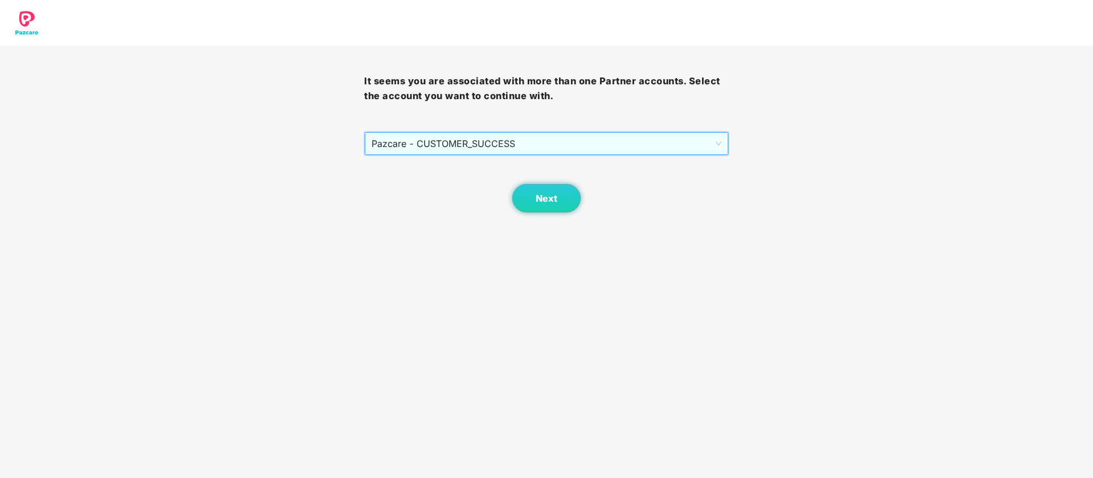
click at [518, 211] on div "Next" at bounding box center [546, 184] width 364 height 57
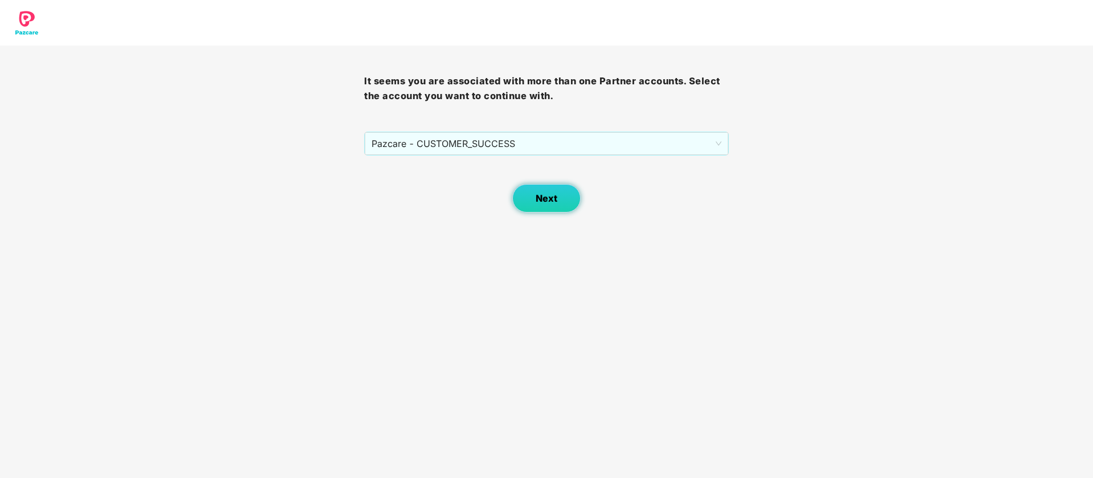
click at [524, 204] on button "Next" at bounding box center [546, 198] width 68 height 29
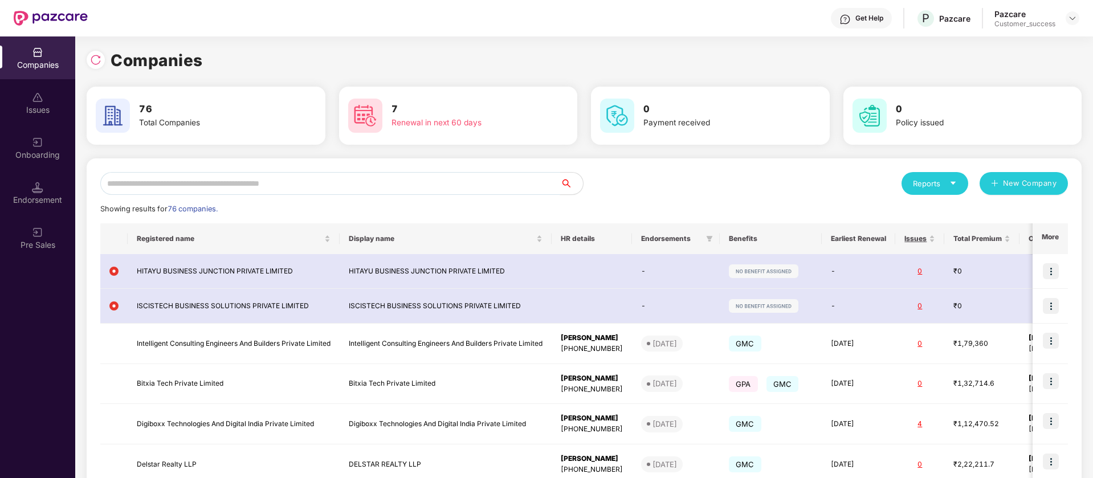
click at [404, 180] on input "text" at bounding box center [330, 183] width 460 height 23
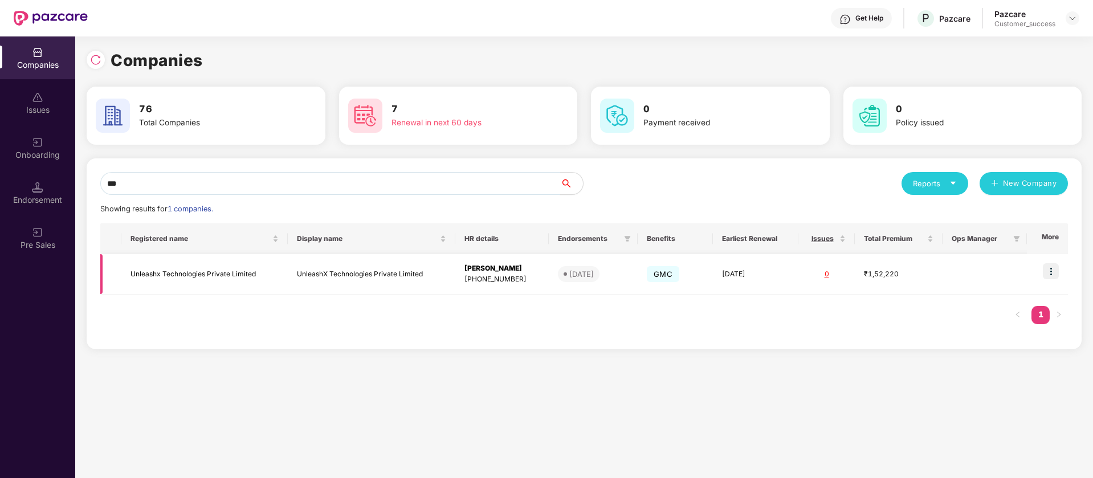
type input "***"
click at [1055, 275] on img at bounding box center [1051, 271] width 16 height 16
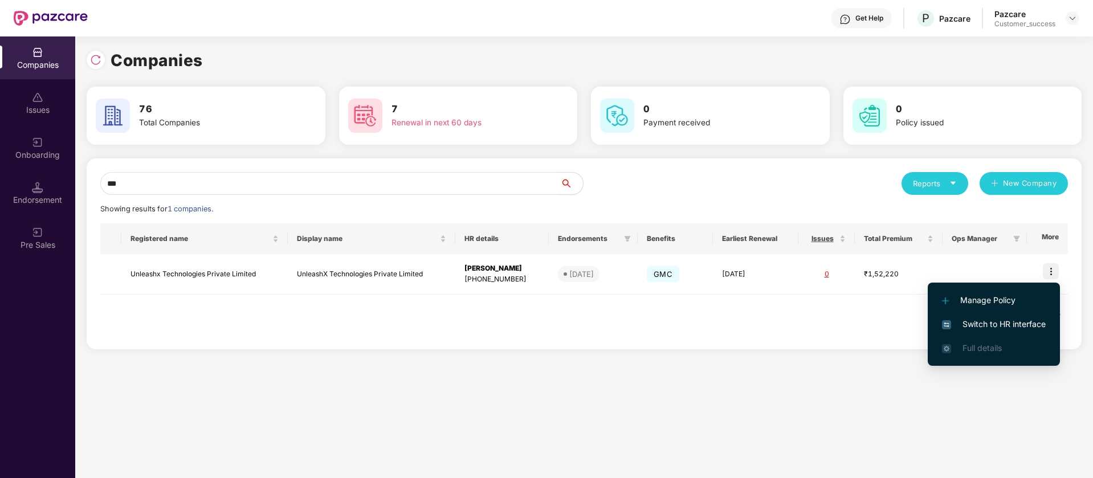
click at [987, 328] on span "Switch to HR interface" at bounding box center [994, 324] width 104 height 13
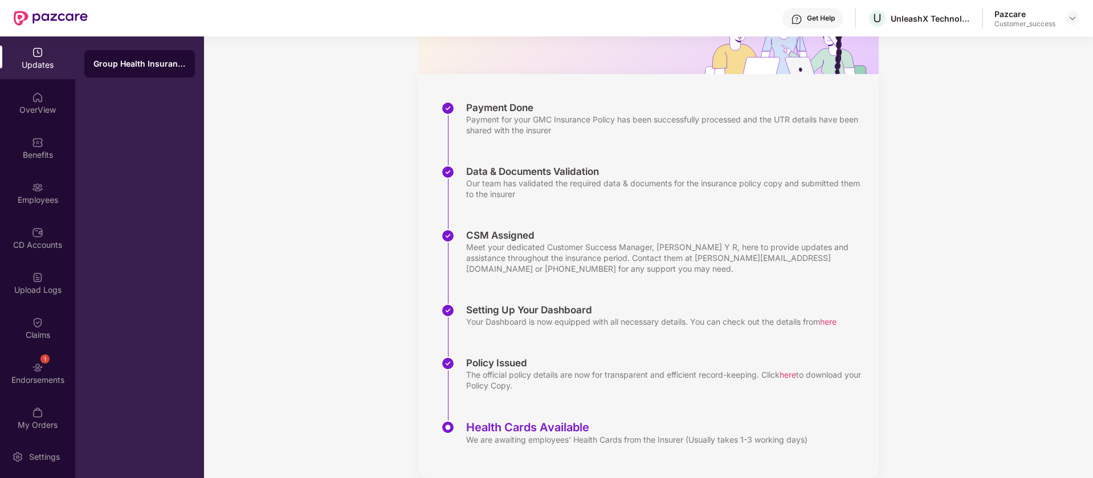
scroll to position [139, 0]
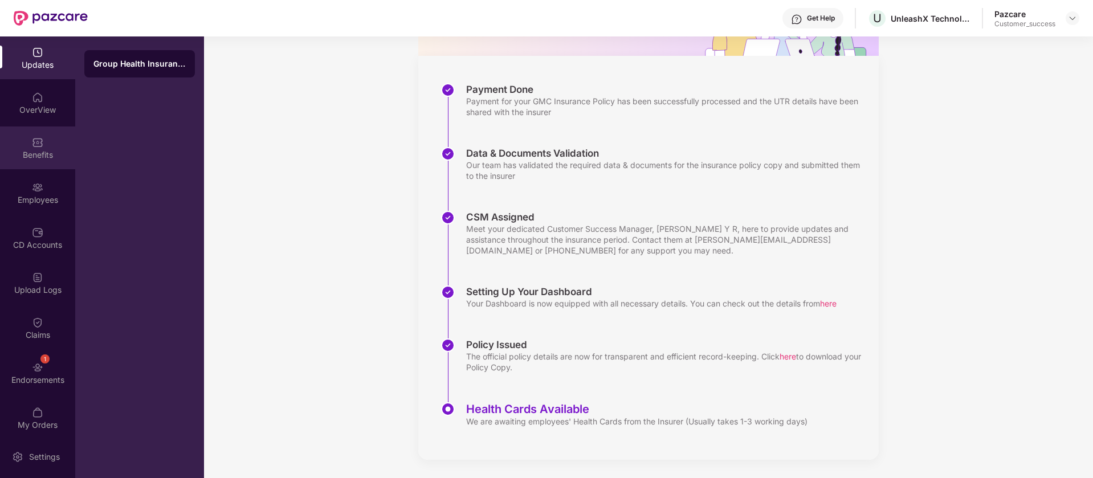
click at [22, 159] on div "Benefits" at bounding box center [37, 154] width 75 height 11
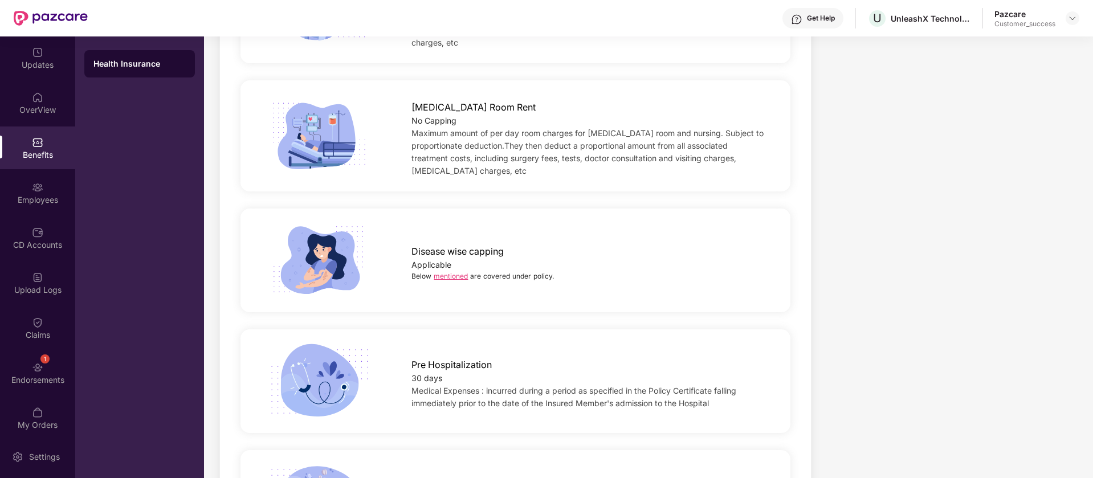
scroll to position [570, 0]
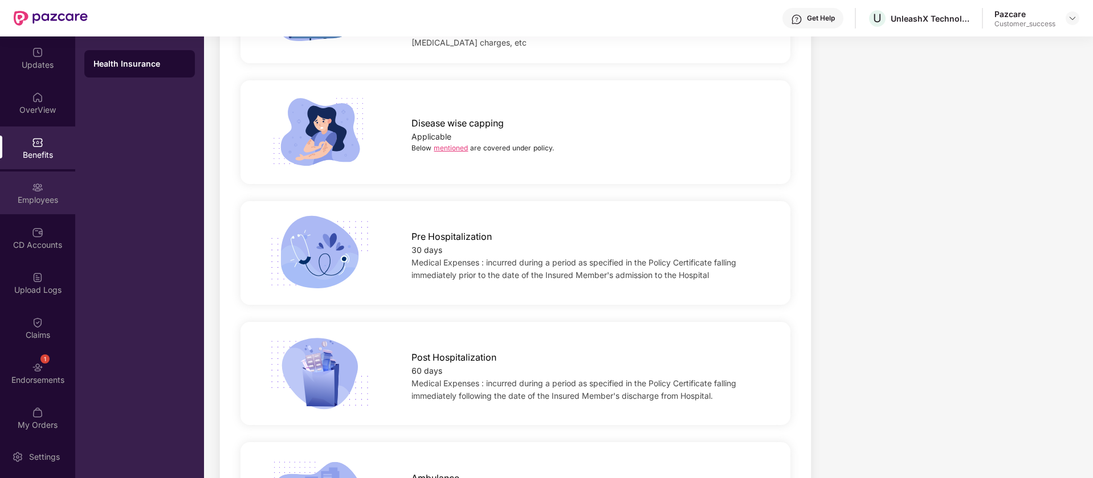
click at [38, 193] on div "Employees" at bounding box center [37, 193] width 75 height 43
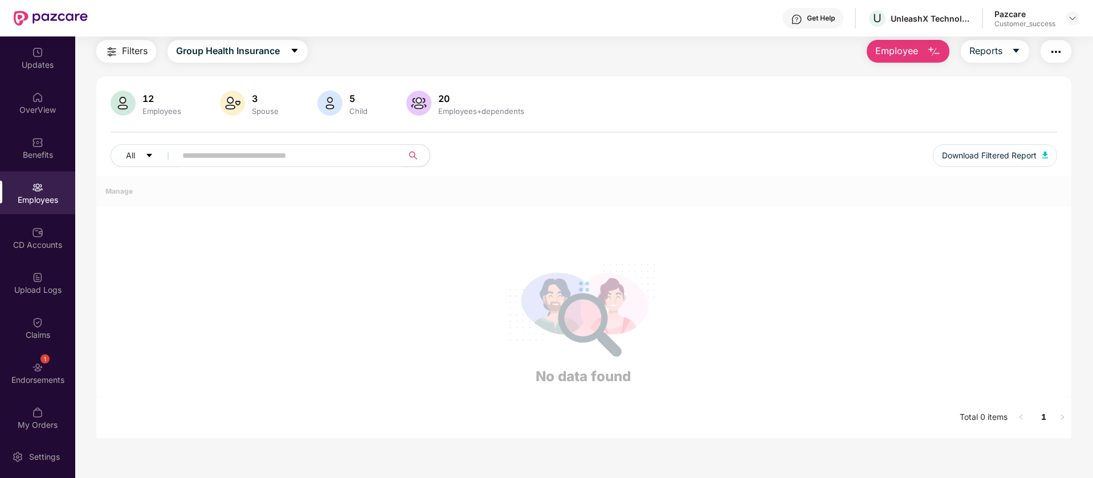
scroll to position [222, 0]
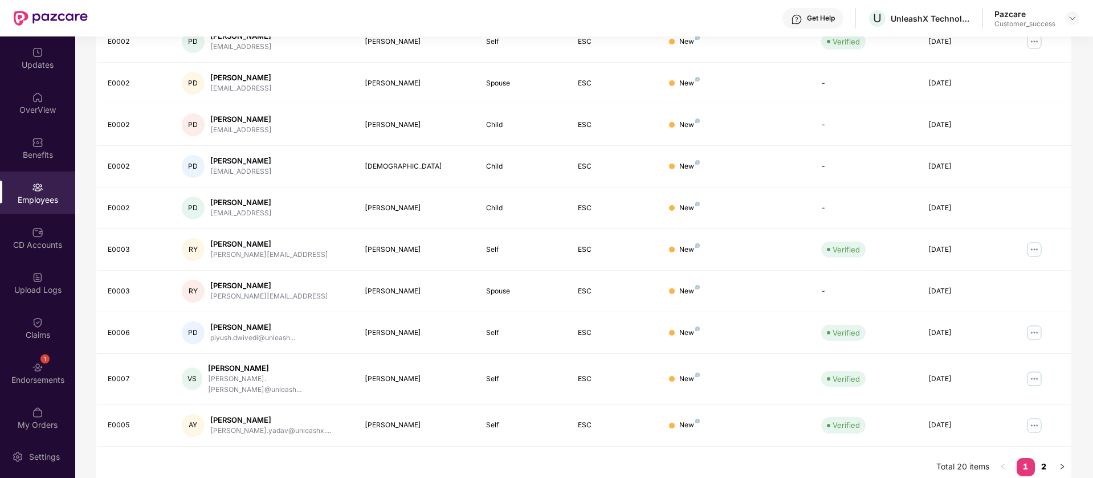
click at [1043, 460] on link "2" at bounding box center [1044, 466] width 18 height 17
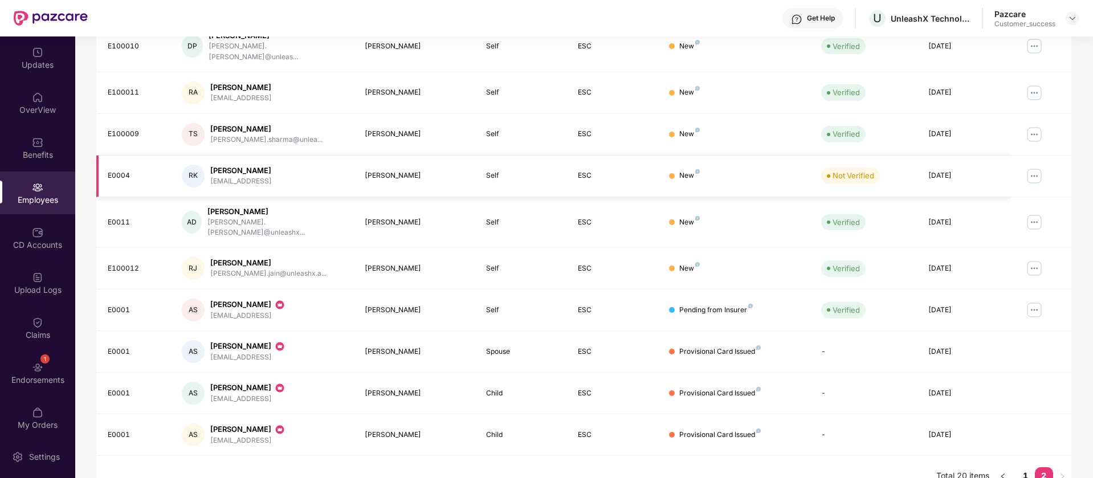
click at [232, 176] on div "[EMAIL_ADDRESS]" at bounding box center [241, 181] width 62 height 11
copy div "[EMAIL_ADDRESS]"
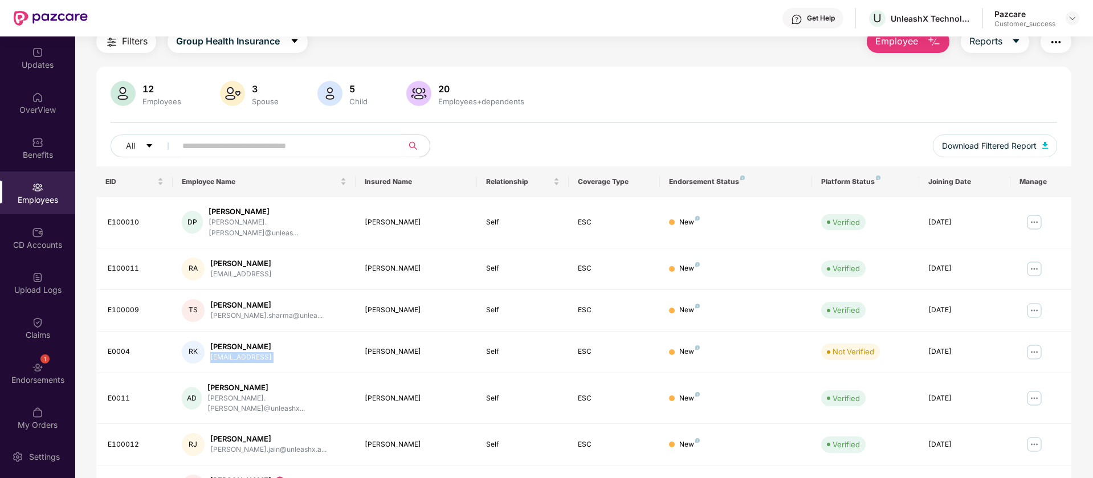
scroll to position [0, 0]
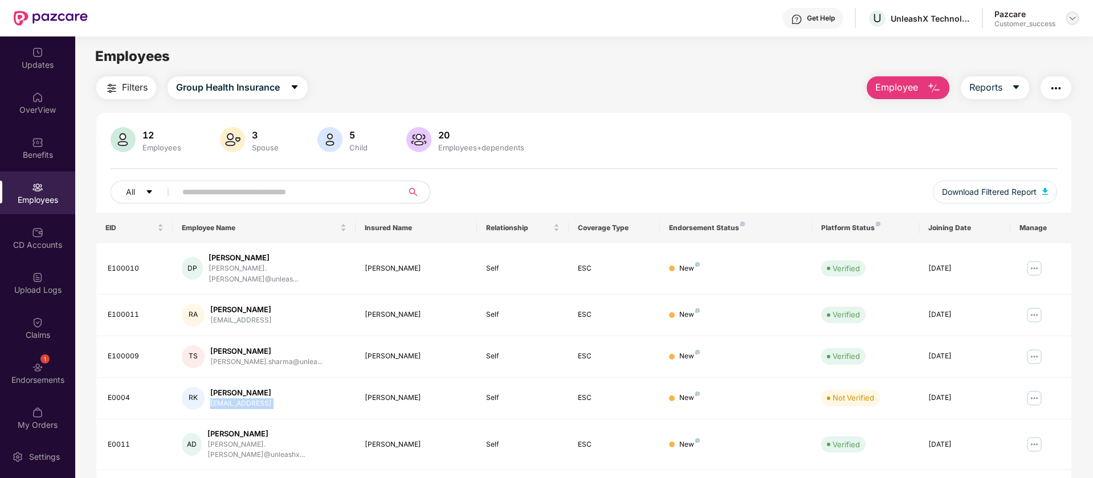
click at [1073, 21] on img at bounding box center [1072, 18] width 9 height 9
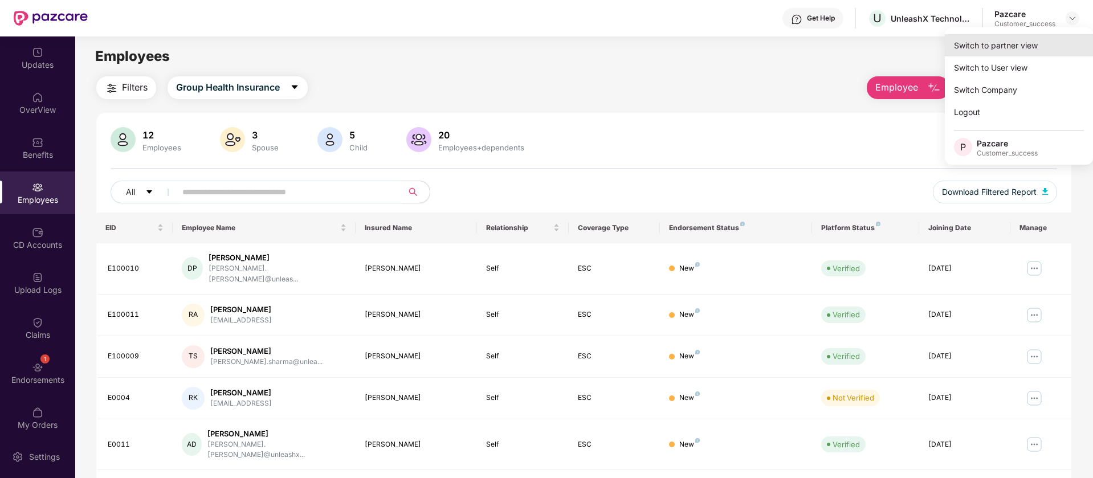
click at [1002, 50] on div "Switch to partner view" at bounding box center [1019, 45] width 148 height 22
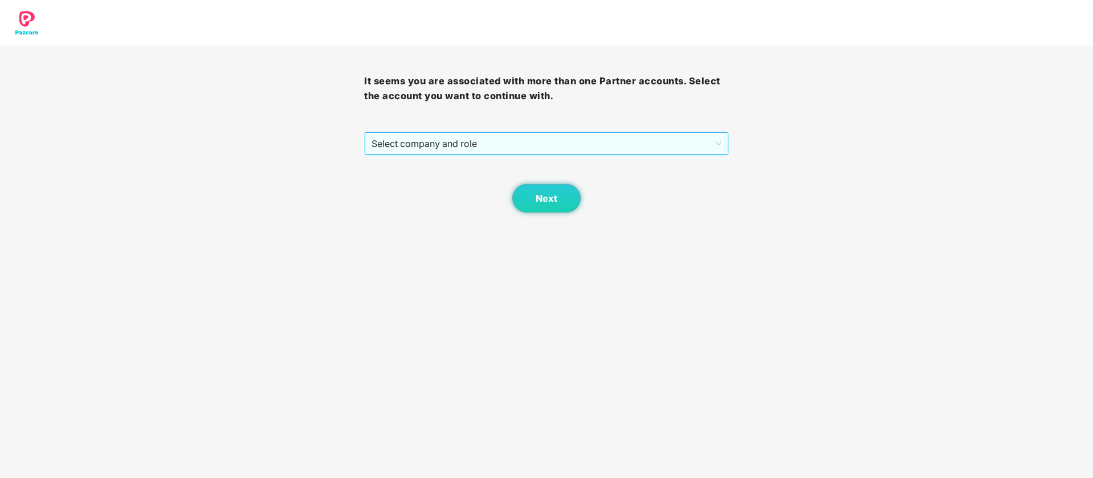
click at [597, 151] on span "Select company and role" at bounding box center [546, 144] width 349 height 22
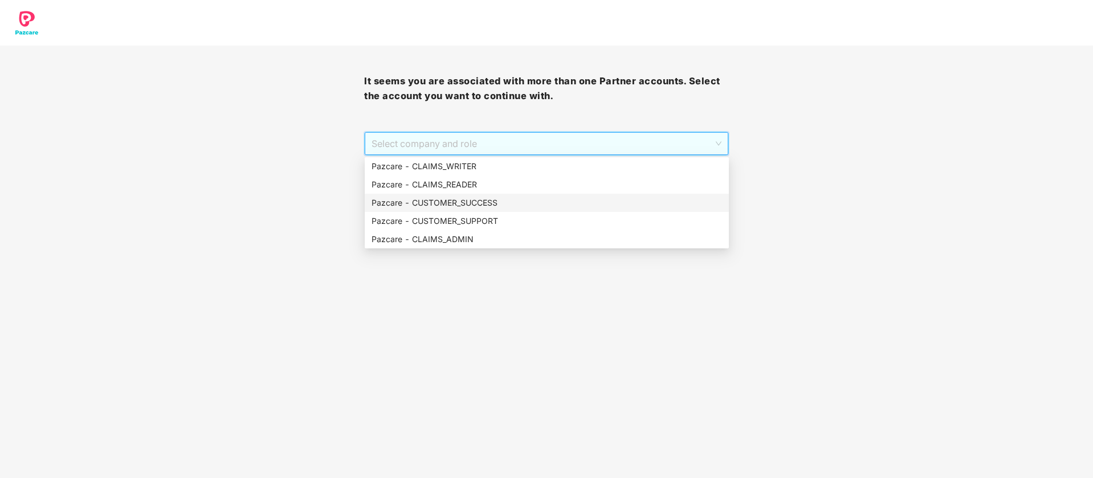
click at [496, 197] on div "Pazcare - CUSTOMER_SUCCESS" at bounding box center [547, 203] width 351 height 13
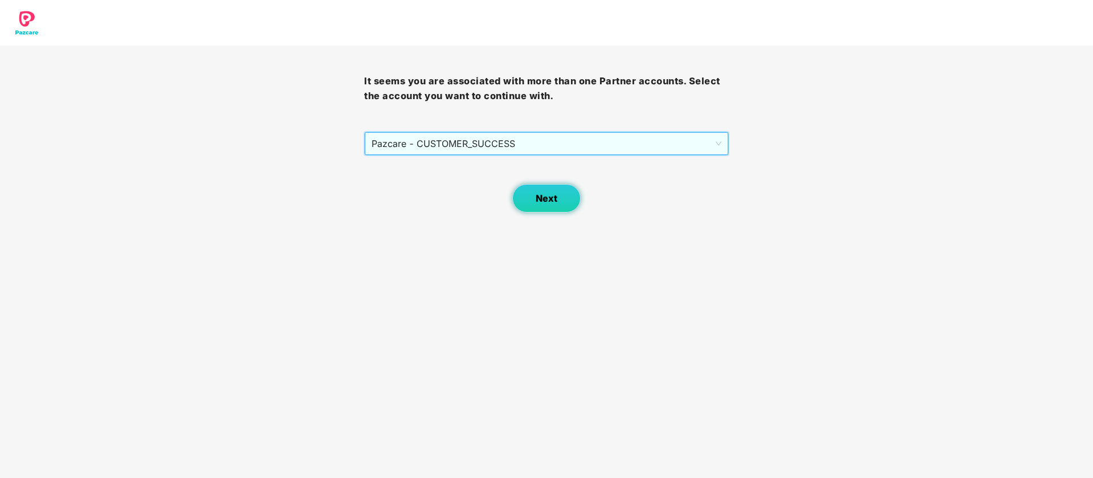
click at [553, 201] on span "Next" at bounding box center [547, 198] width 22 height 11
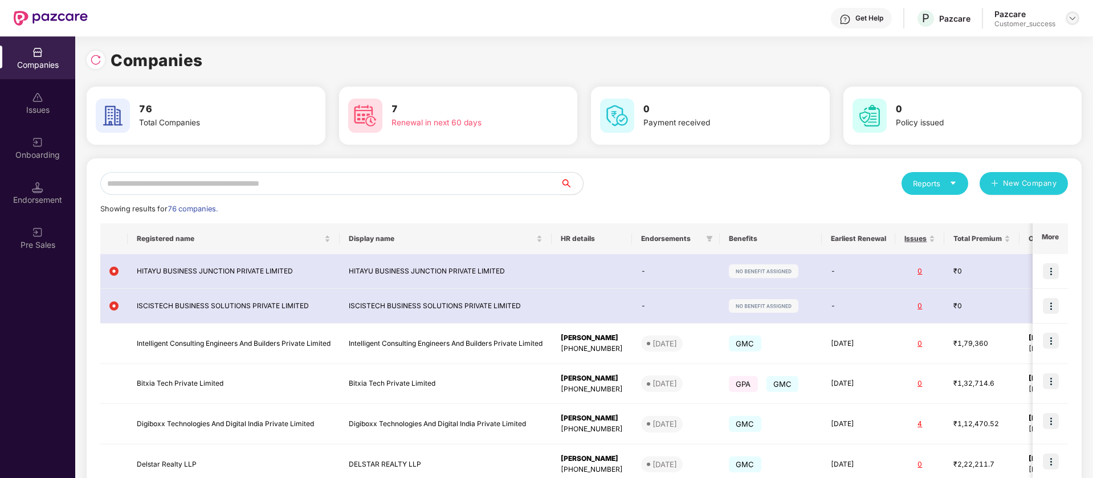
click at [1073, 17] on img at bounding box center [1072, 18] width 9 height 9
click at [1004, 64] on div "Switch Partner" at bounding box center [1020, 67] width 148 height 22
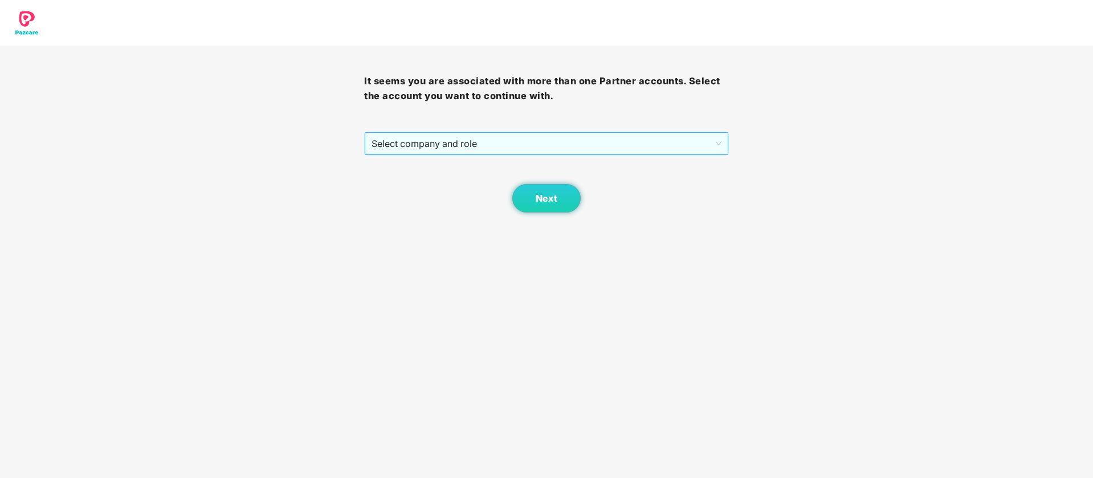
click at [510, 133] on span "Select company and role" at bounding box center [546, 144] width 349 height 22
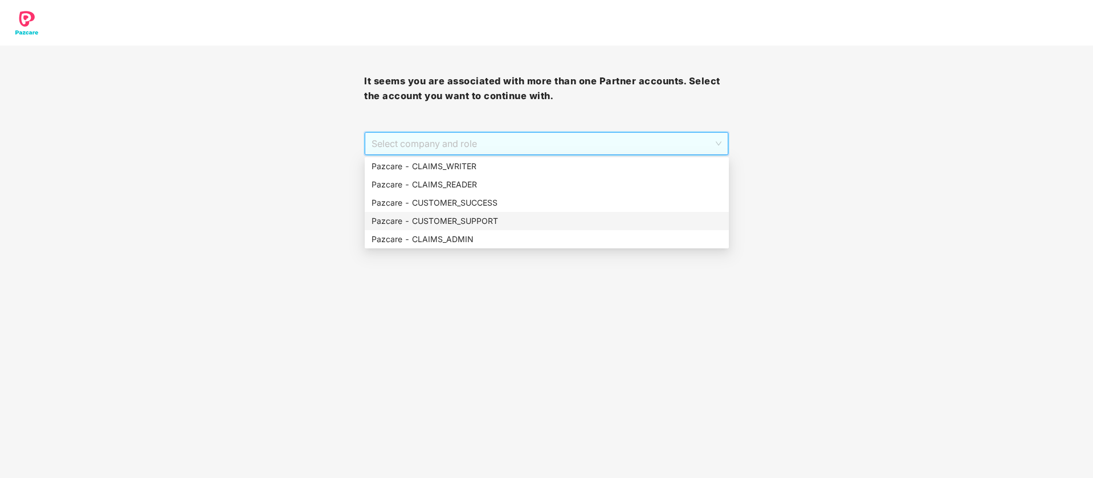
drag, startPoint x: 477, startPoint y: 221, endPoint x: 482, endPoint y: 215, distance: 8.1
click at [476, 221] on div "Pazcare - CUSTOMER_SUPPORT" at bounding box center [547, 221] width 351 height 13
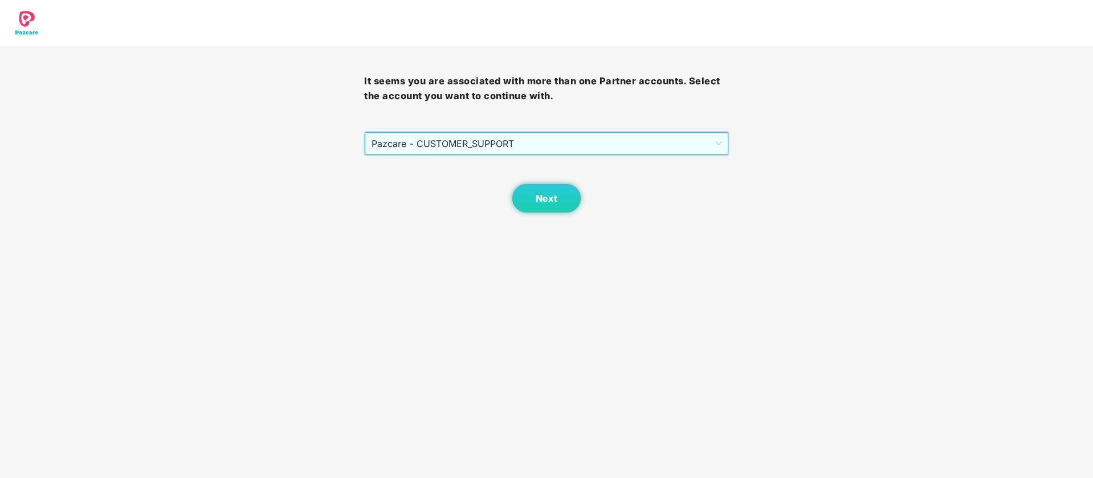
drag, startPoint x: 506, startPoint y: 182, endPoint x: 617, endPoint y: 209, distance: 114.3
click at [548, 184] on div "Next" at bounding box center [546, 184] width 364 height 57
click at [555, 211] on button "Next" at bounding box center [546, 198] width 68 height 29
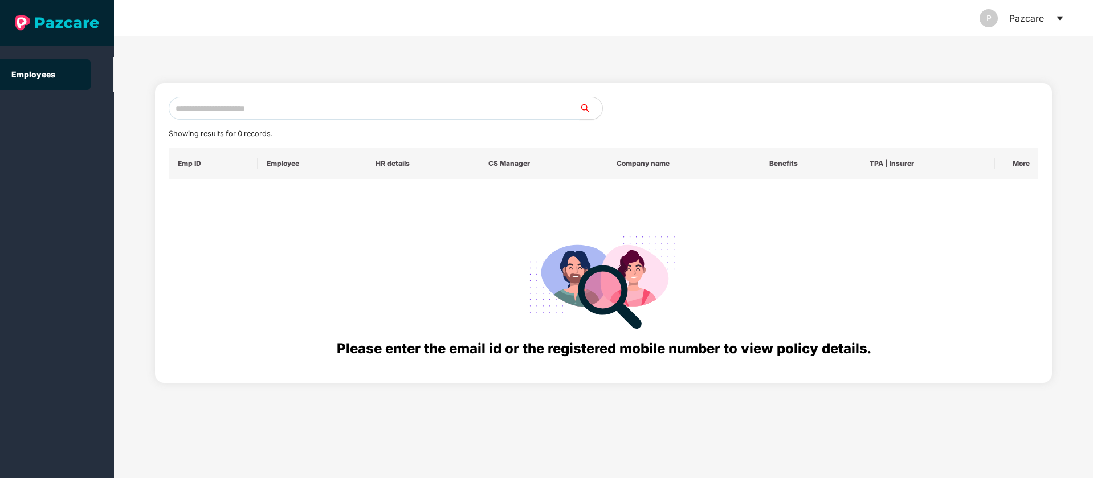
click at [331, 105] on input "text" at bounding box center [374, 108] width 411 height 23
paste input "**********"
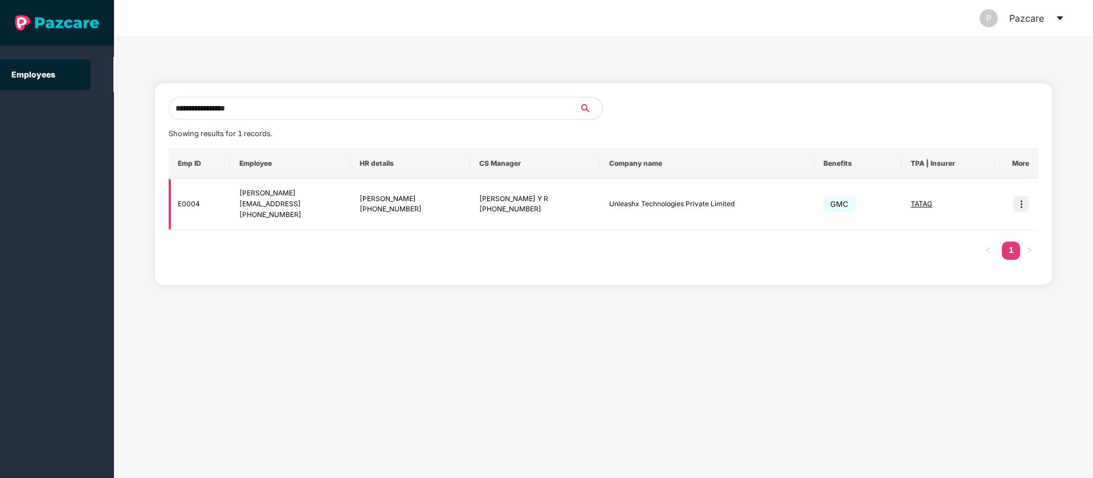
type input "**********"
click at [1019, 201] on img at bounding box center [1022, 204] width 16 height 16
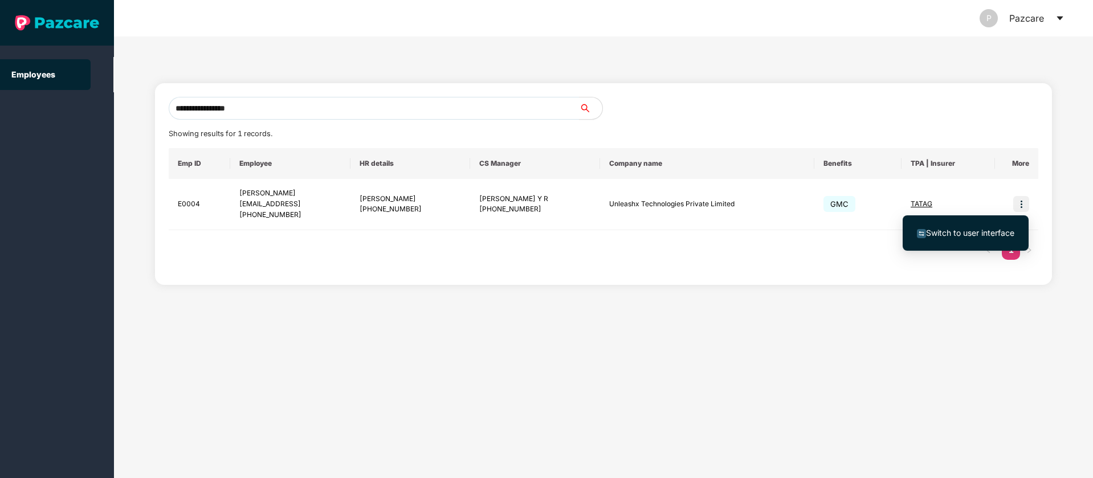
click at [975, 242] on li "Switch to user interface" at bounding box center [966, 233] width 126 height 24
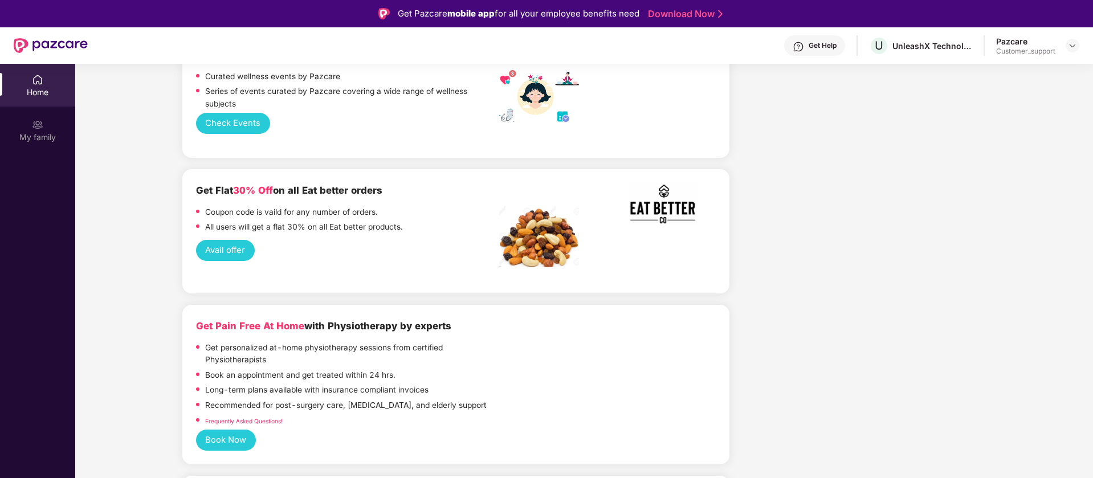
scroll to position [2180, 0]
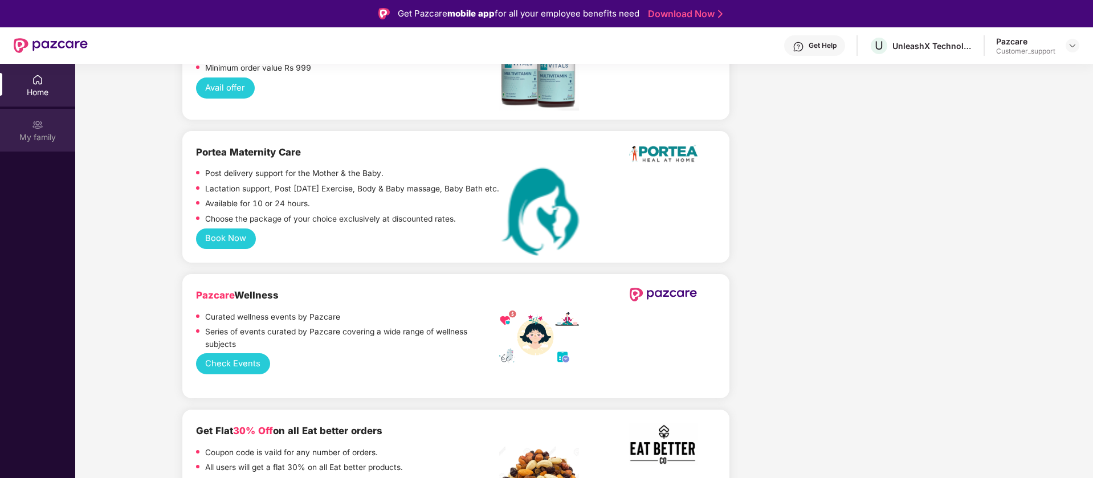
click at [16, 137] on div "My family" at bounding box center [37, 137] width 75 height 11
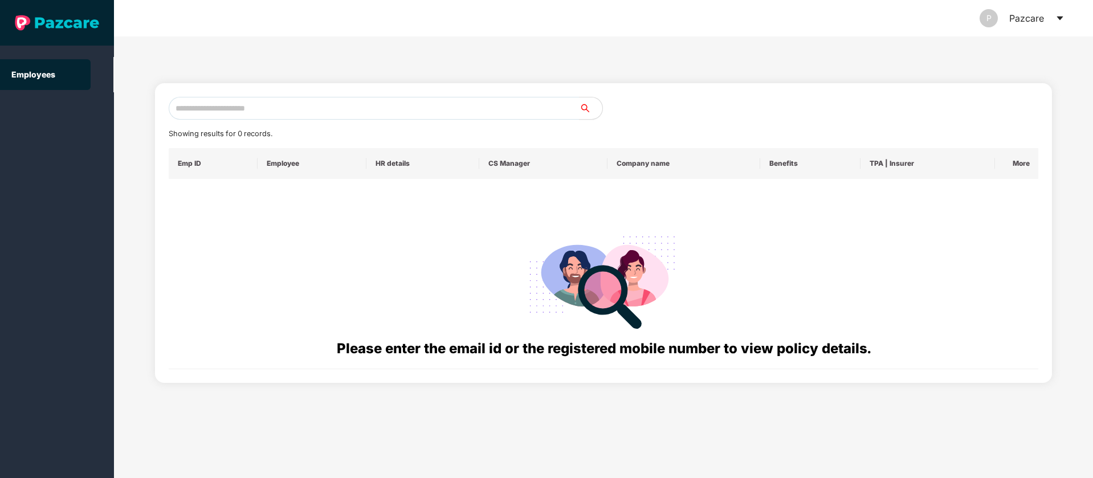
click at [1059, 20] on icon "caret-down" at bounding box center [1060, 18] width 9 height 9
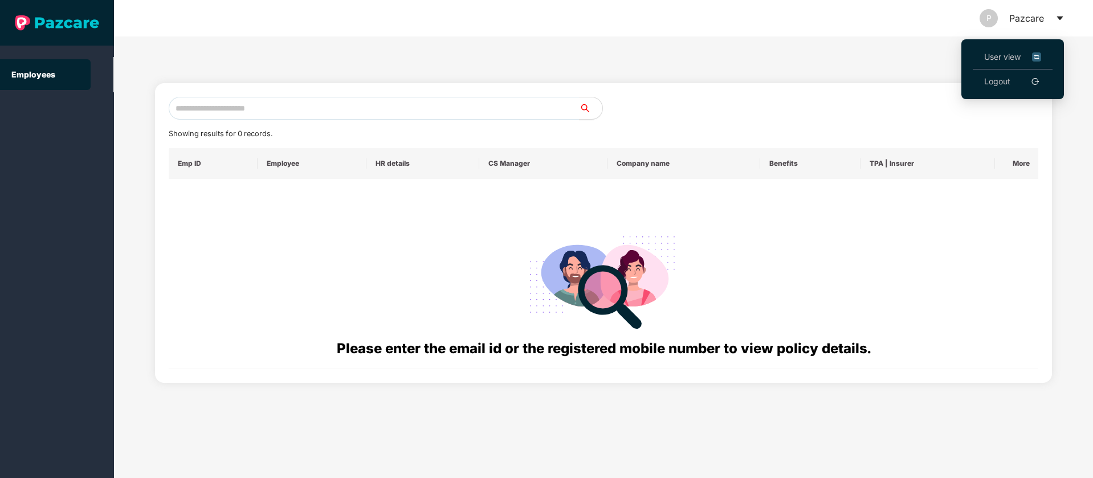
click at [1037, 57] on img at bounding box center [1036, 57] width 9 height 13
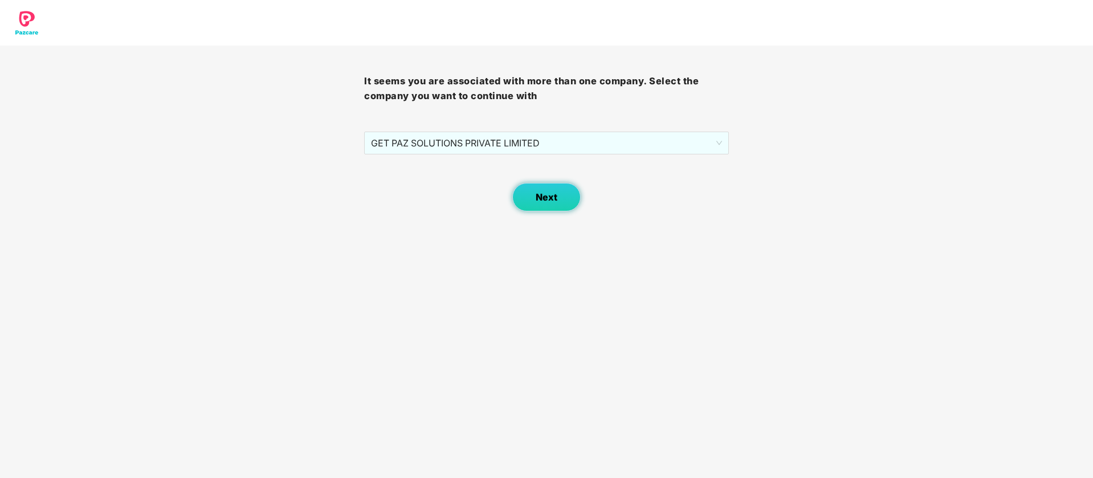
click at [544, 207] on button "Next" at bounding box center [546, 197] width 68 height 29
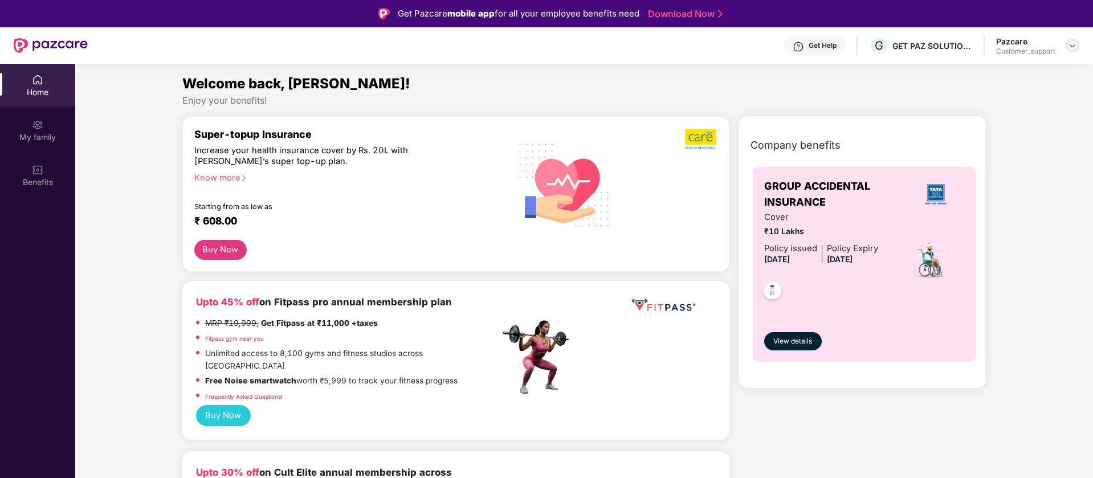
click at [1077, 40] on div at bounding box center [1073, 46] width 14 height 14
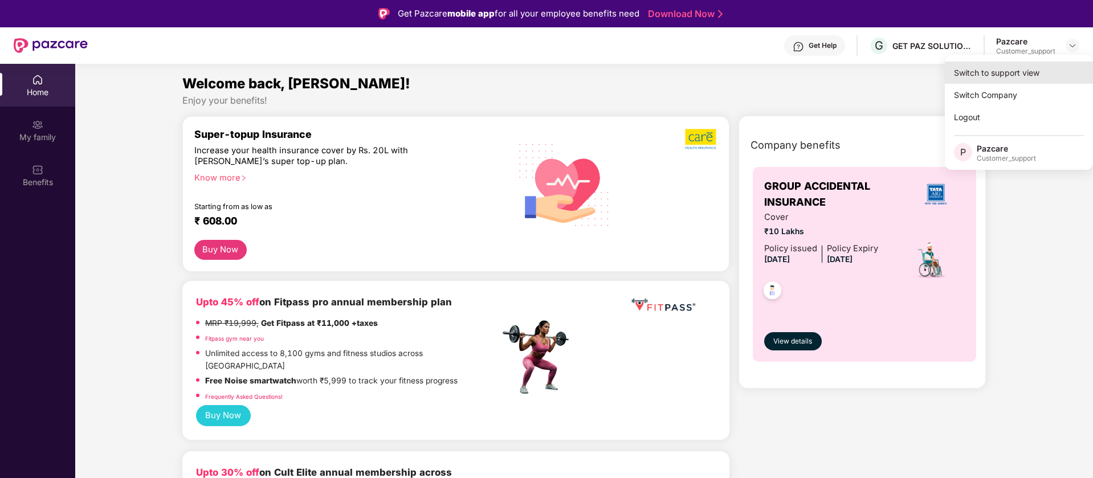
click at [998, 76] on div "Switch to support view" at bounding box center [1019, 73] width 148 height 22
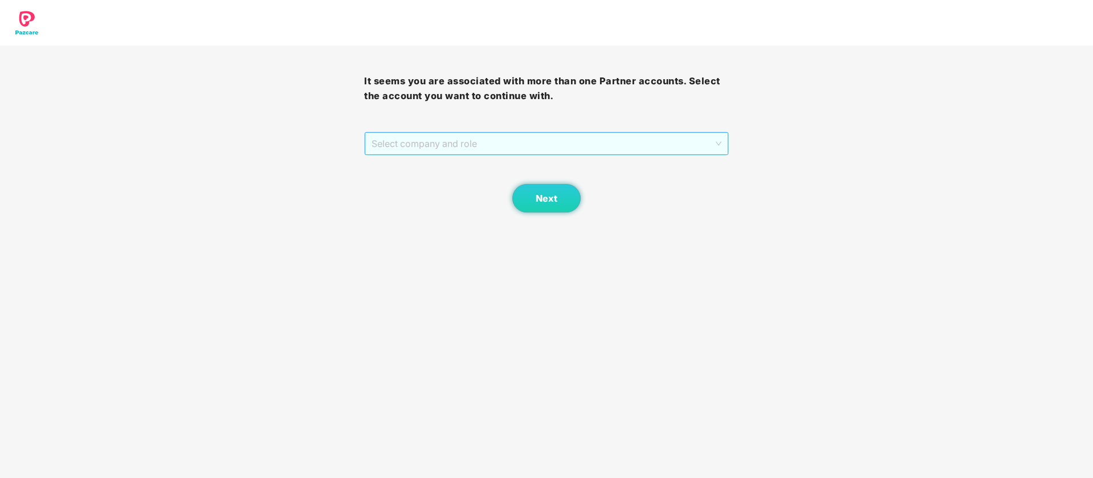
click at [502, 144] on span "Select company and role" at bounding box center [546, 144] width 349 height 22
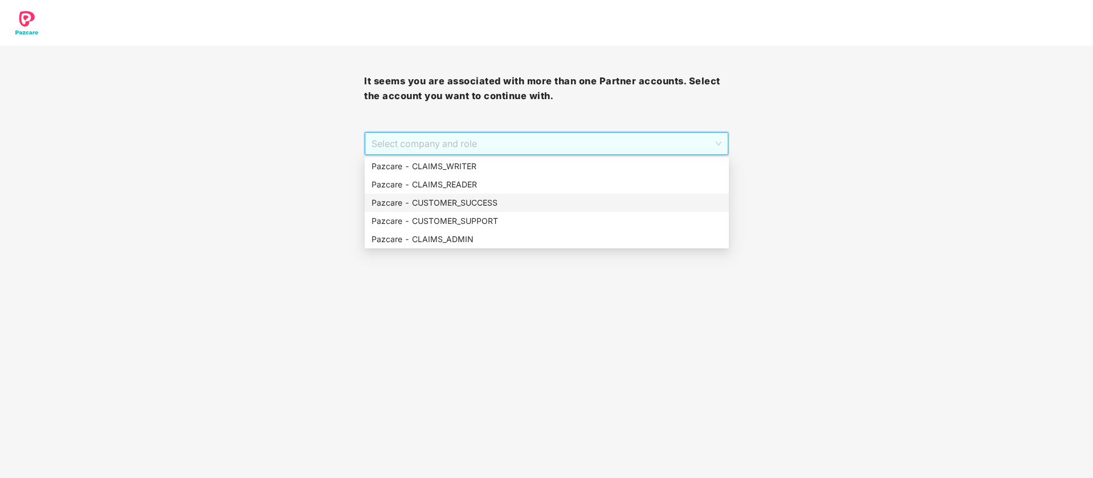
click at [479, 204] on div "Pazcare - CUSTOMER_SUCCESS" at bounding box center [547, 203] width 351 height 13
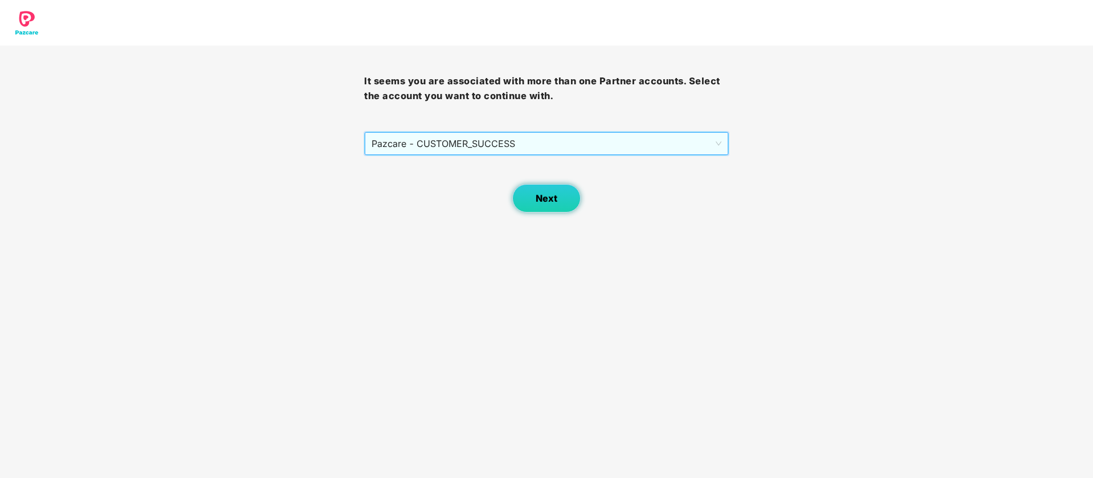
click at [551, 192] on button "Next" at bounding box center [546, 198] width 68 height 29
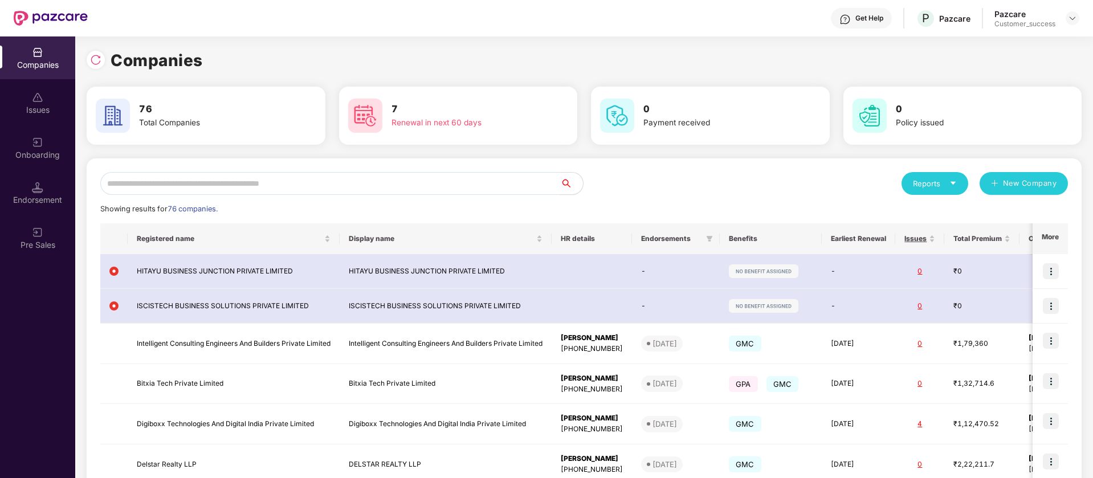
click at [157, 185] on input "text" at bounding box center [330, 183] width 460 height 23
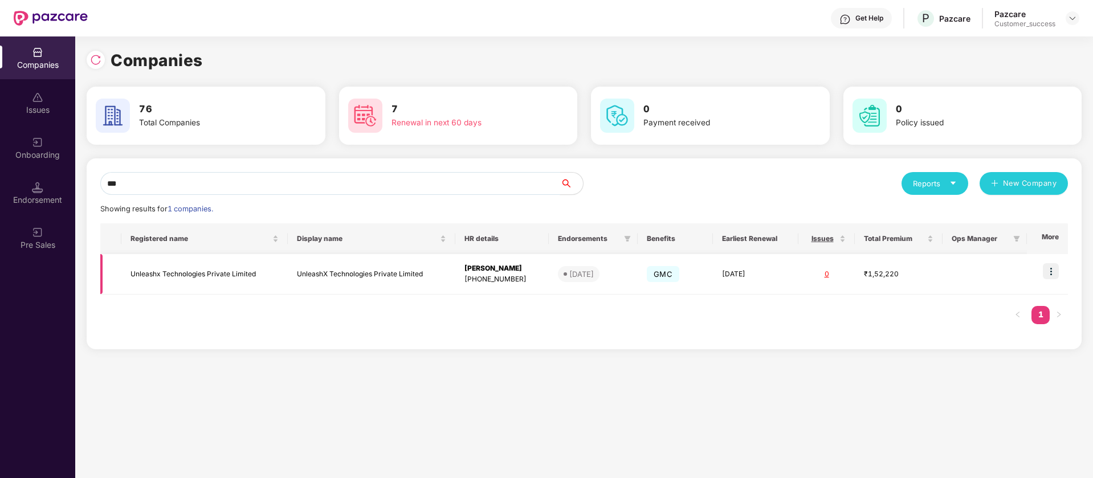
type input "***"
click at [1057, 268] on img at bounding box center [1051, 271] width 16 height 16
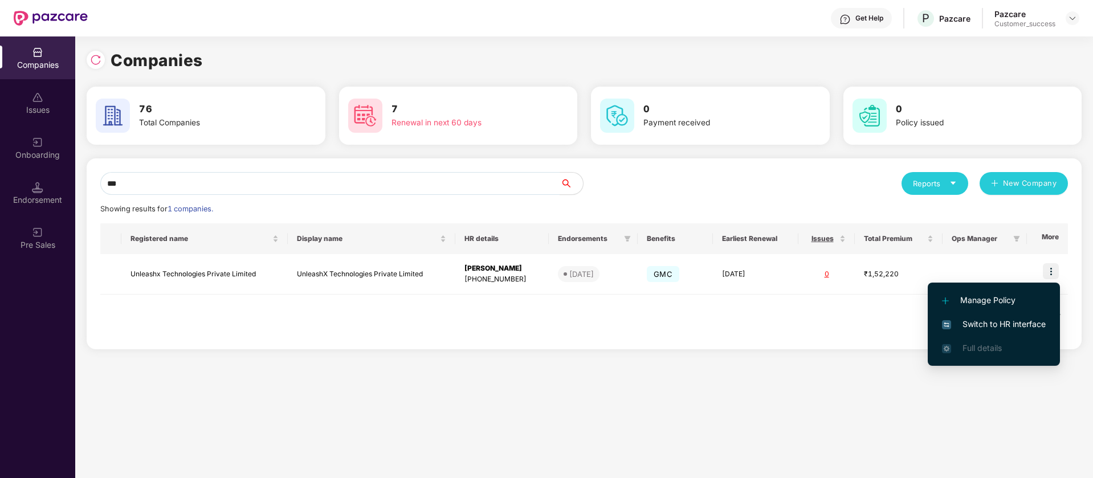
click at [1024, 325] on span "Switch to HR interface" at bounding box center [994, 324] width 104 height 13
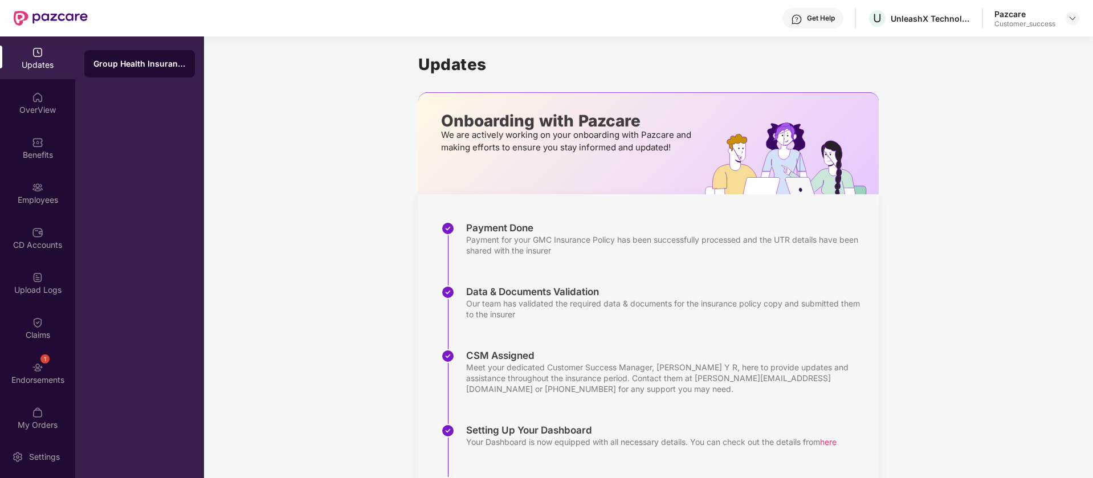
click at [43, 215] on div "Updates OverView Benefits Employees CD Accounts Upload Logs Claims 1 Endorsemen…" at bounding box center [37, 235] width 75 height 399
click at [43, 196] on div "Employees" at bounding box center [37, 199] width 75 height 11
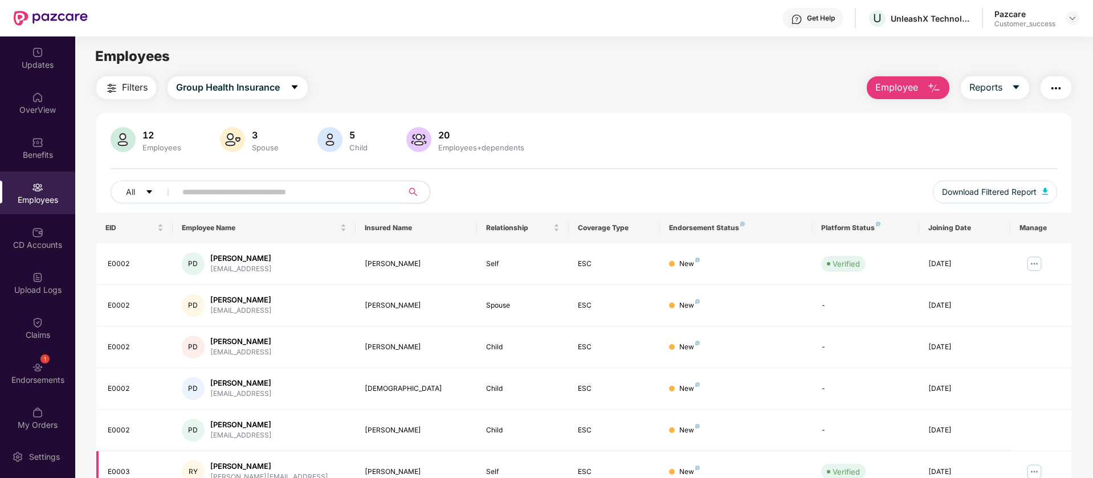
scroll to position [222, 0]
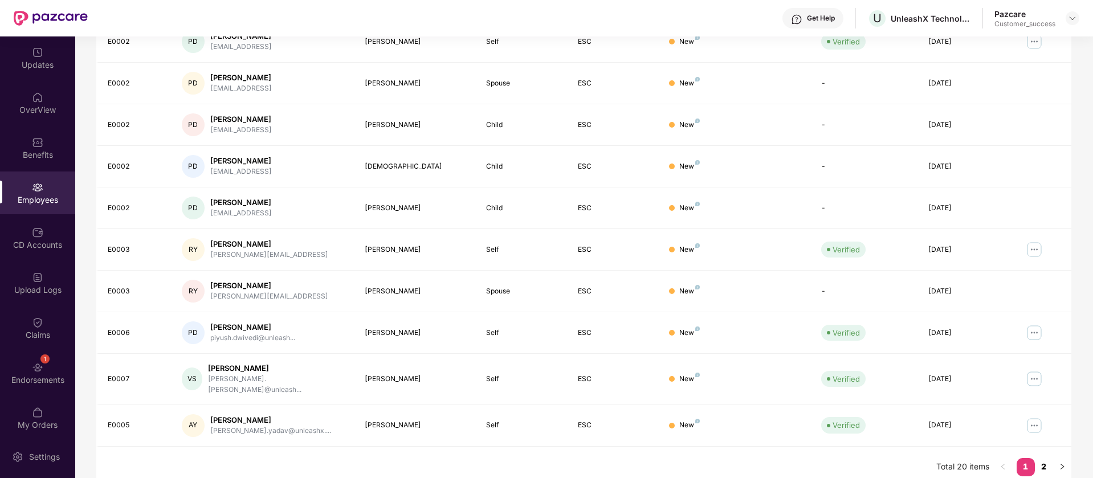
click at [1050, 463] on link "2" at bounding box center [1044, 466] width 18 height 17
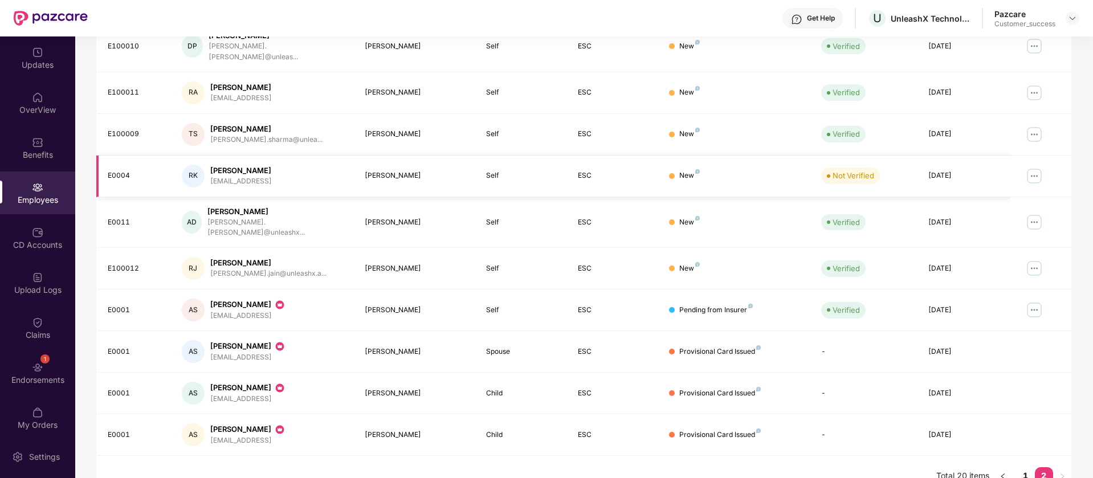
click at [1036, 169] on img at bounding box center [1034, 176] width 18 height 18
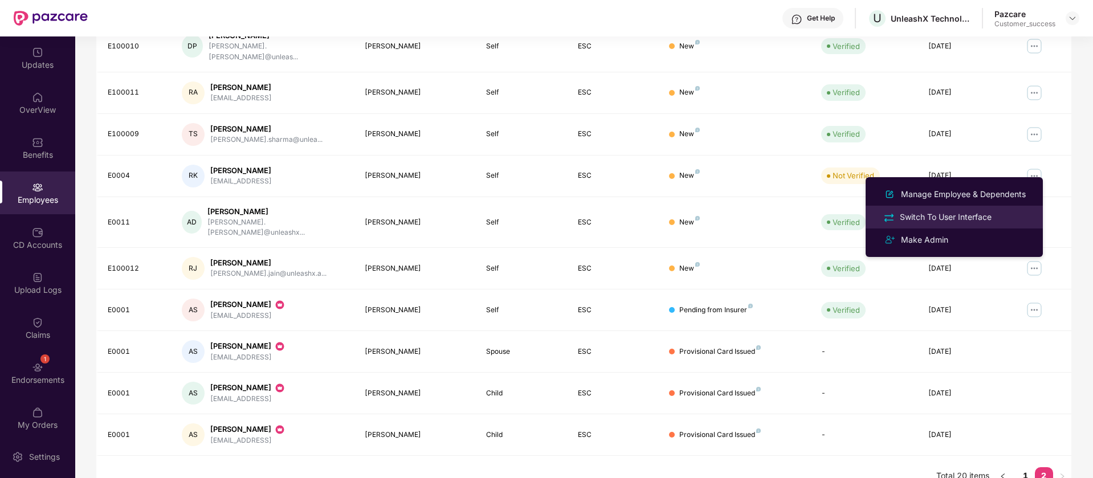
click at [987, 214] on div "Switch To User Interface" at bounding box center [946, 217] width 96 height 13
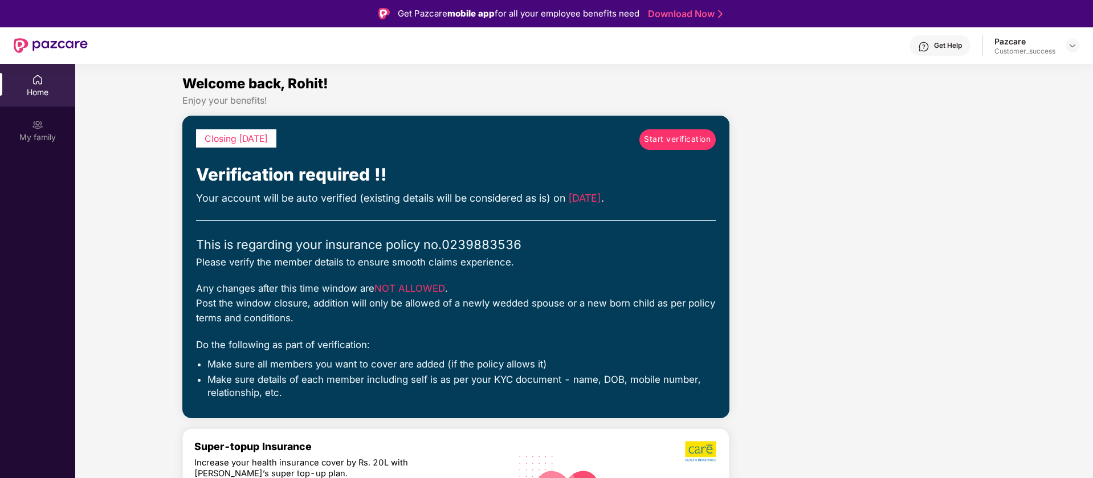
click at [665, 137] on span "Start verification" at bounding box center [677, 139] width 67 height 13
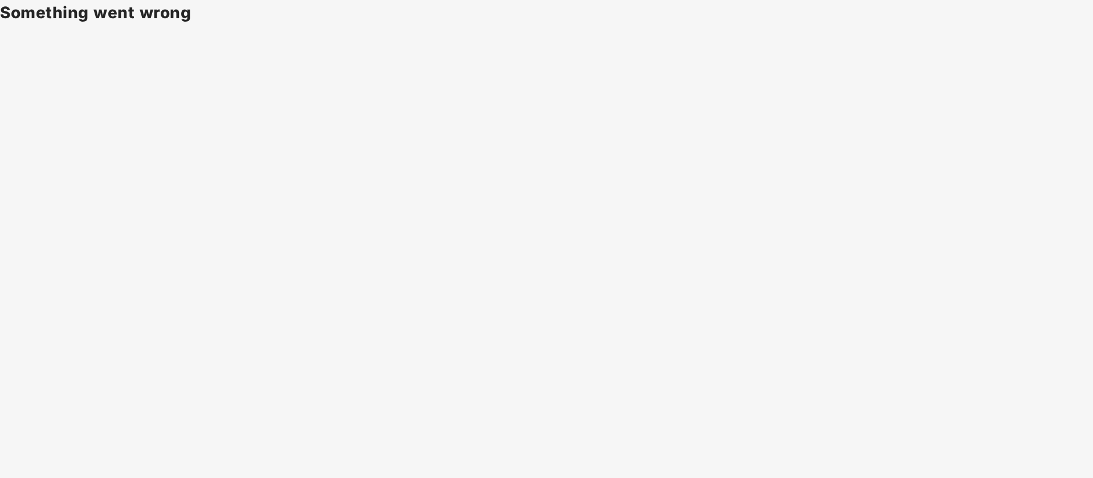
click at [21, 99] on body "Something went wrong" at bounding box center [546, 239] width 1093 height 478
